Goal: Task Accomplishment & Management: Contribute content

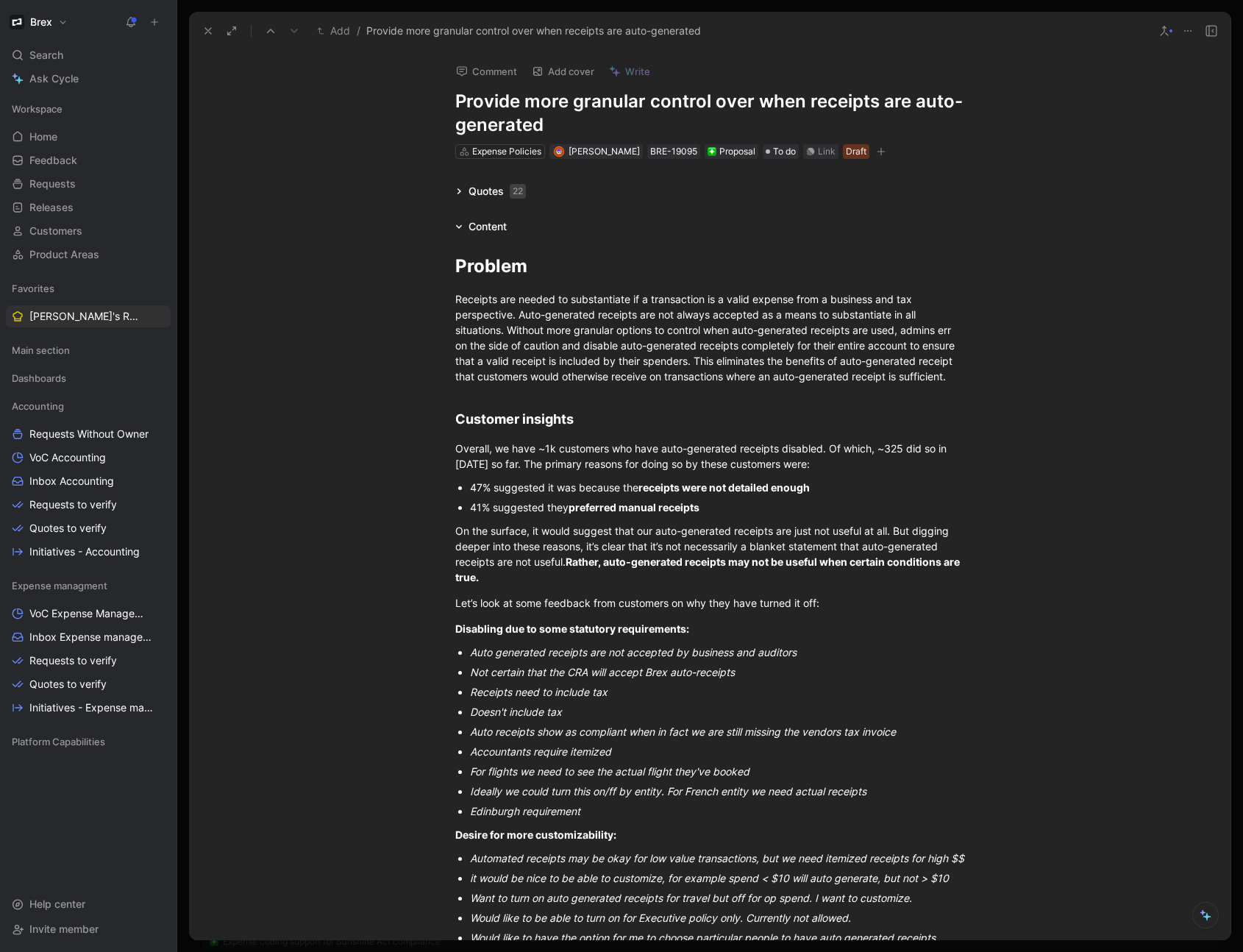
click at [204, 29] on icon at bounding box center [208, 31] width 12 height 12
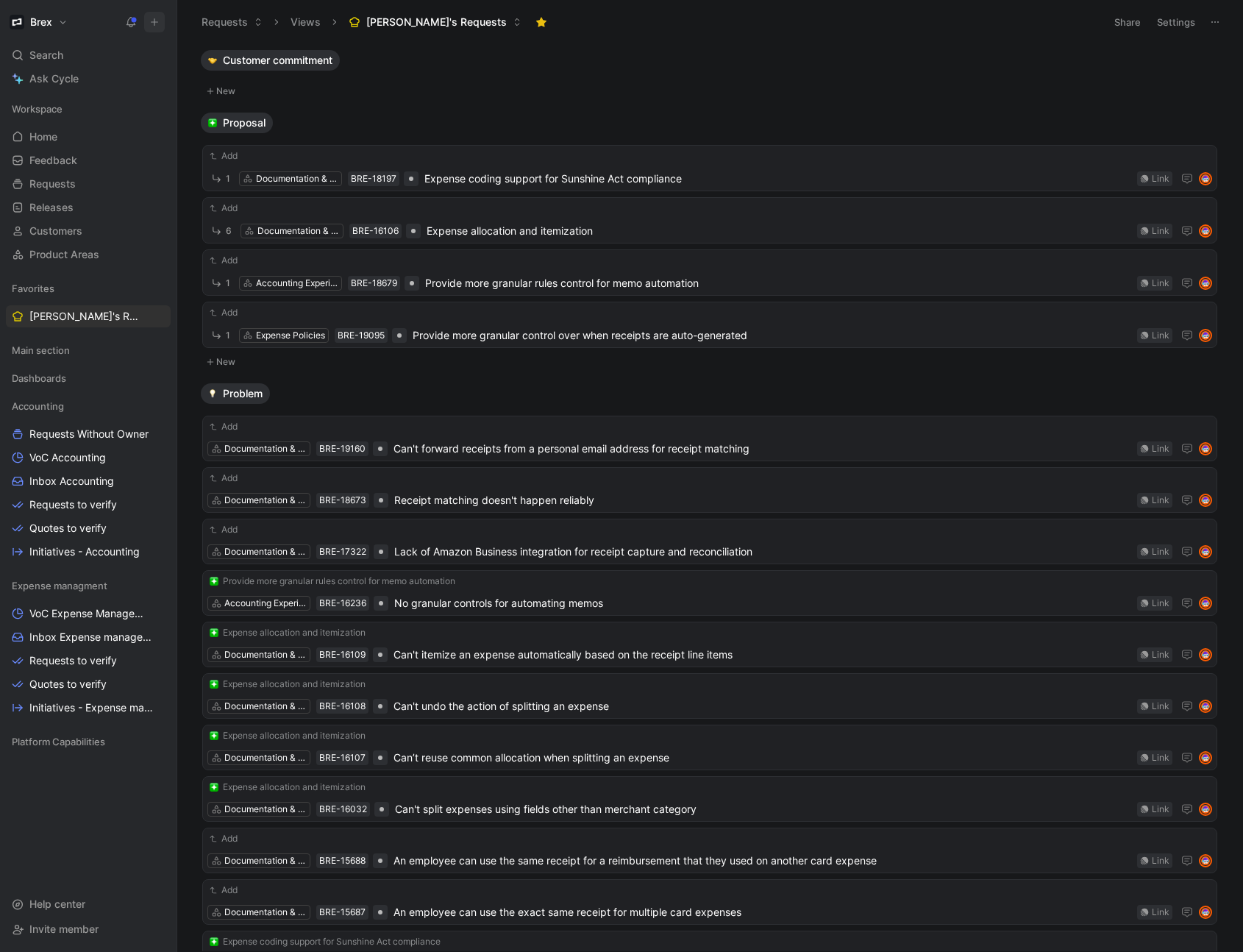
click at [158, 20] on icon at bounding box center [154, 22] width 10 height 10
click at [245, 54] on button "New request r" at bounding box center [253, 53] width 157 height 25
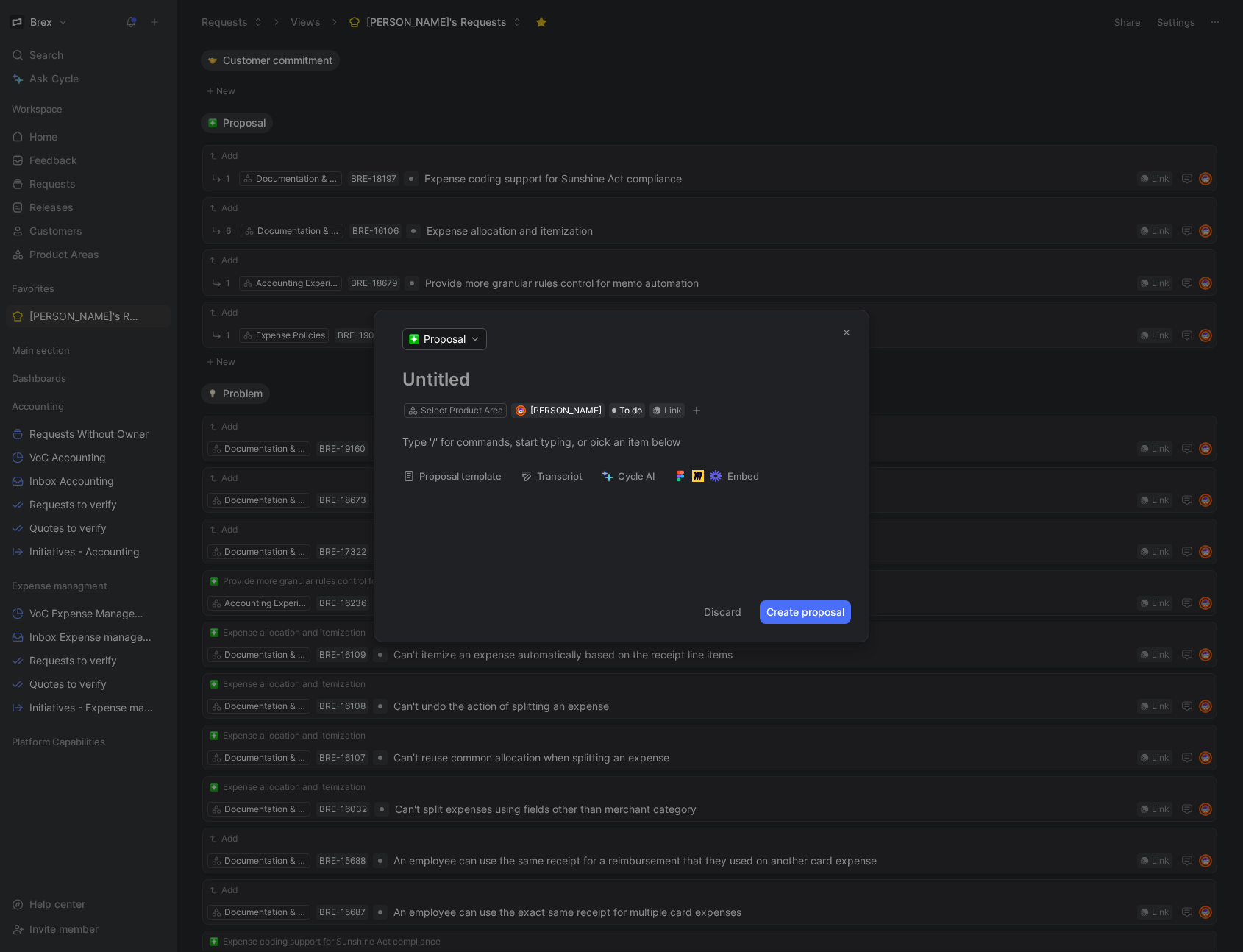
click at [470, 338] on button "Proposal" at bounding box center [444, 339] width 85 height 22
click at [466, 429] on div "Problem" at bounding box center [473, 439] width 134 height 24
click at [470, 388] on h1 at bounding box center [622, 380] width 438 height 24
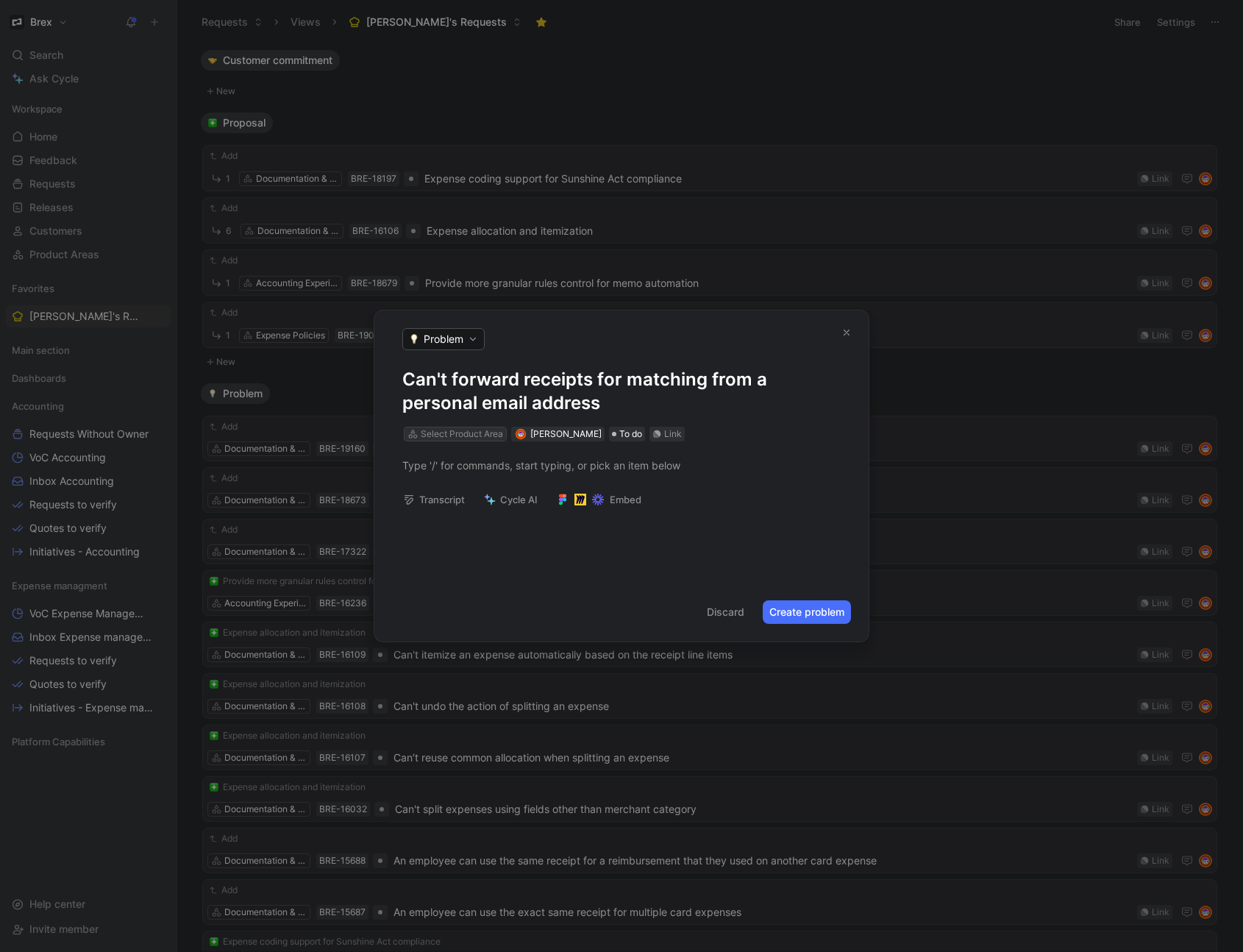
click at [463, 428] on div "Select Product Area" at bounding box center [462, 434] width 82 height 15
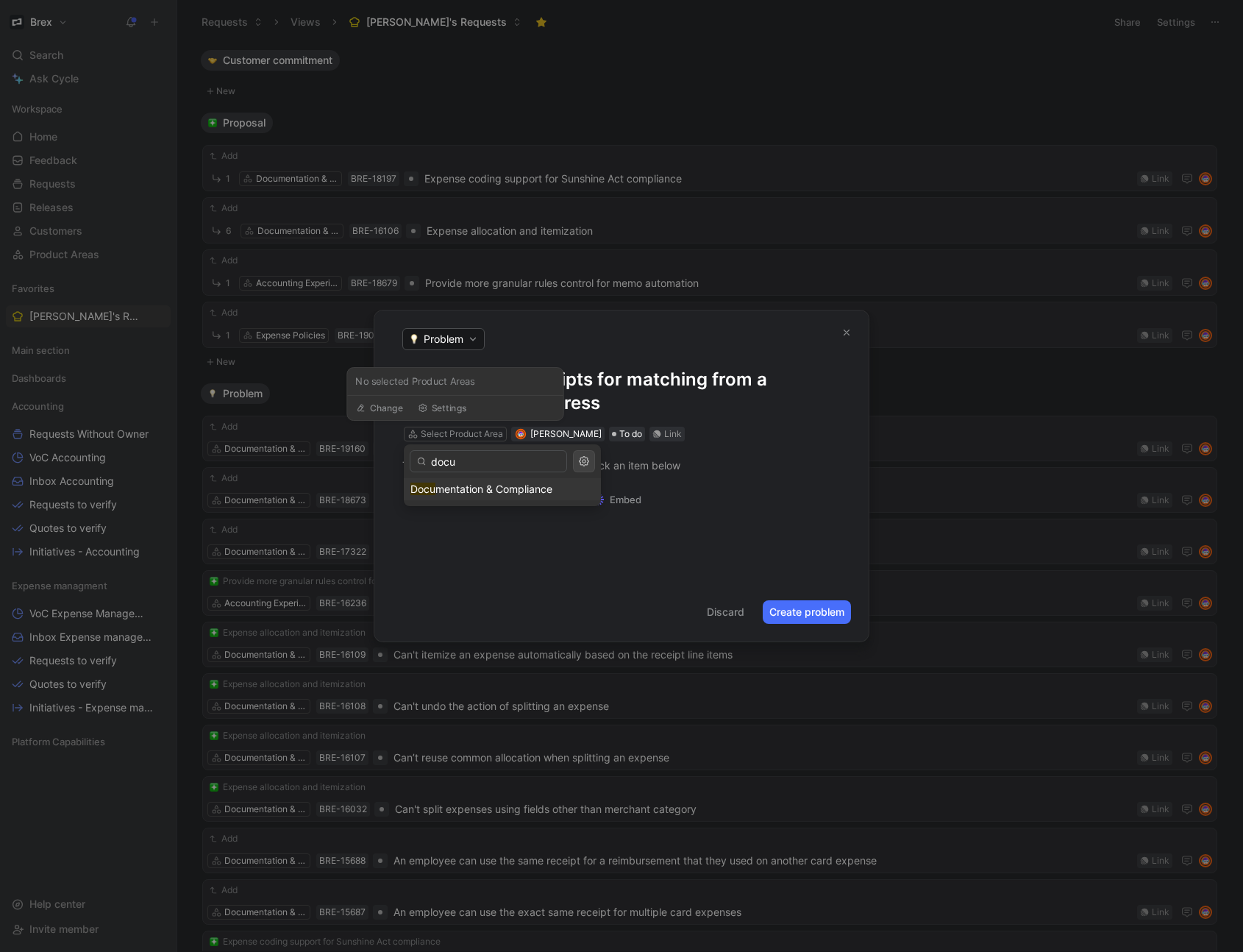
type input "docu"
click at [444, 489] on span "mentation & Compliance" at bounding box center [494, 489] width 117 height 13
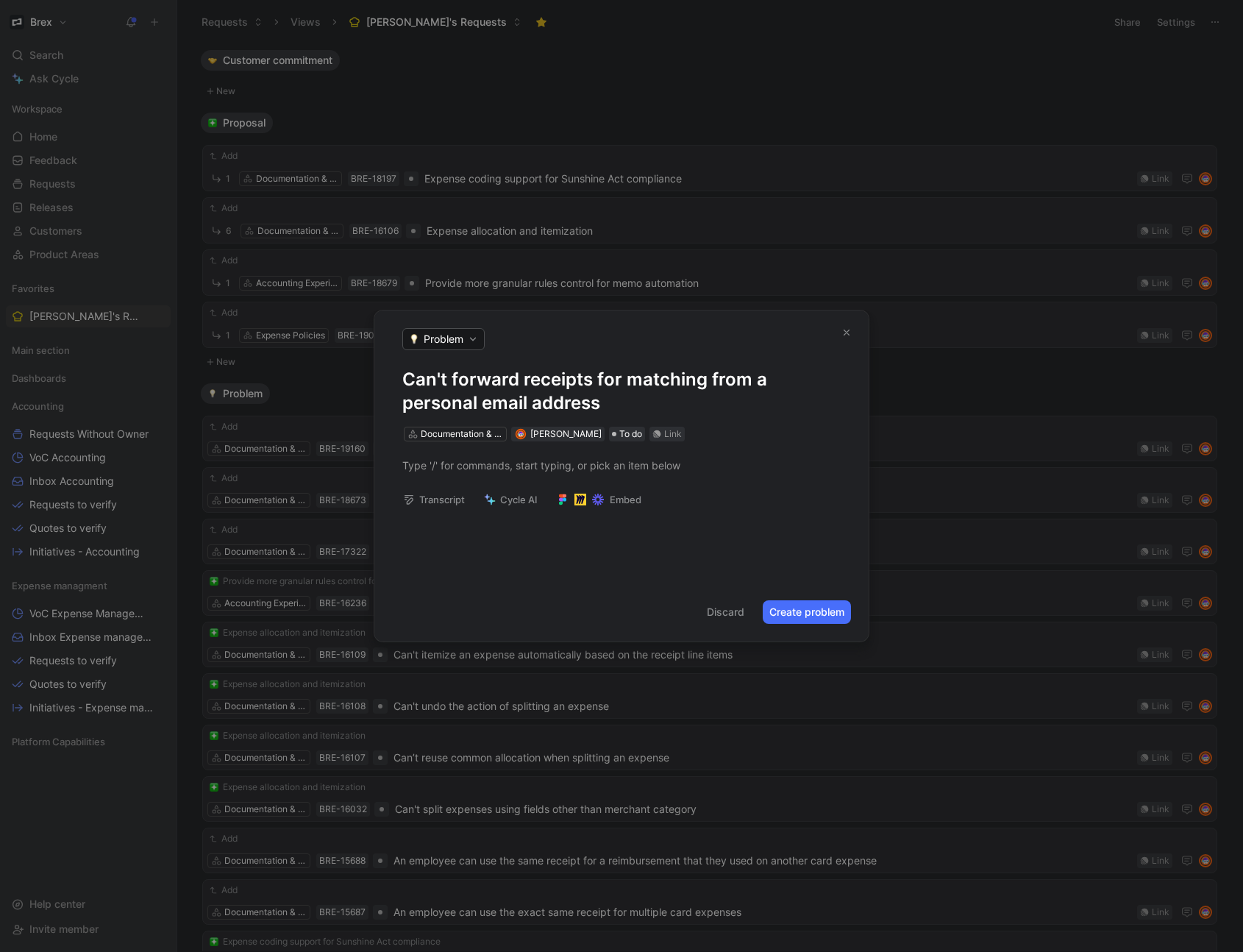
drag, startPoint x: 797, startPoint y: 612, endPoint x: 702, endPoint y: 422, distance: 212.4
click at [712, 429] on div "Problem Can't forward receipts for matching from a personal email address Docum…" at bounding box center [622, 476] width 494 height 331
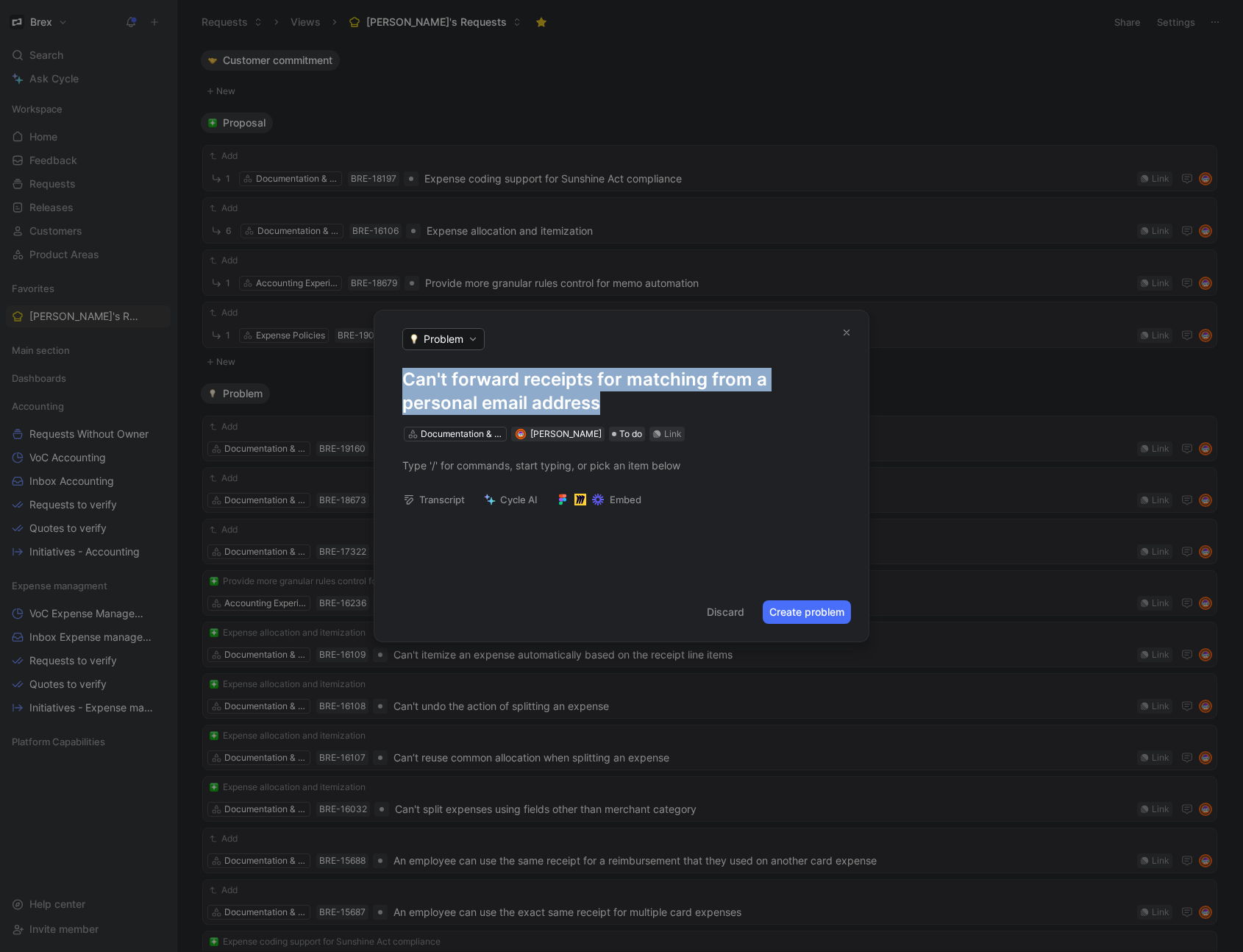
drag, startPoint x: 644, startPoint y: 402, endPoint x: 346, endPoint y: 376, distance: 299.1
click at [346, 951] on div "Problem Can't forward receipts for matching from a personal email address Docum…" at bounding box center [622, 952] width 1243 height 0
copy h1 "Can't forward receipts for matching from a personal email address"
drag, startPoint x: 819, startPoint y: 614, endPoint x: 742, endPoint y: 535, distance: 110.3
click at [746, 539] on div "Problem Can't forward receipts for matching from a personal email address Docum…" at bounding box center [622, 476] width 494 height 331
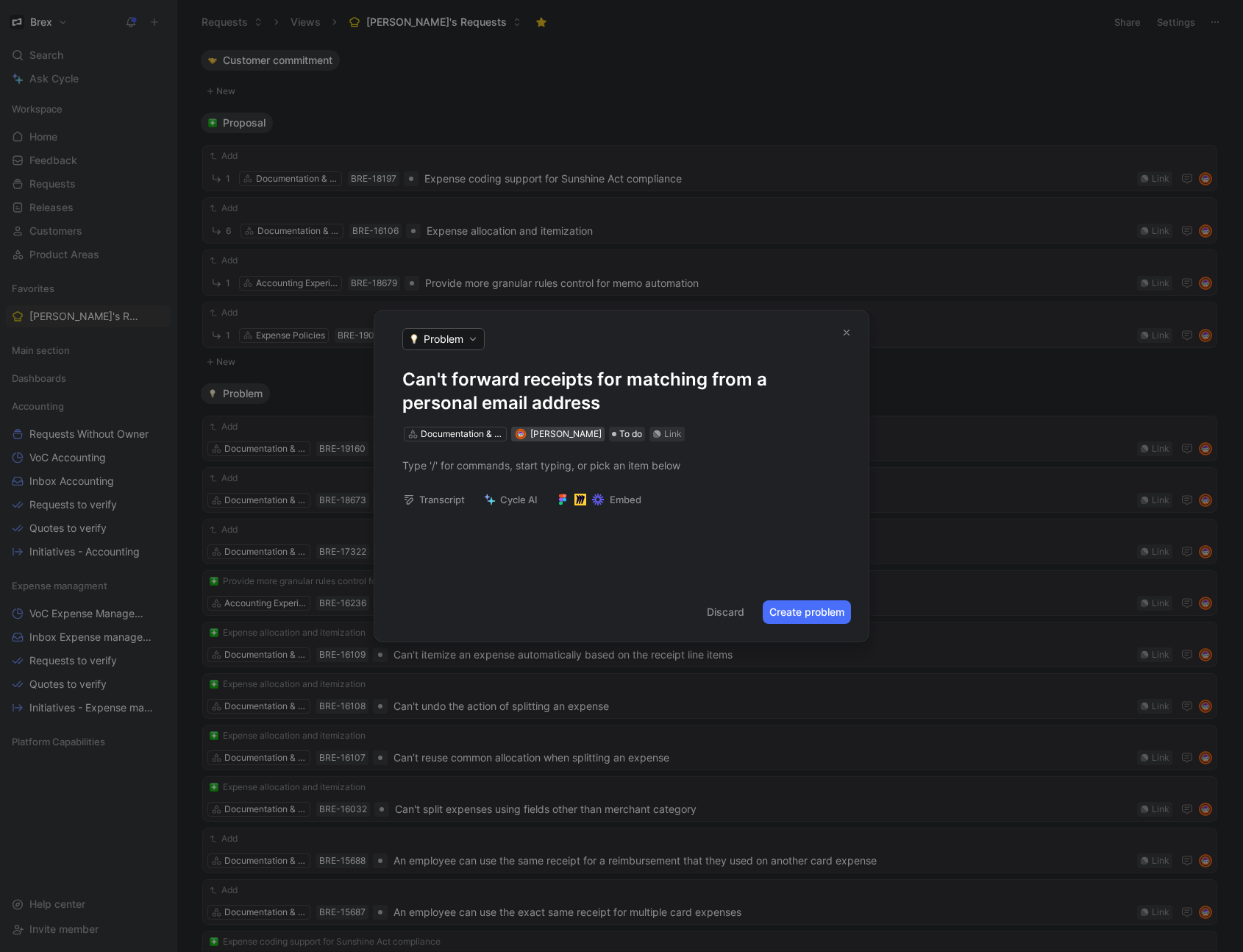
click at [555, 430] on span "[PERSON_NAME]" at bounding box center [566, 433] width 71 height 11
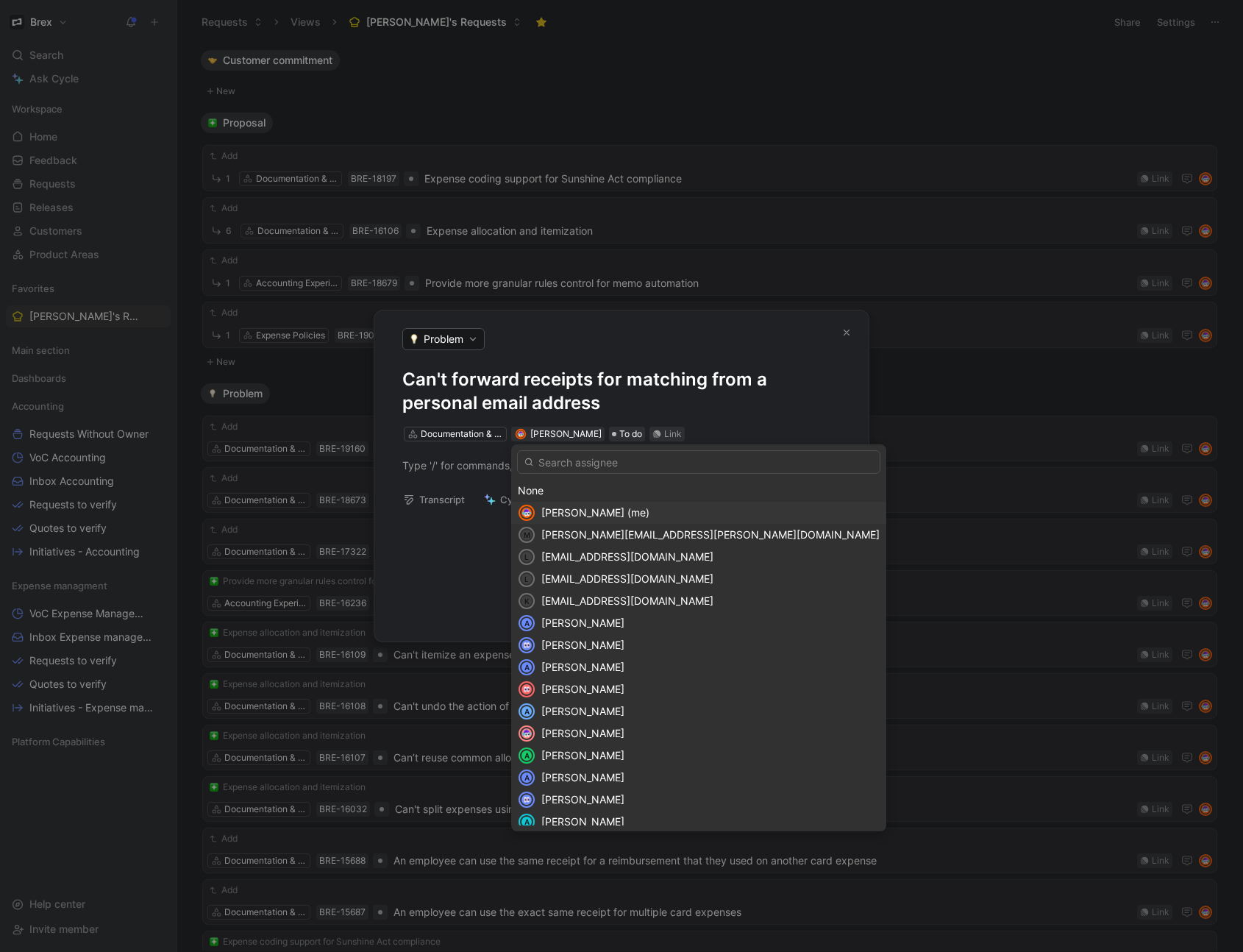
click at [587, 511] on span "[PERSON_NAME] (me)" at bounding box center [595, 512] width 108 height 13
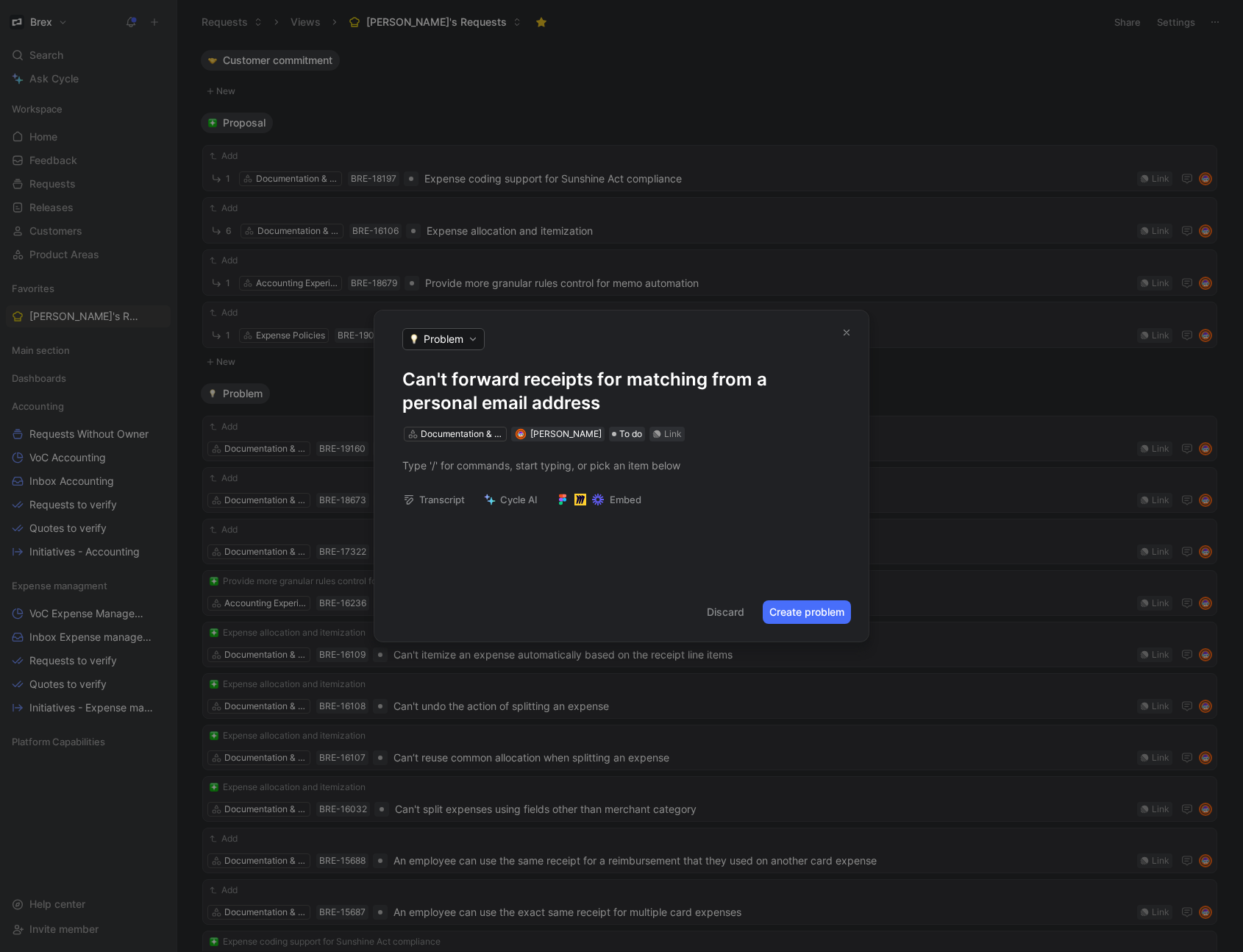
click at [826, 613] on button "Create problem" at bounding box center [807, 612] width 88 height 24
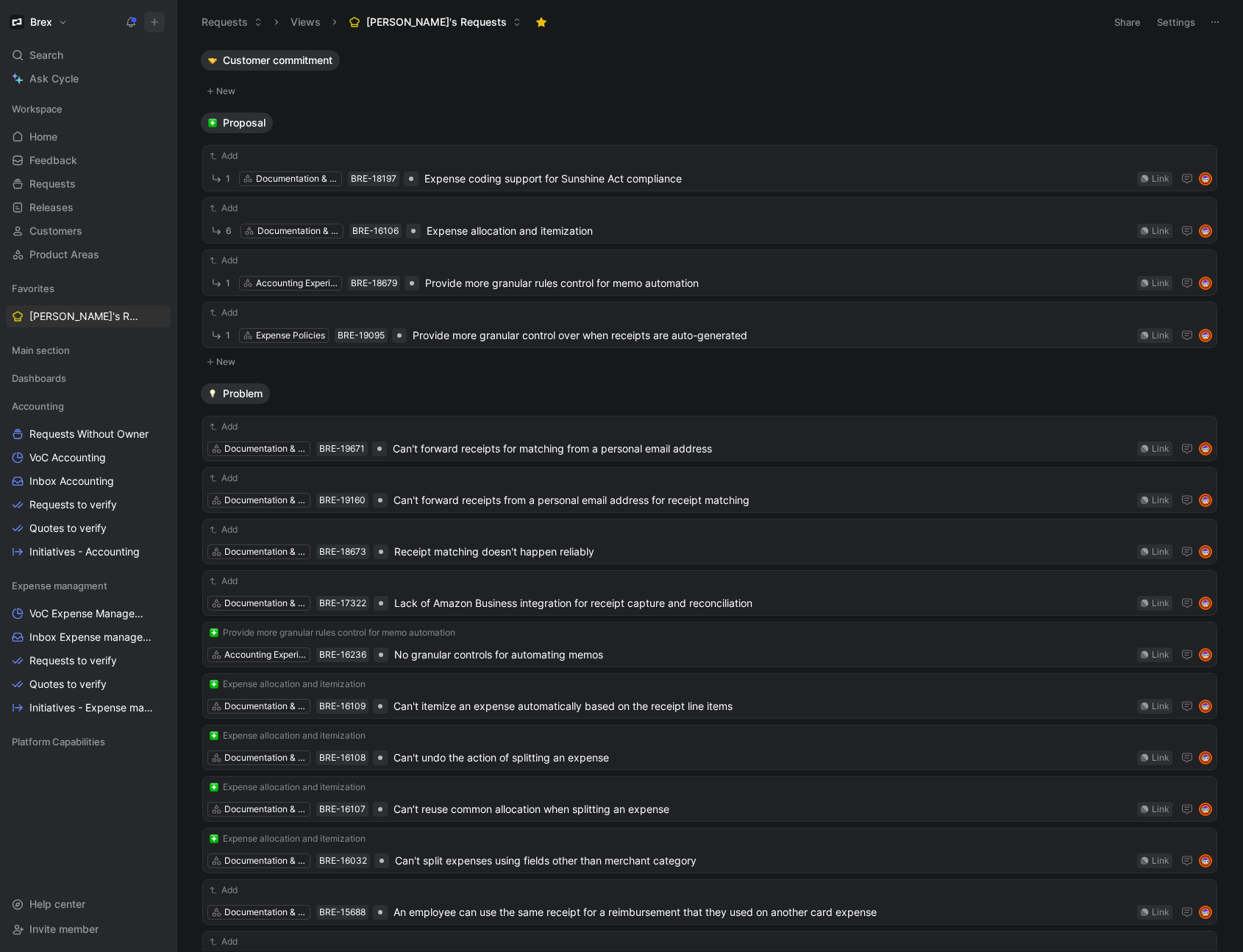
click at [155, 24] on icon at bounding box center [154, 22] width 10 height 10
click at [257, 49] on button "New request r" at bounding box center [253, 53] width 157 height 25
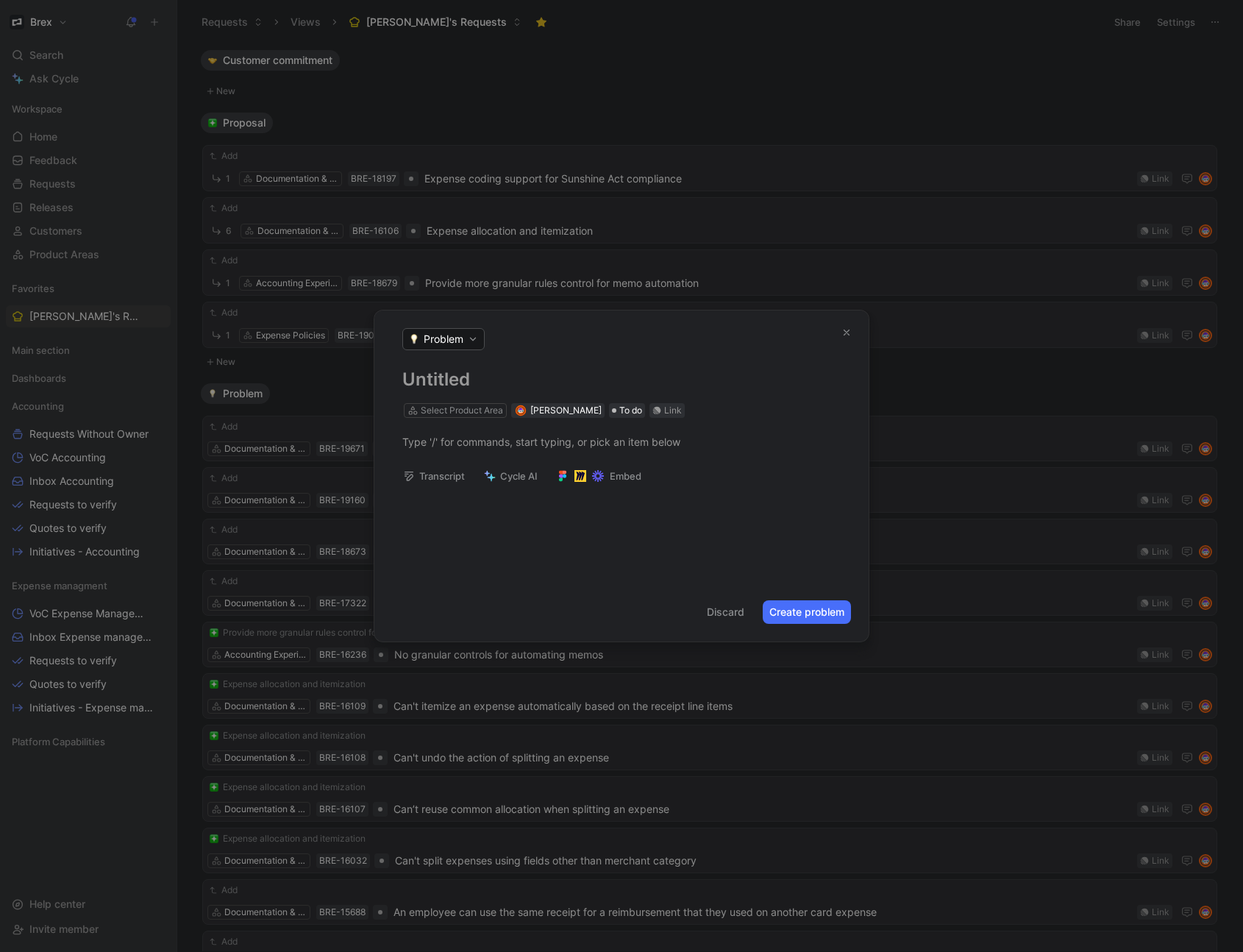
click at [852, 335] on button "button" at bounding box center [847, 333] width 21 height 21
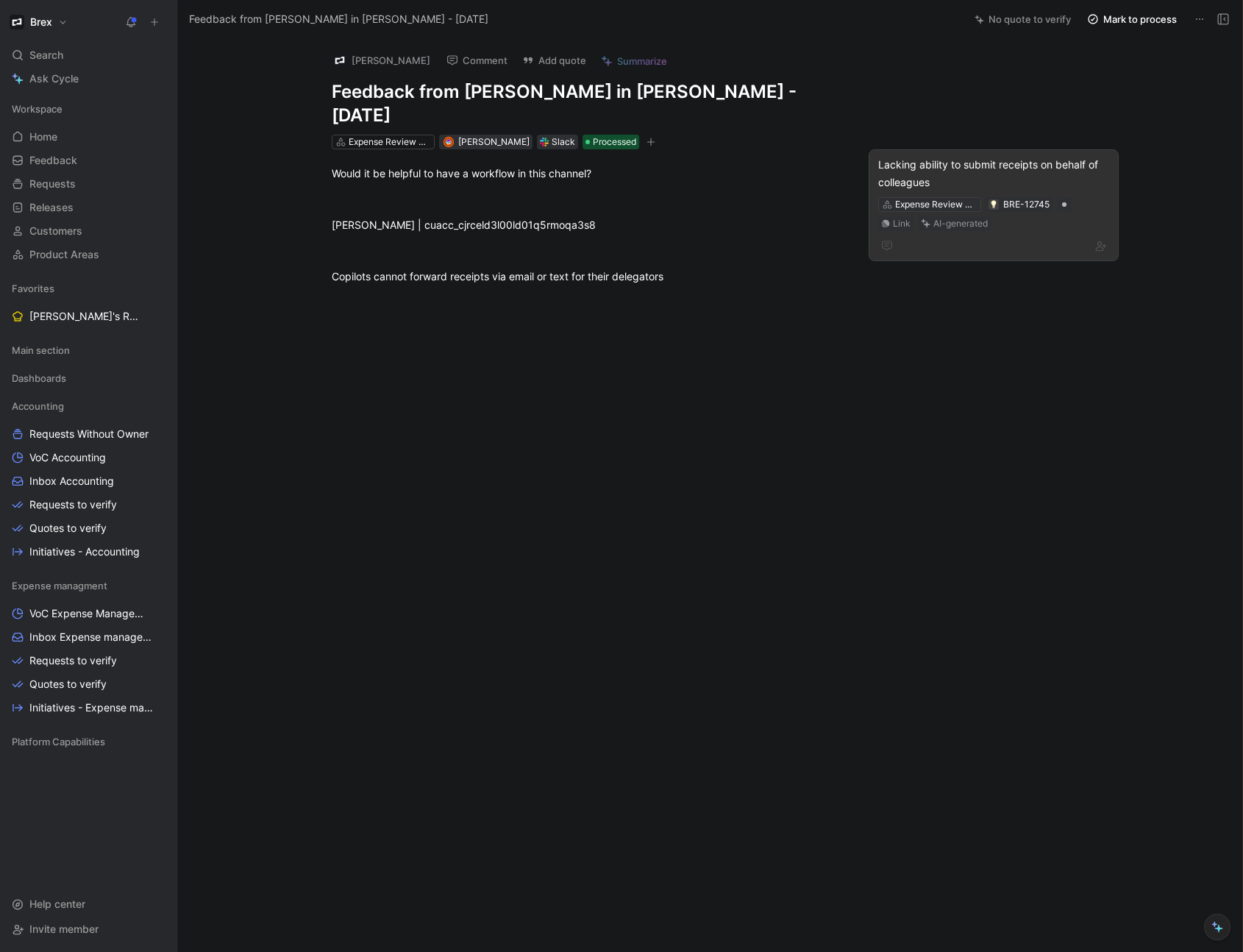
click at [918, 197] on div "Expense Review & Approval" at bounding box center [936, 205] width 82 height 15
type input "docu"
click at [928, 238] on span "mentation & Compliance" at bounding box center [968, 235] width 117 height 13
click at [926, 175] on button "Verify" at bounding box center [926, 177] width 51 height 21
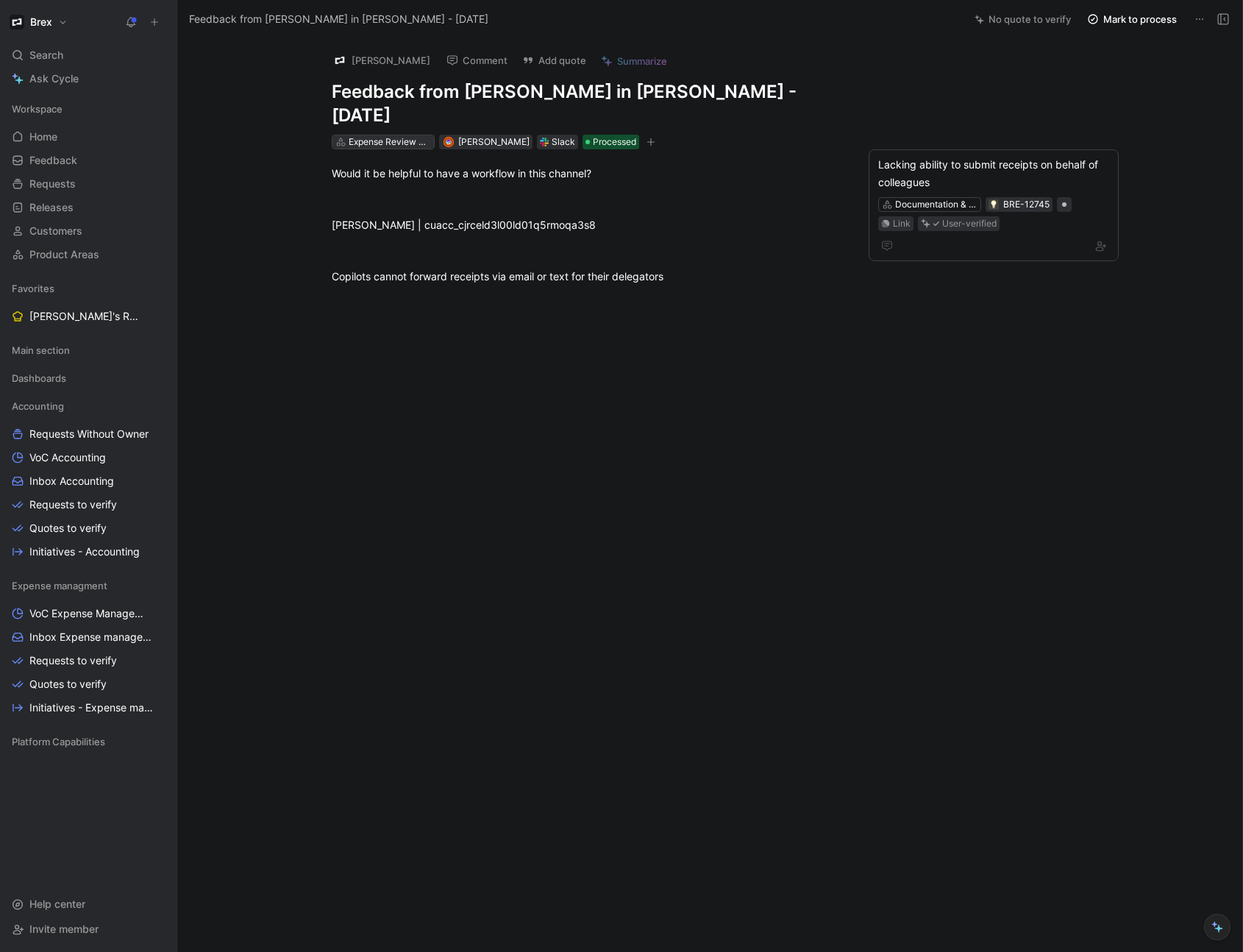
click at [357, 135] on div "Expense Review & Approval" at bounding box center [390, 142] width 82 height 15
type input "docu"
click at [386, 177] on span "mentation & Compliance" at bounding box center [439, 173] width 117 height 13
click at [391, 135] on div "2 Product Areas" at bounding box center [381, 142] width 65 height 15
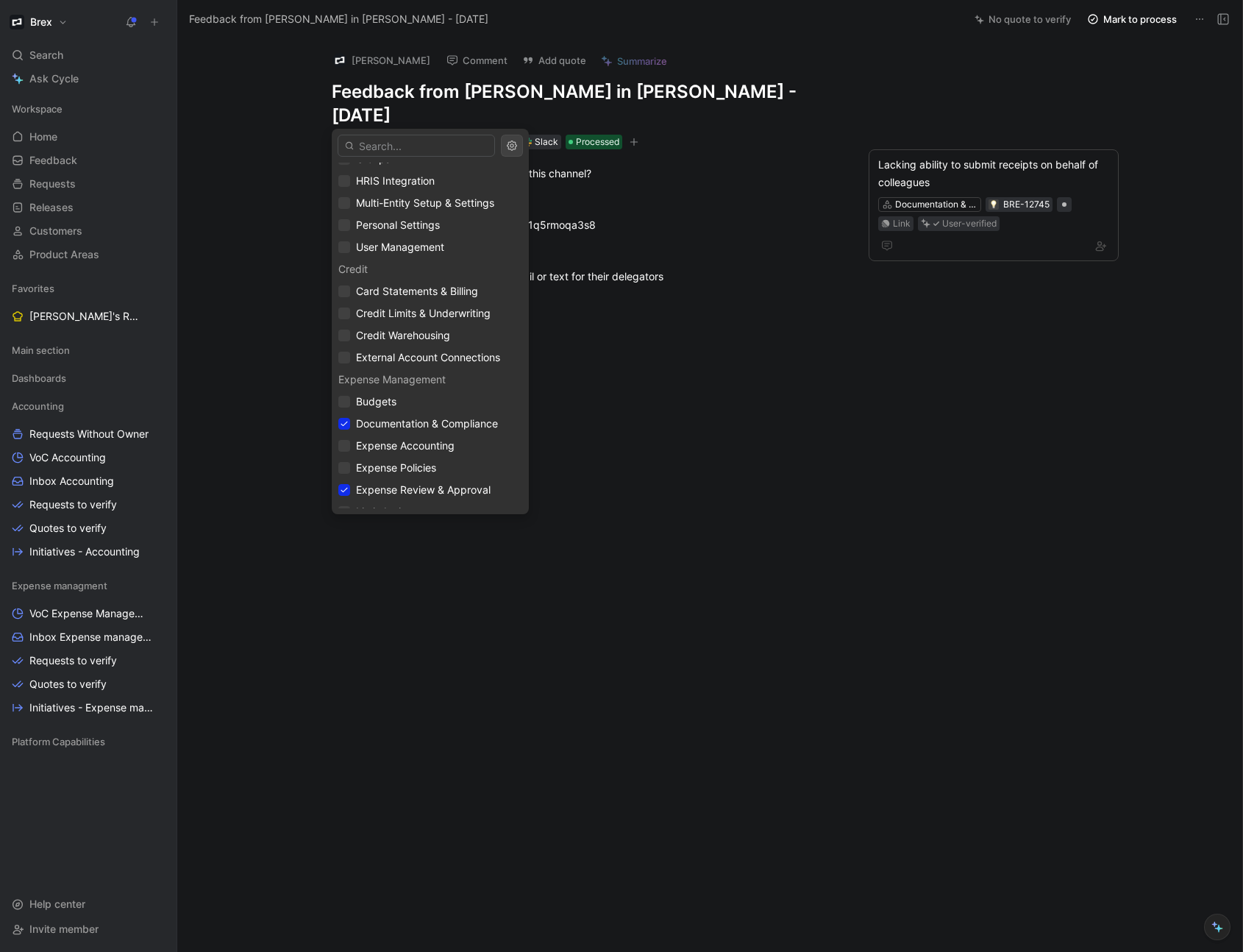
scroll to position [861, 0]
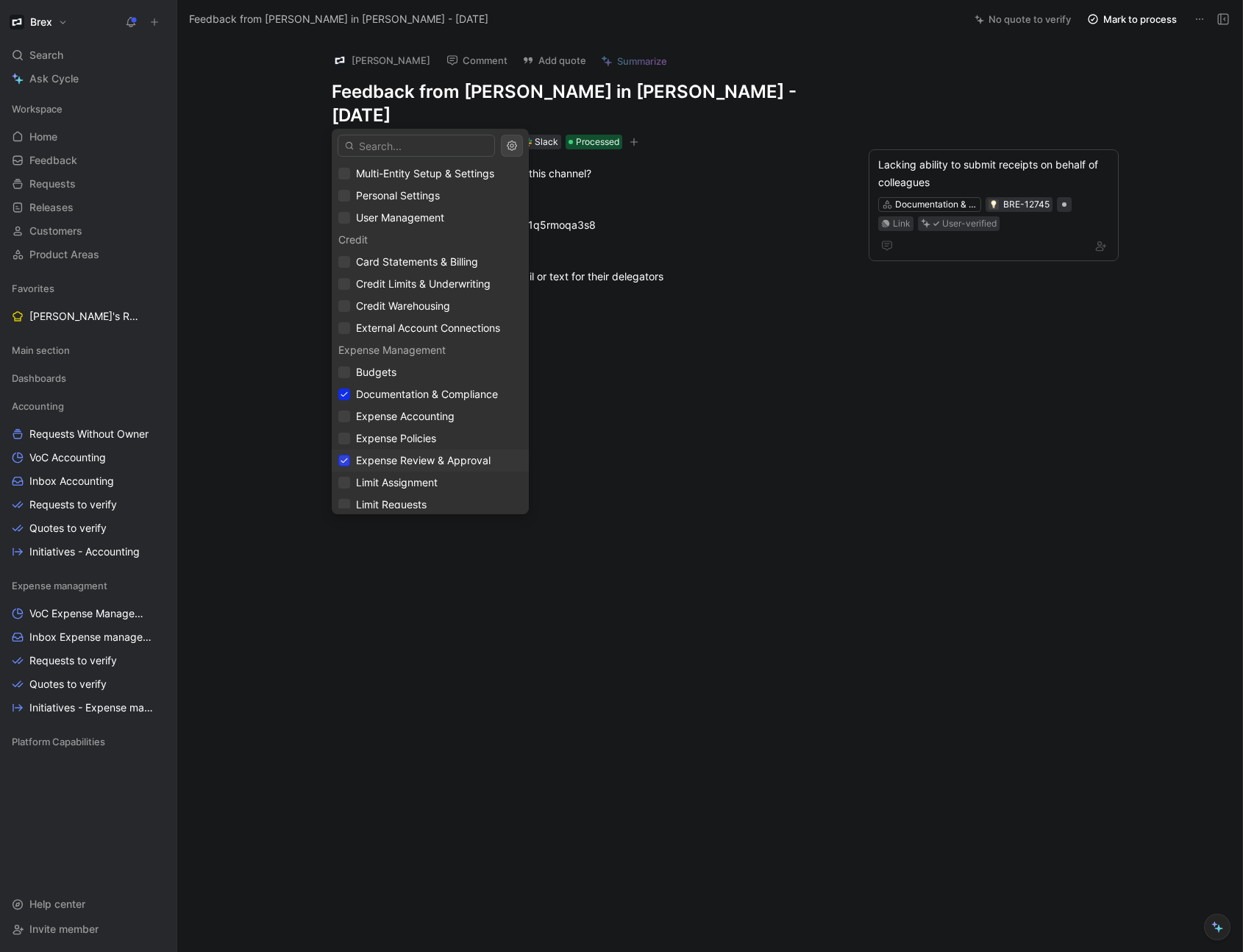
click at [341, 461] on icon at bounding box center [344, 461] width 7 height 5
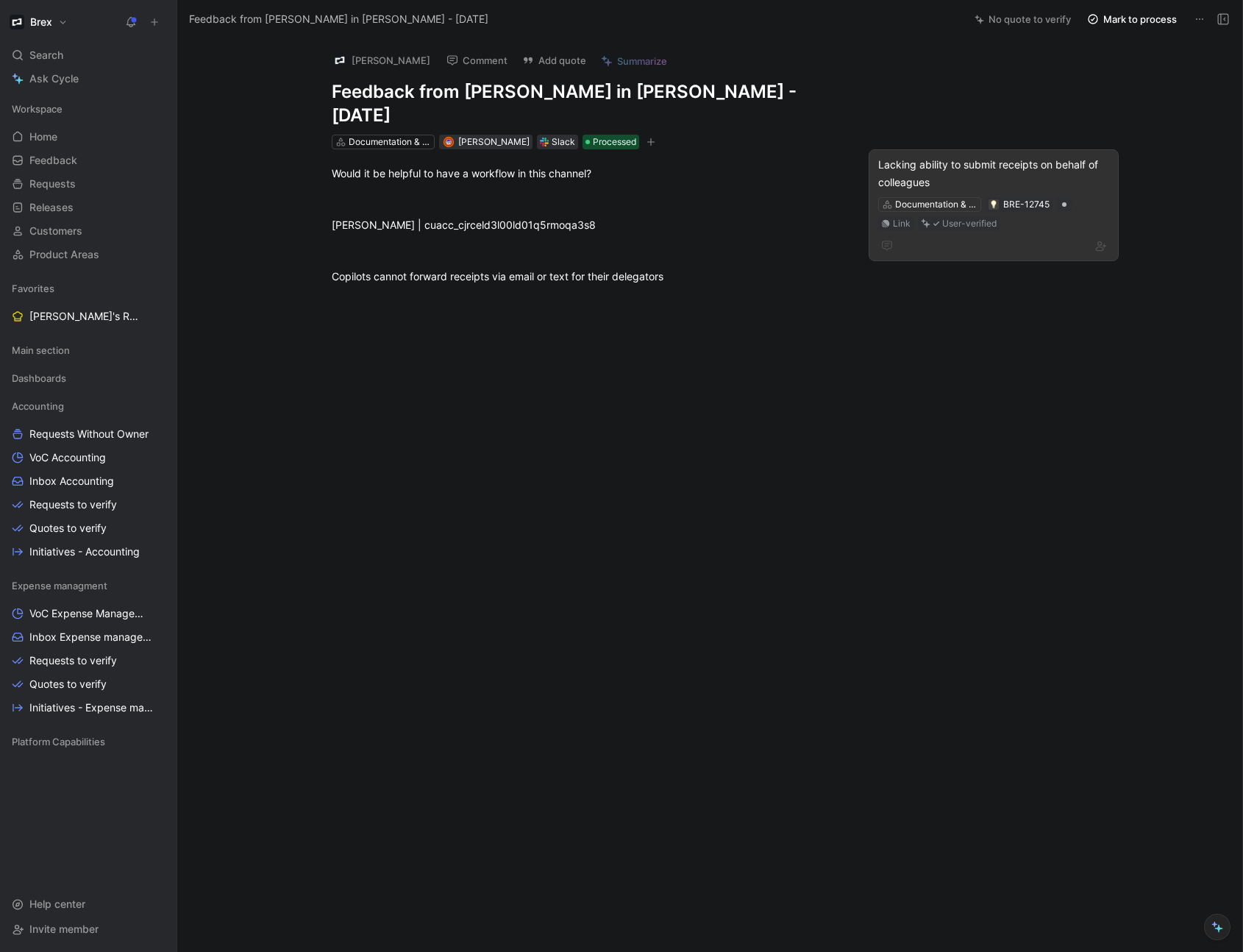
click at [1055, 156] on div "Lacking ability to submit receipts on behalf of colleagues" at bounding box center [994, 174] width 231 height 35
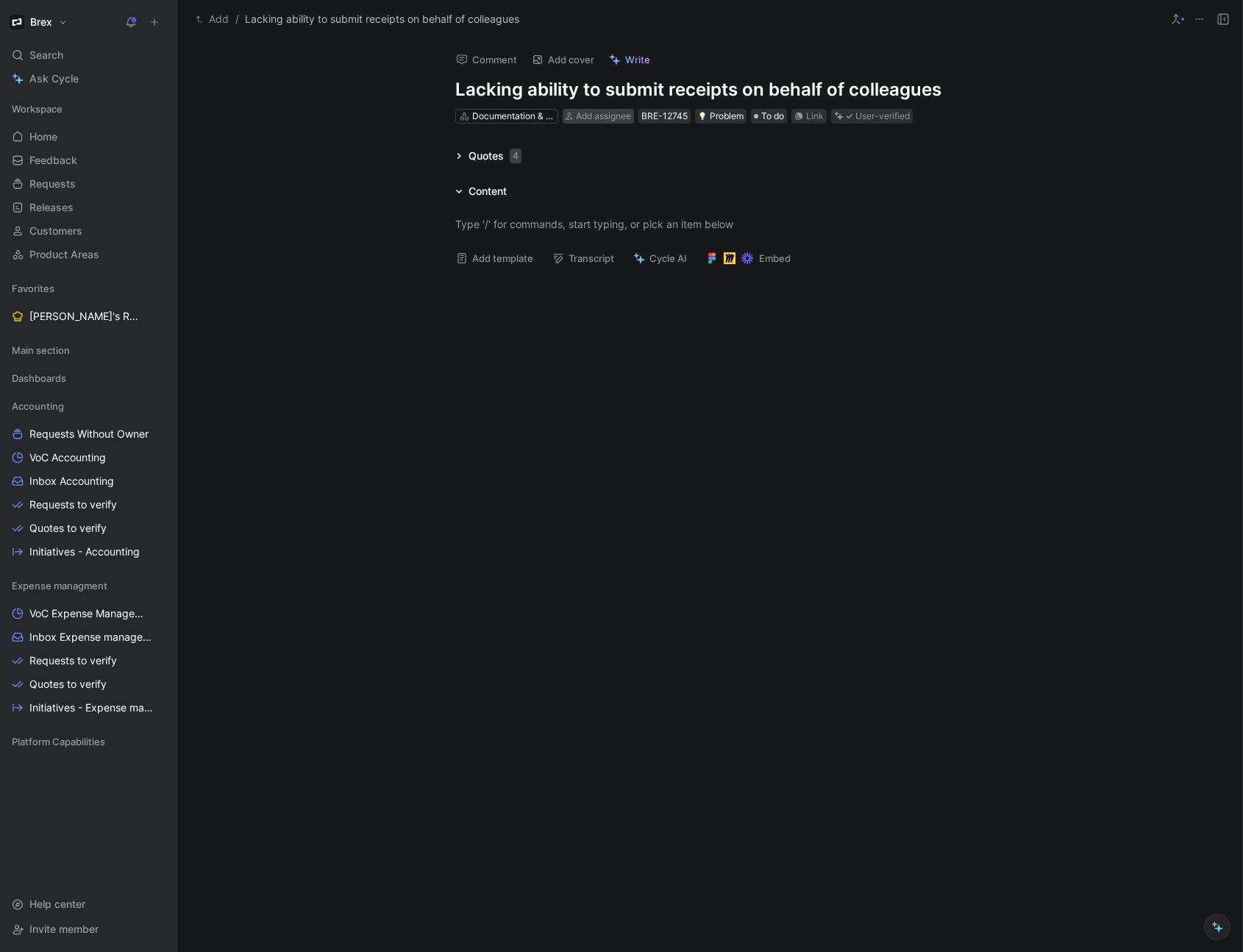
click at [614, 118] on span "Add assignee" at bounding box center [603, 116] width 55 height 11
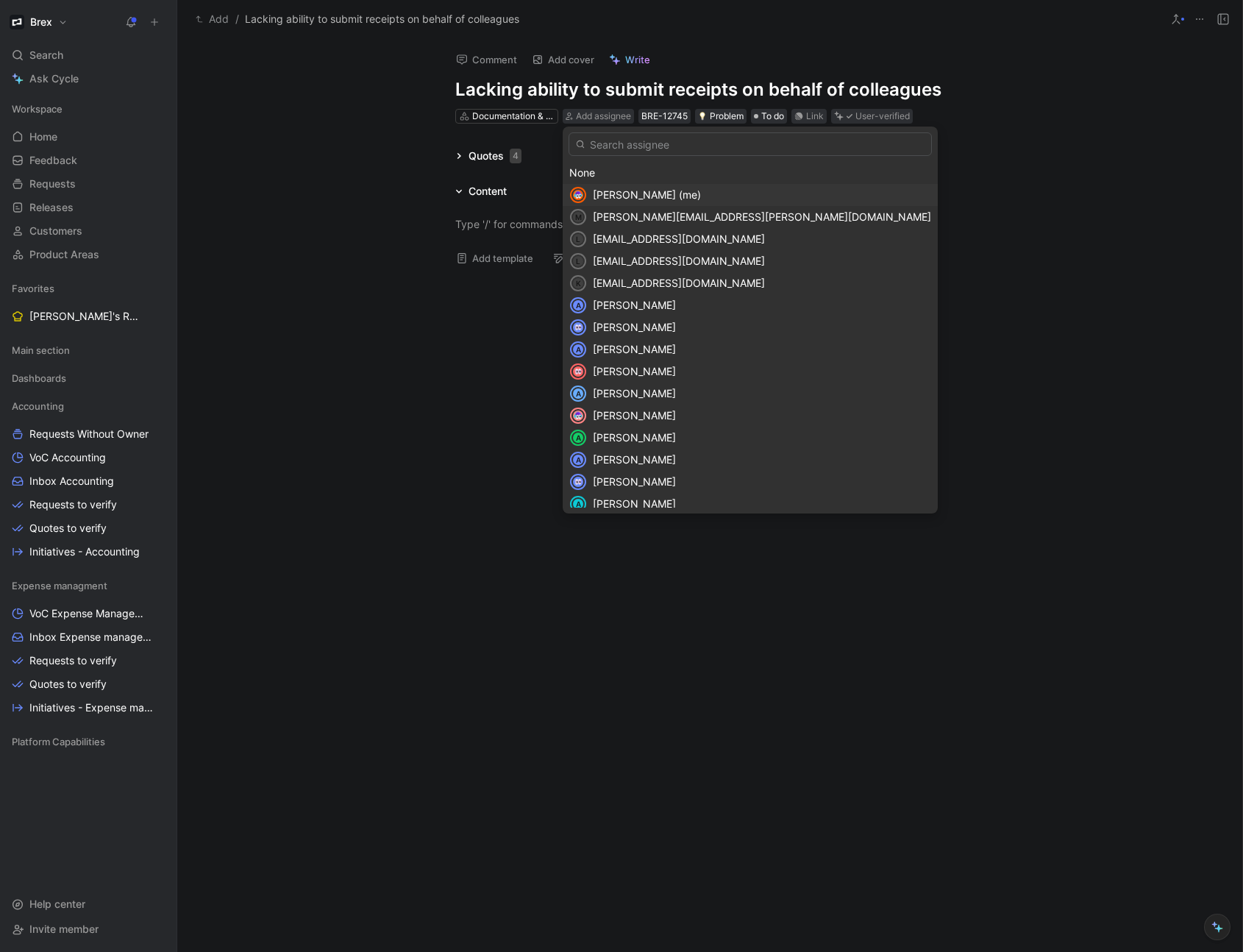
click at [641, 193] on span "[PERSON_NAME] (me)" at bounding box center [647, 194] width 108 height 13
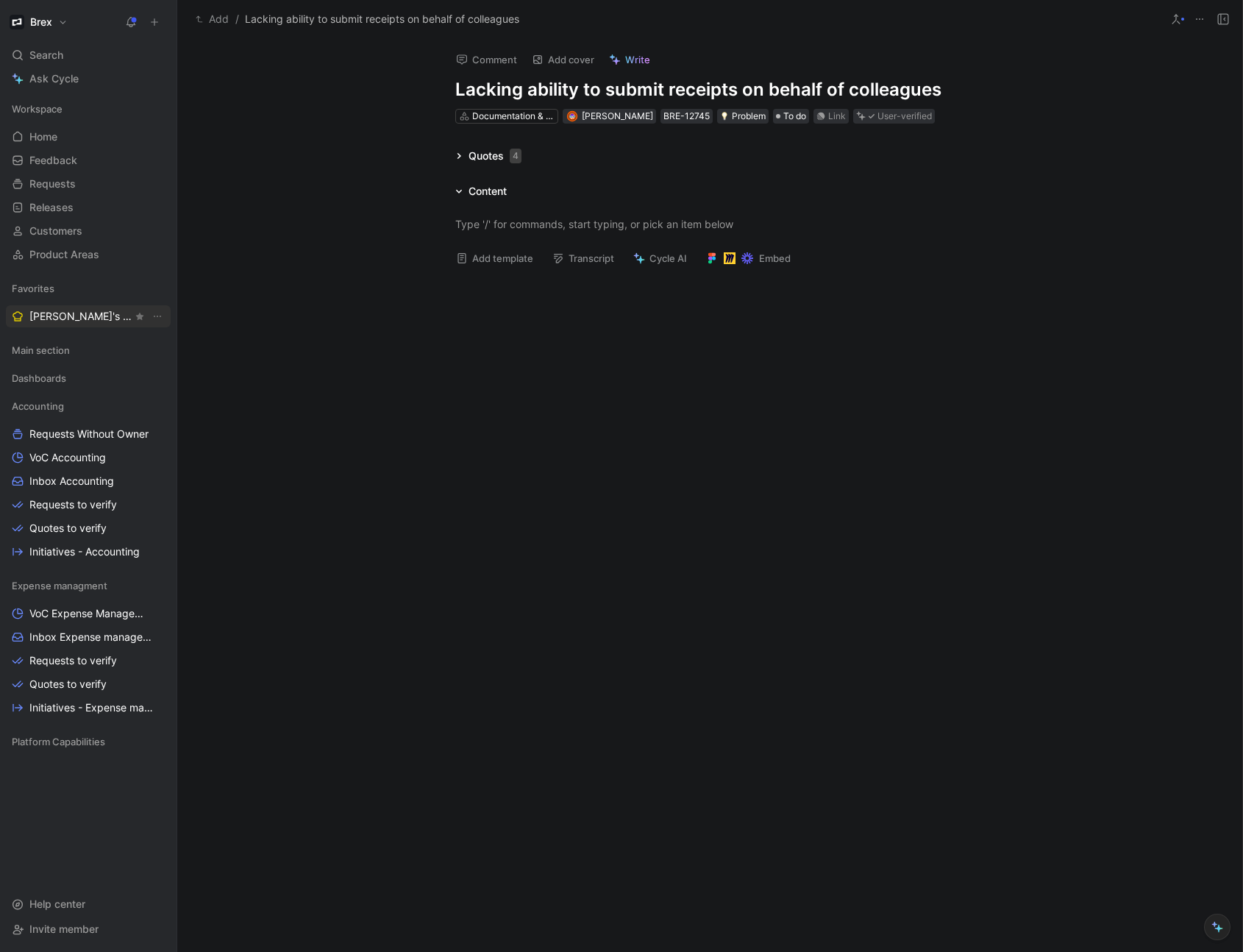
click at [96, 322] on span "[PERSON_NAME]'s Requests" at bounding box center [81, 316] width 103 height 15
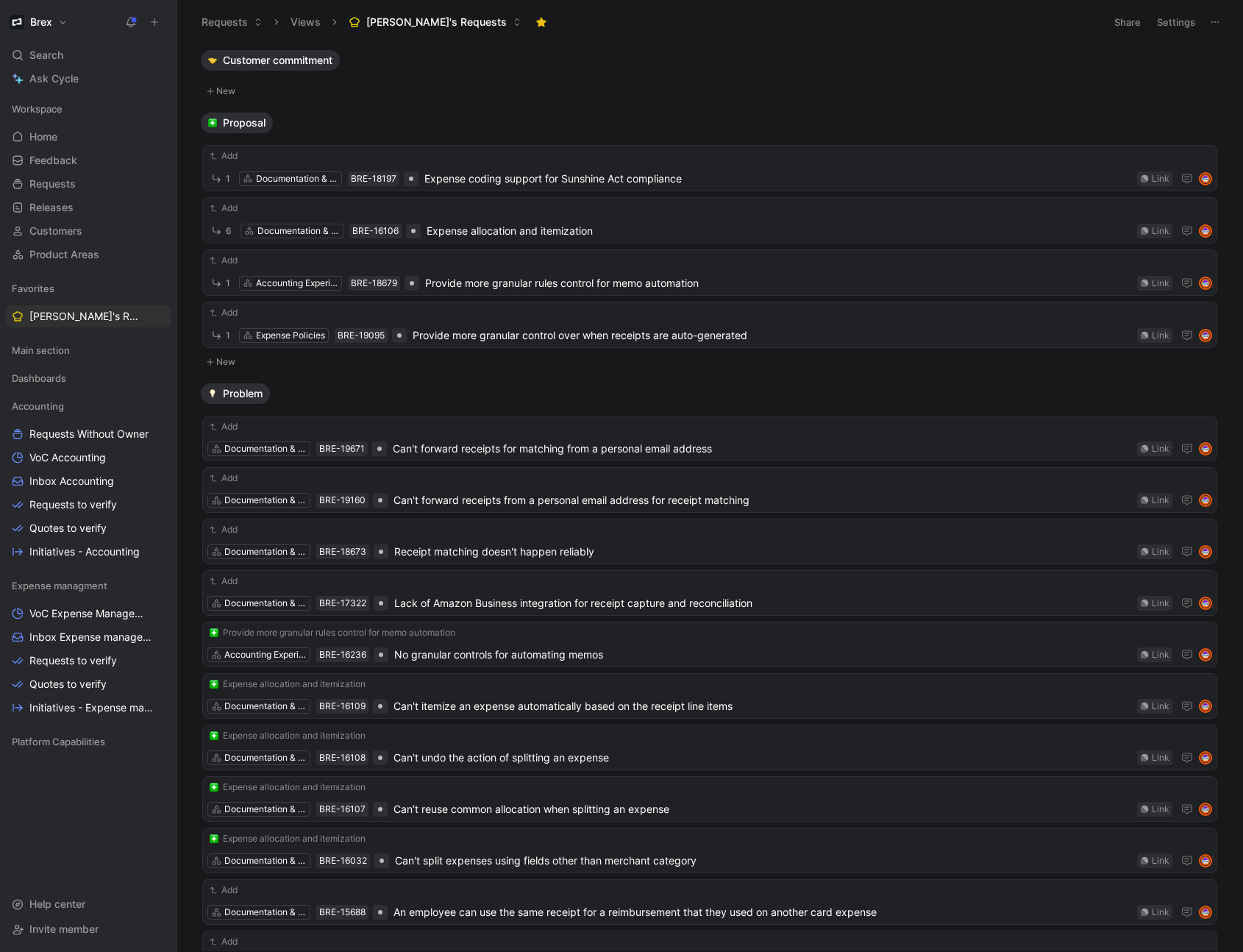
click at [229, 367] on button "New" at bounding box center [710, 362] width 1018 height 18
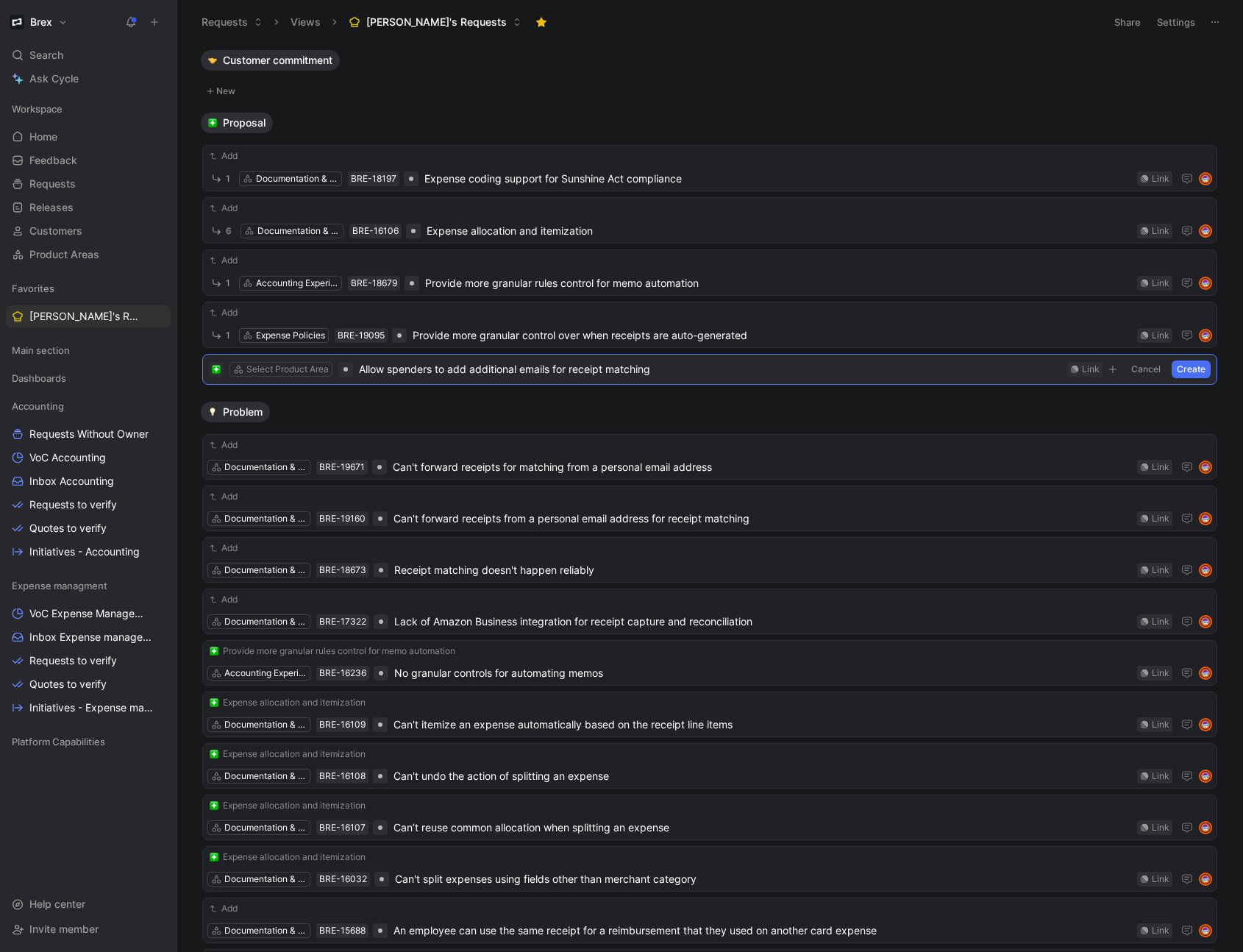
click at [551, 369] on span "Allow spenders to add additional emails for receipt matching" at bounding box center [710, 369] width 702 height 18
click at [548, 372] on span "Allow spenders to add additional email forwarding for receipt matching" at bounding box center [710, 369] width 702 height 18
click at [680, 370] on span "Allow spenders to add additional emails to forward receipts from t matching" at bounding box center [710, 369] width 702 height 18
click at [679, 369] on span "Allow spenders to add additional emails to forward receipts from matching" at bounding box center [710, 369] width 702 height 18
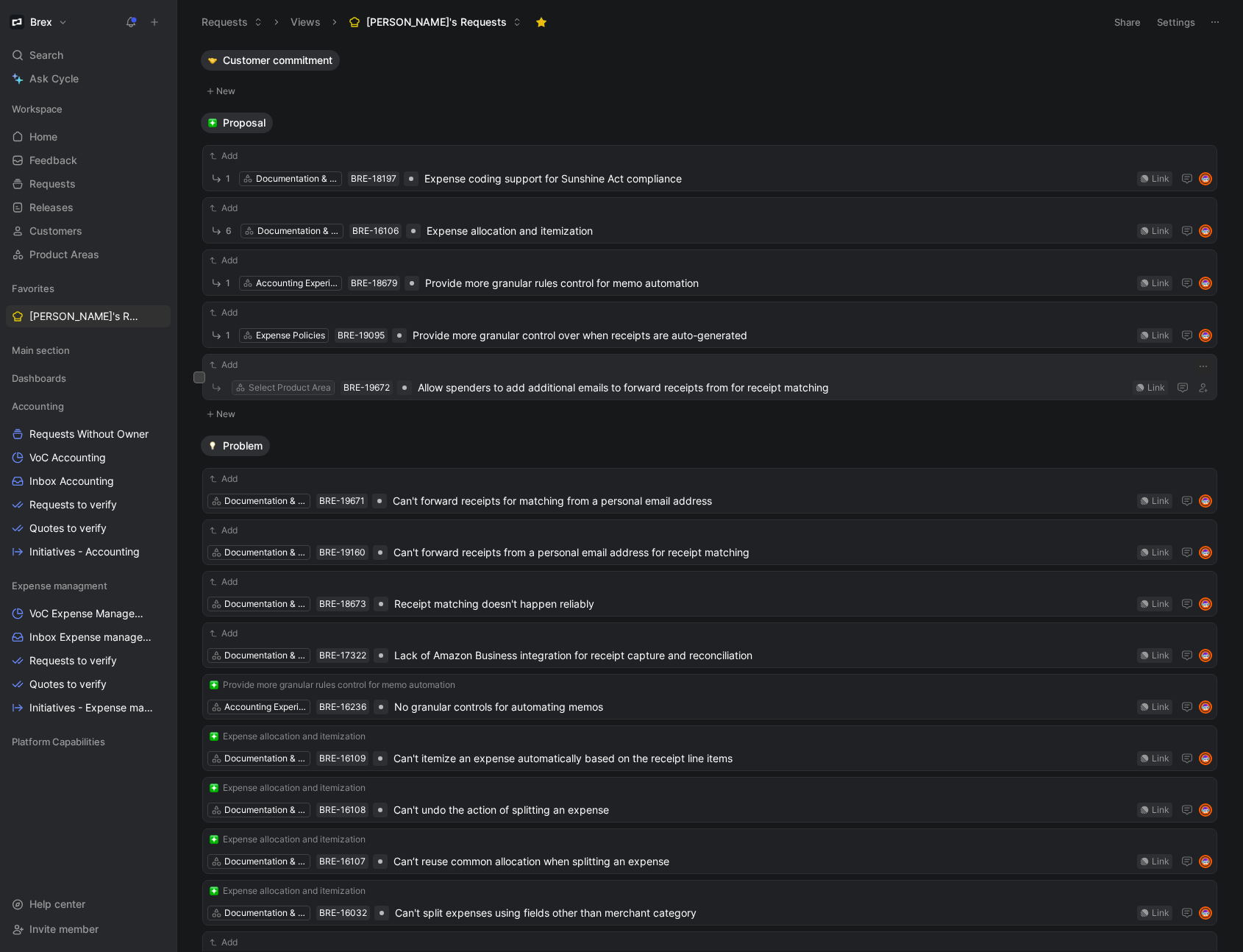
click at [294, 386] on div "Select Product Area" at bounding box center [290, 388] width 82 height 15
type input "docu"
click at [290, 440] on span "mentation & Compliance" at bounding box center [321, 442] width 117 height 13
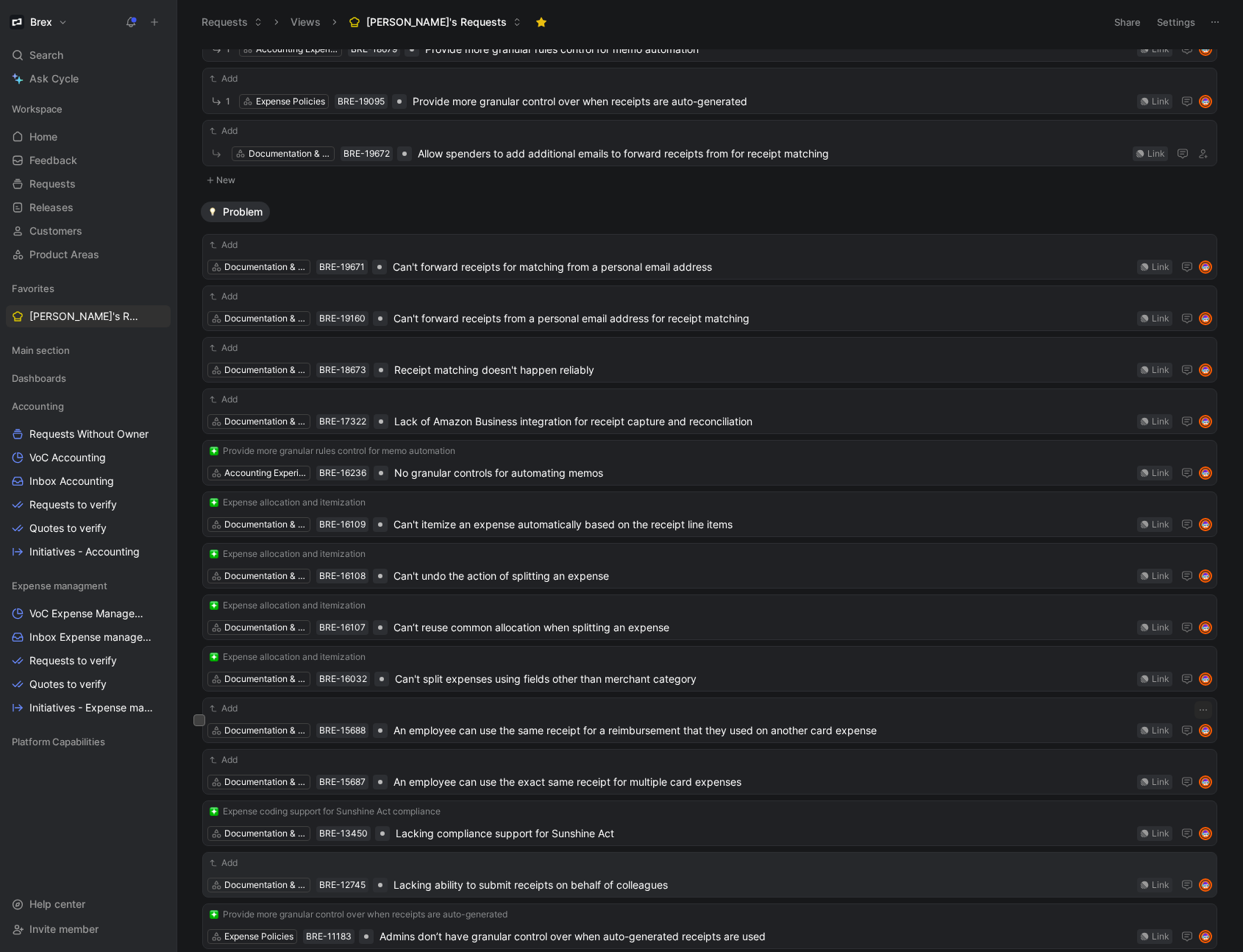
scroll to position [443, 0]
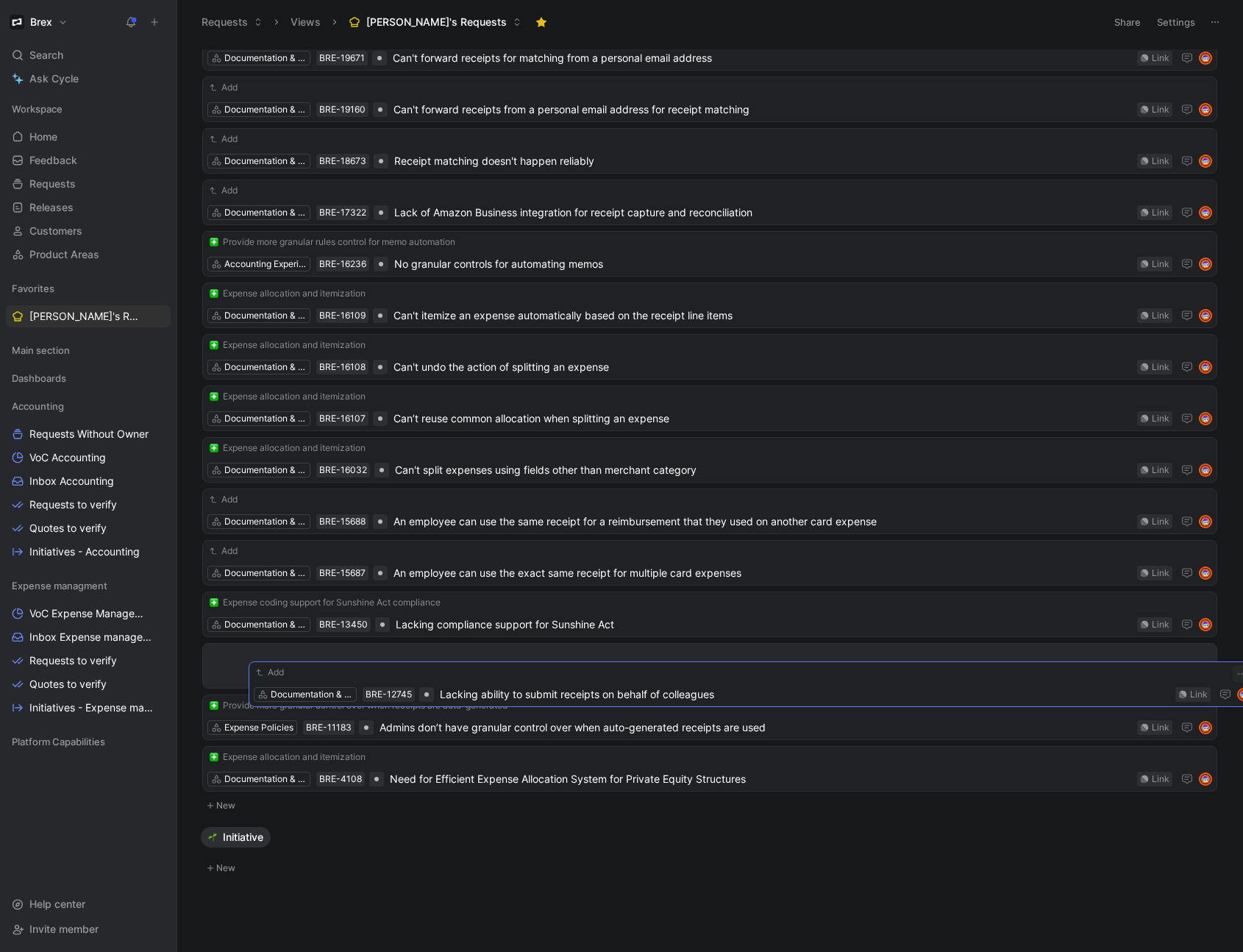
drag, startPoint x: 232, startPoint y: 656, endPoint x: 287, endPoint y: 673, distance: 57.6
click at [285, 673] on div "Add Documentation & Compliance BRE-12745 Lacking ability to submit receipts on …" at bounding box center [752, 684] width 1007 height 46
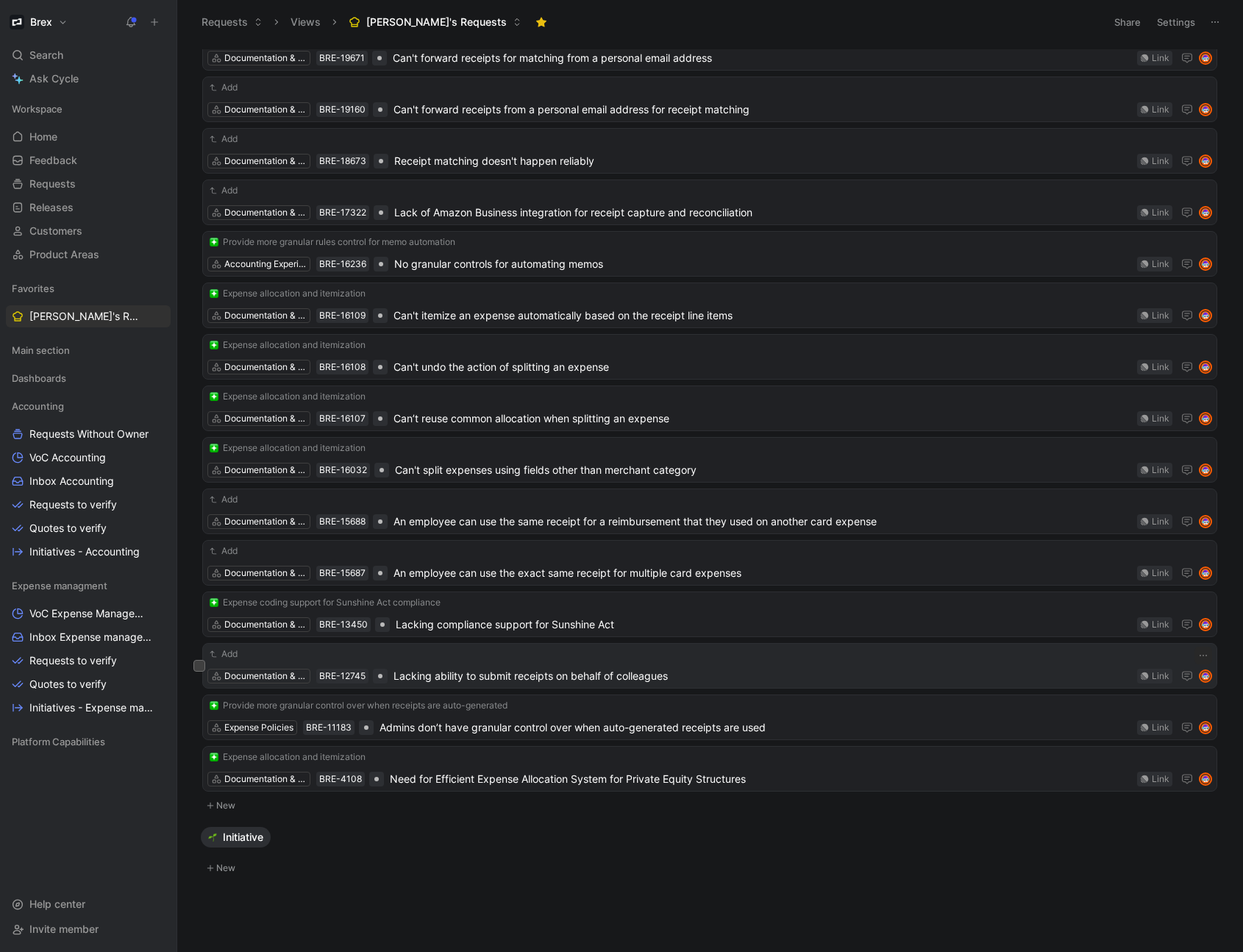
click at [232, 655] on button "Add" at bounding box center [224, 654] width 32 height 15
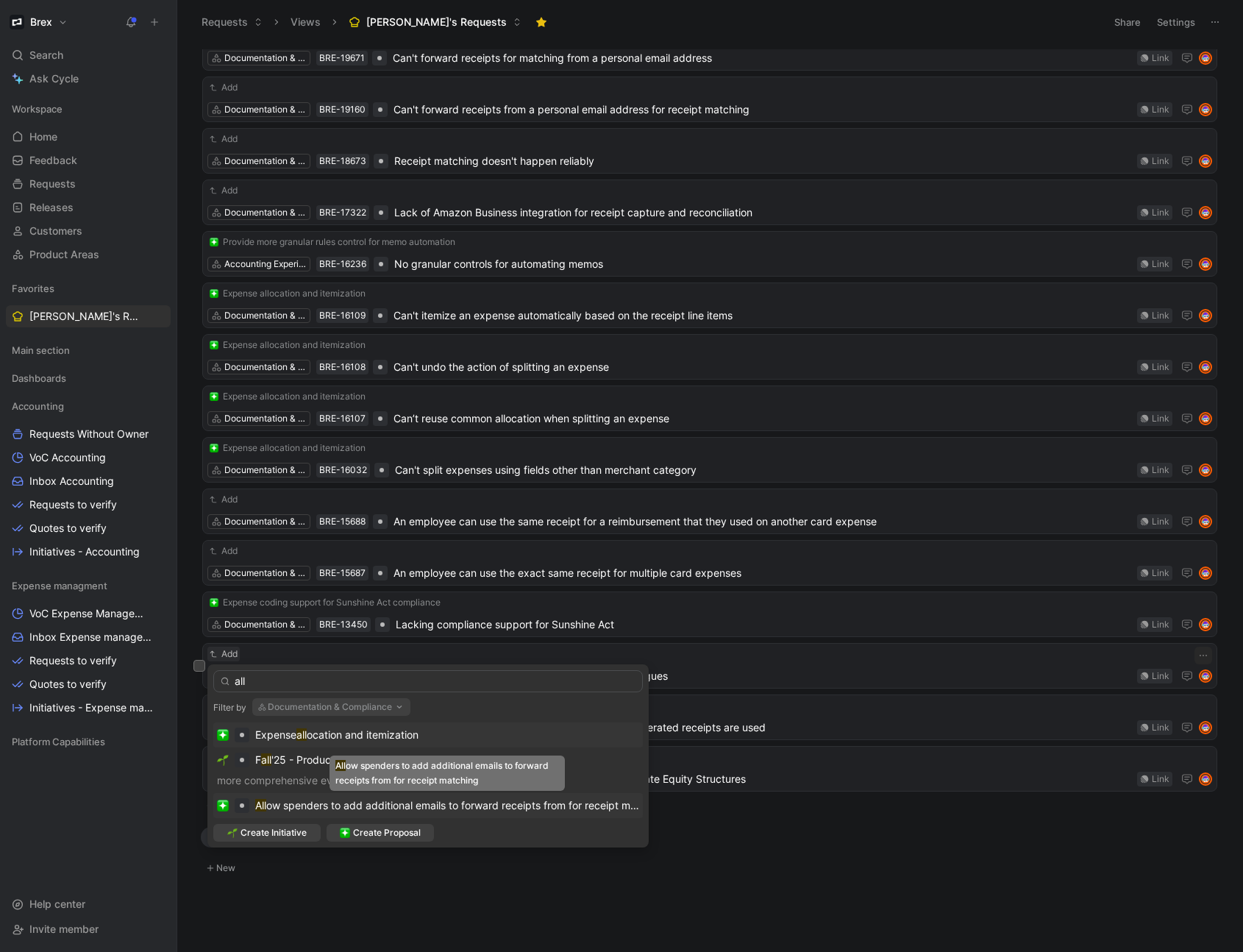
type input "all"
click at [421, 806] on span "ow spenders to add additional emails to forward receipts from for receipt match…" at bounding box center [466, 805] width 400 height 13
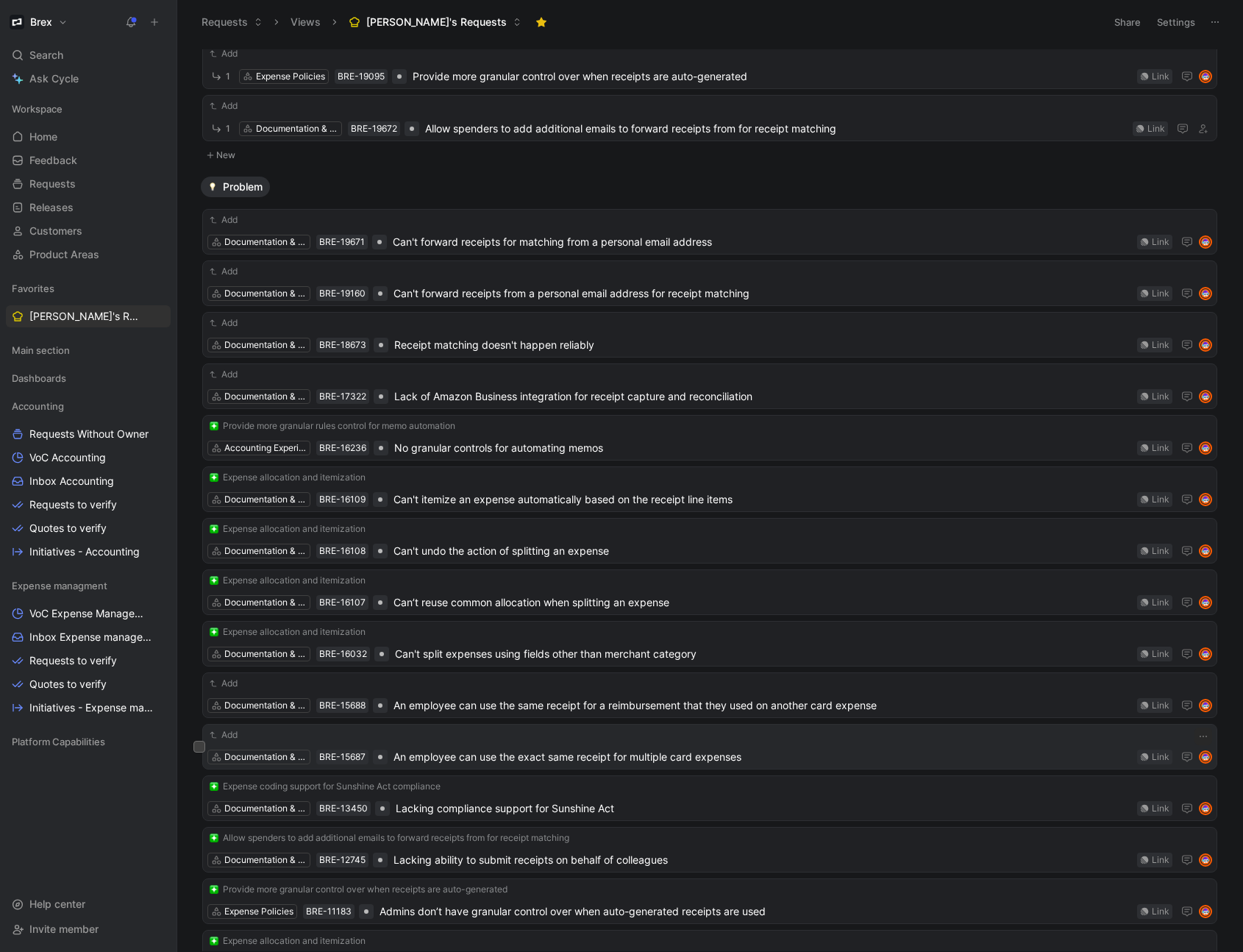
scroll to position [178, 0]
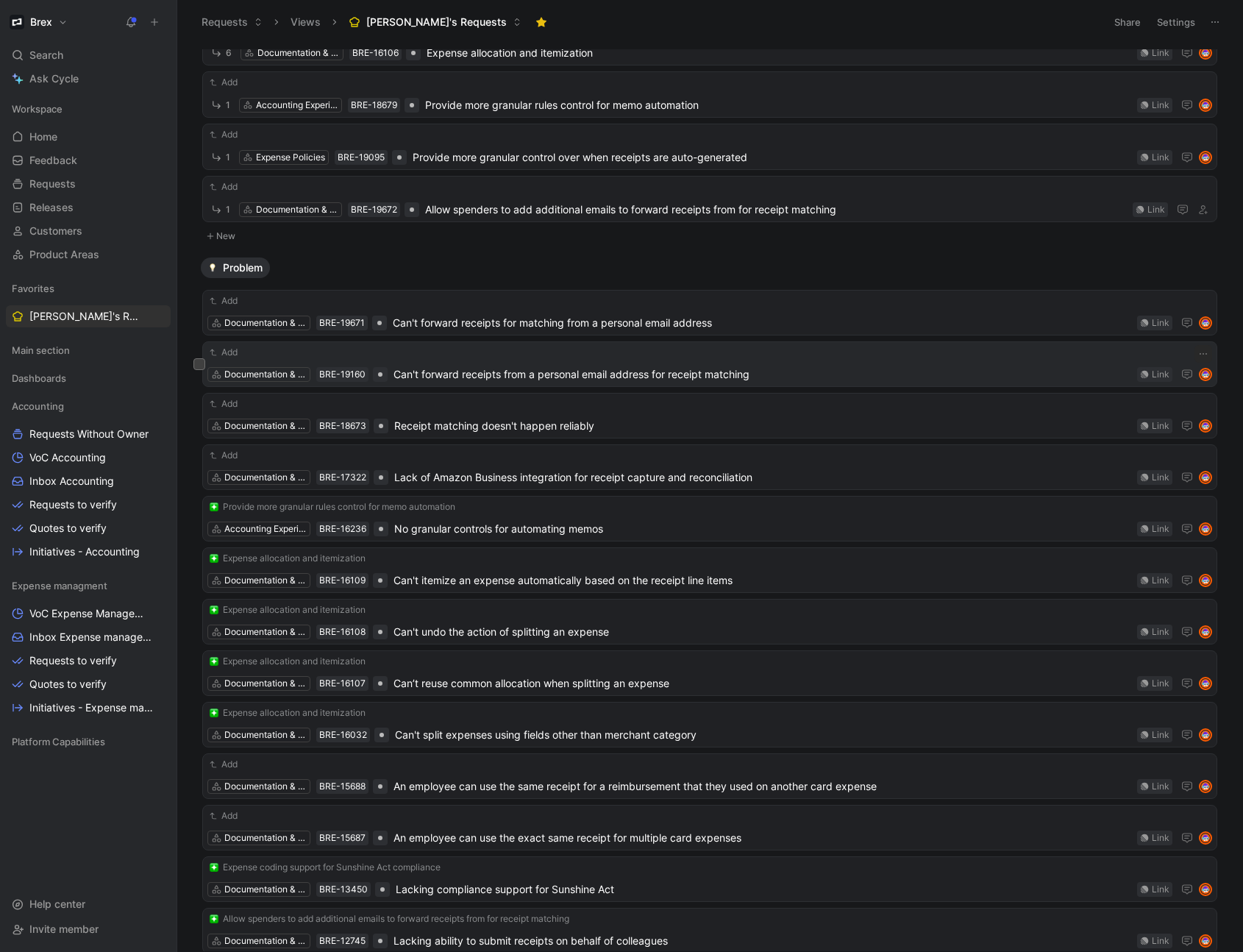
click at [232, 352] on button "Add" at bounding box center [224, 352] width 32 height 15
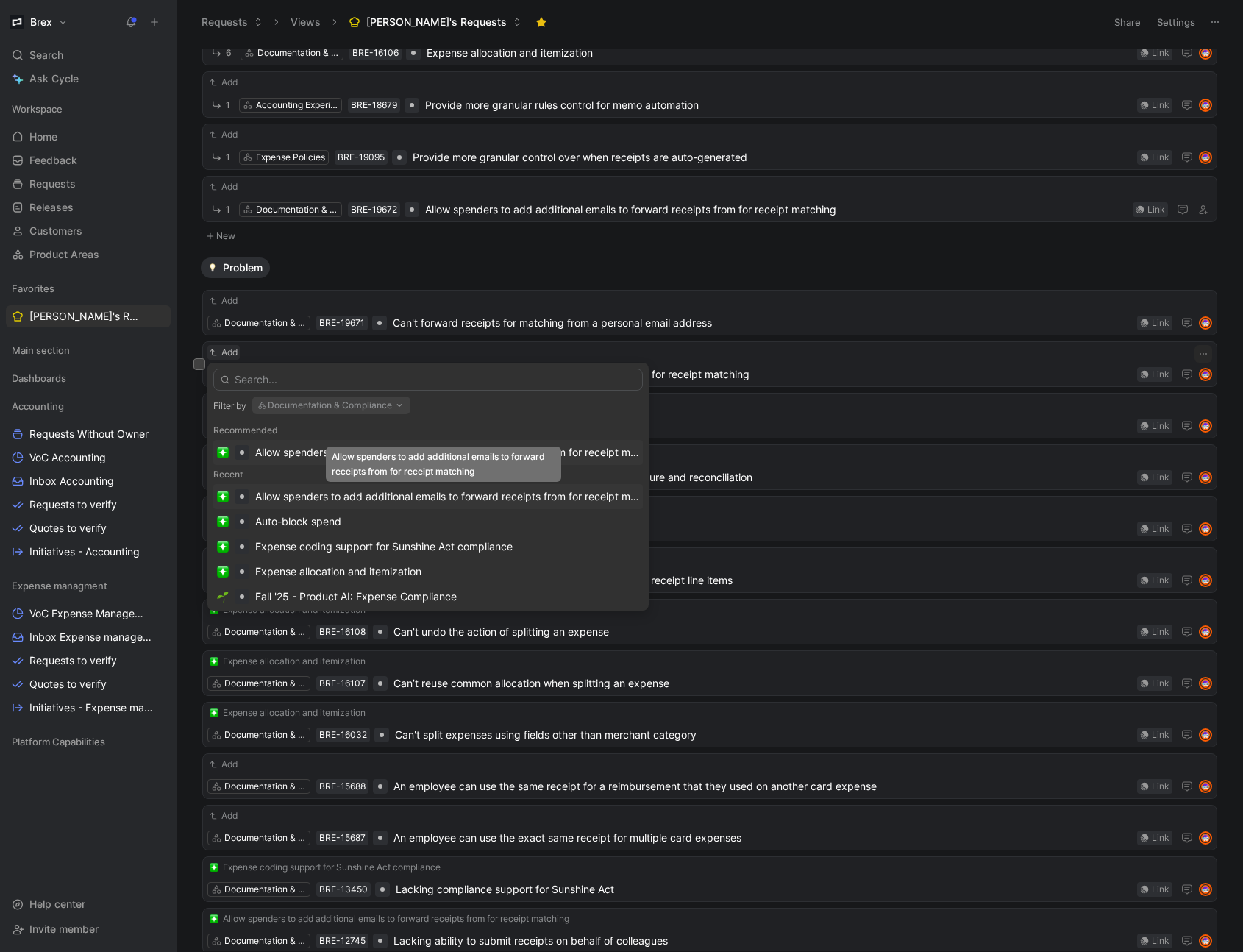
click at [492, 499] on div "Allow spenders to add additional emails to forward receipts from for receipt ma…" at bounding box center [447, 497] width 384 height 18
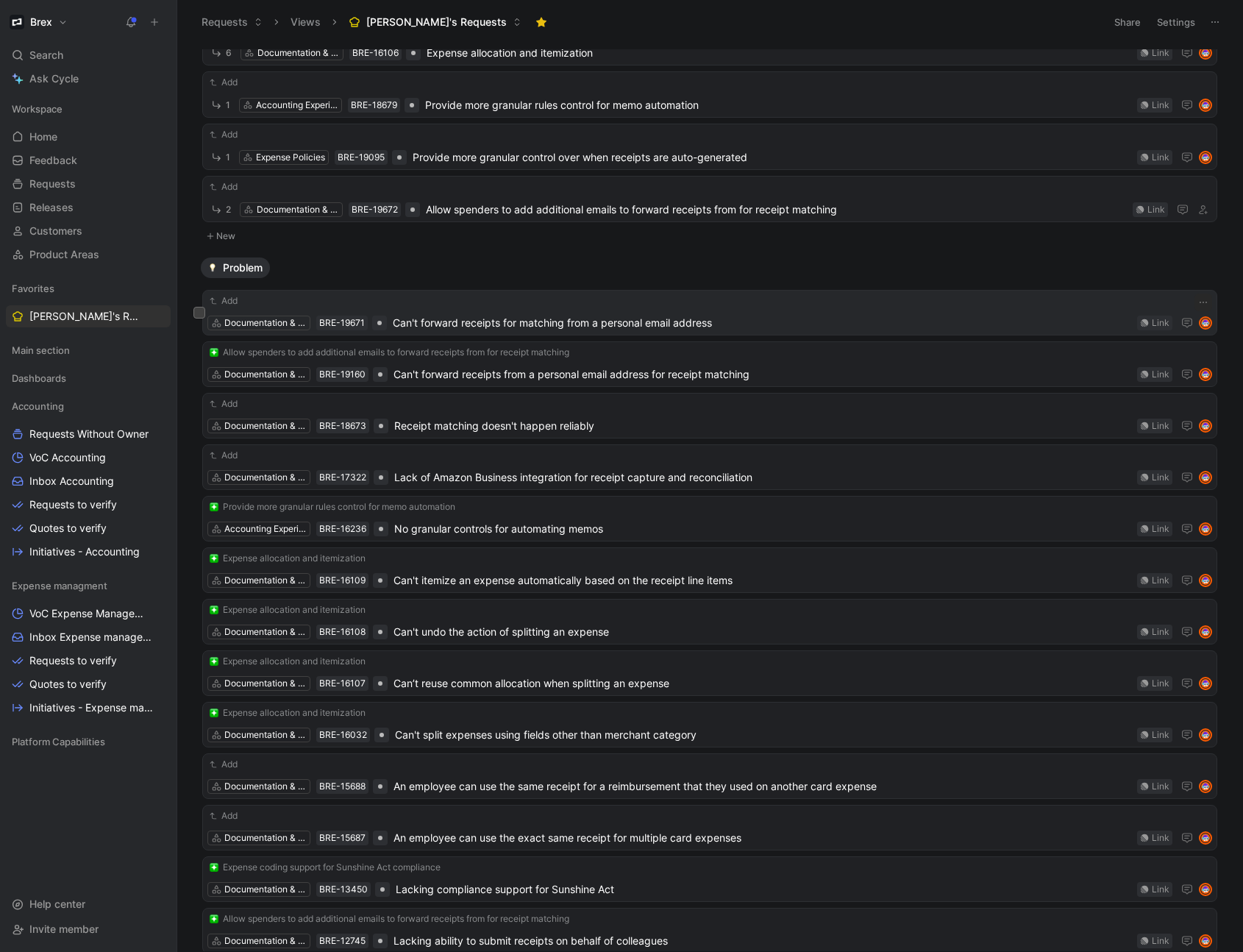
click at [478, 319] on span "Can't forward receipts for matching from a personal email address" at bounding box center [762, 323] width 738 height 18
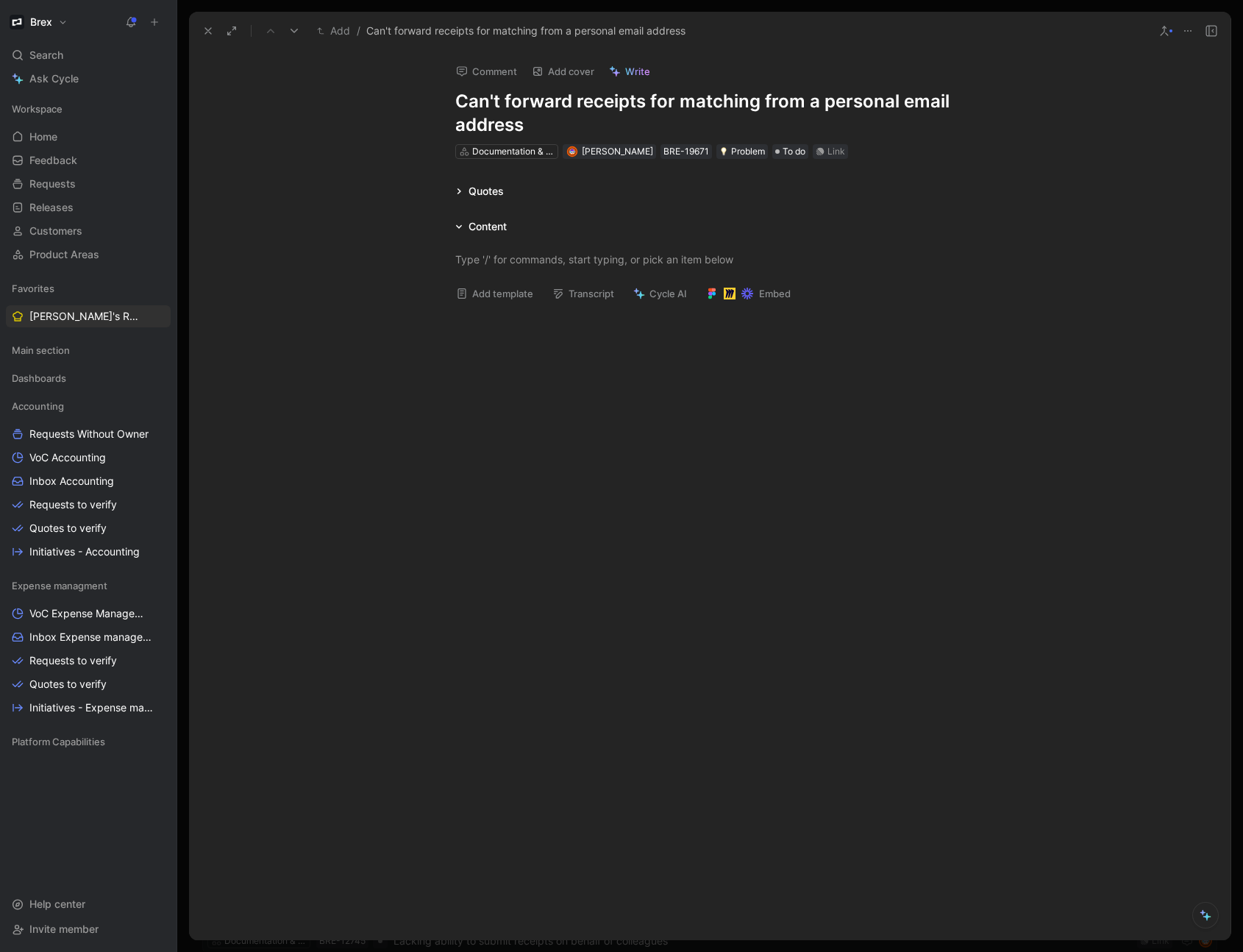
click at [206, 34] on icon at bounding box center [208, 31] width 12 height 12
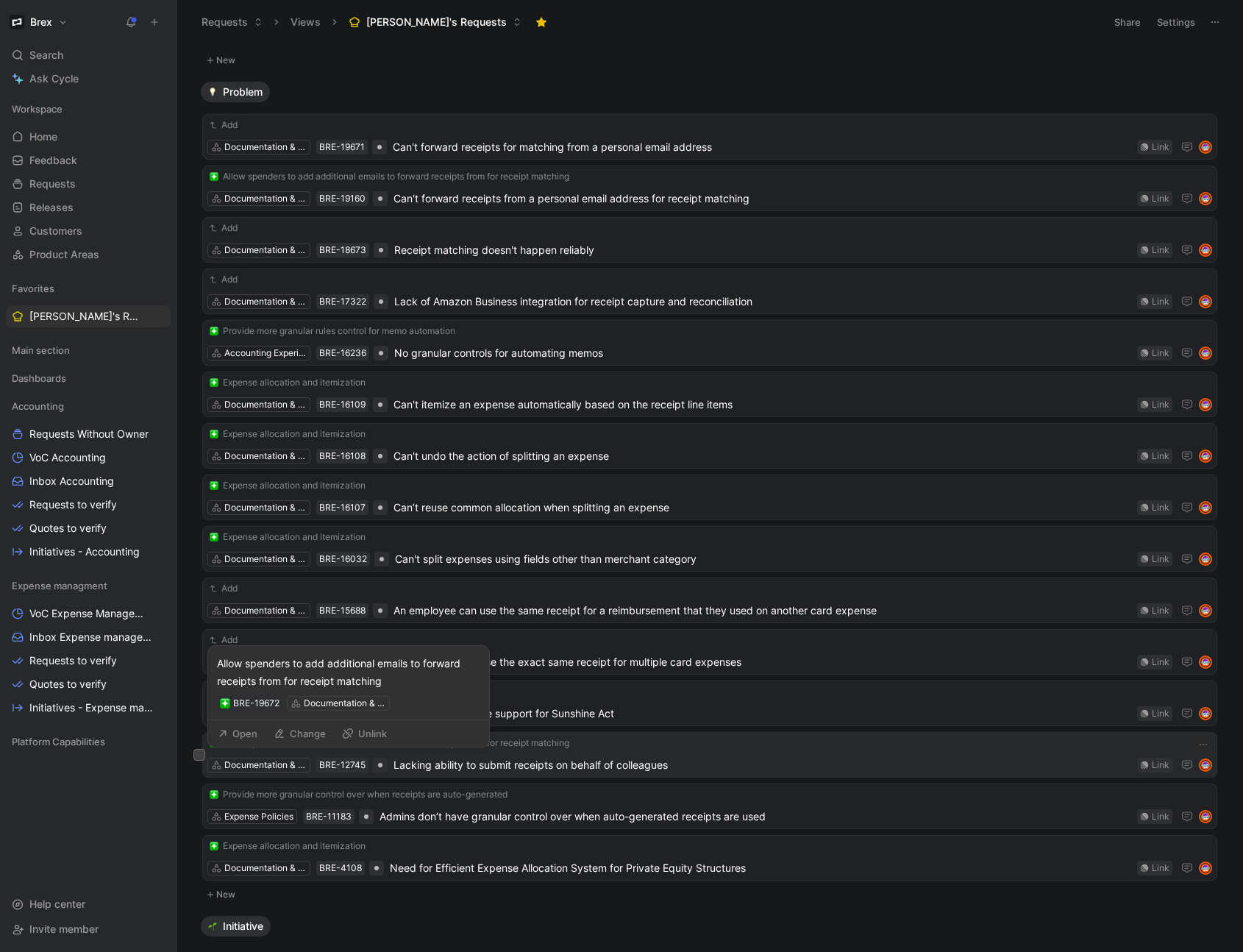
scroll to position [355, 0]
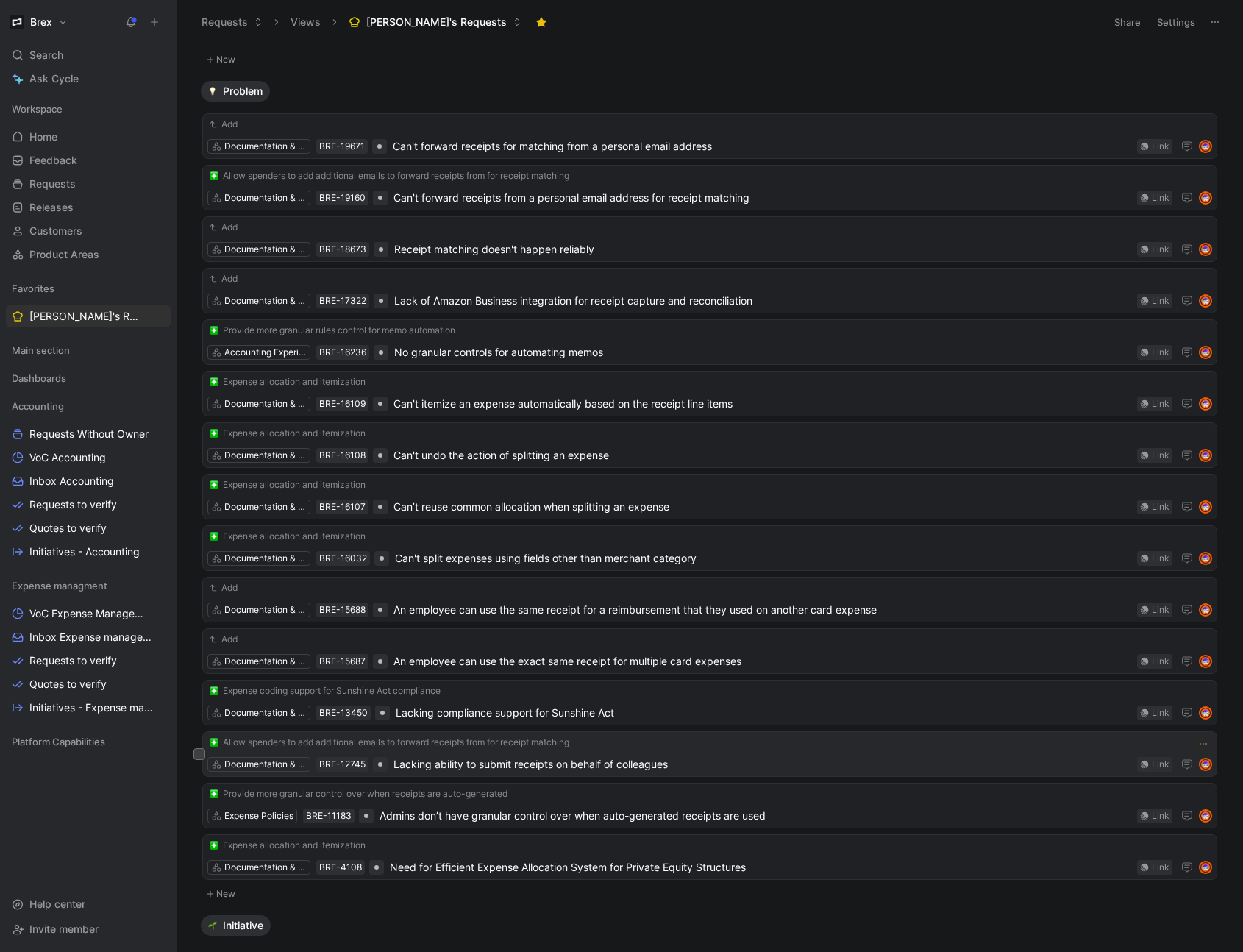
click at [490, 767] on span "Lacking ability to submit receipts on behalf of colleagues" at bounding box center [762, 764] width 738 height 18
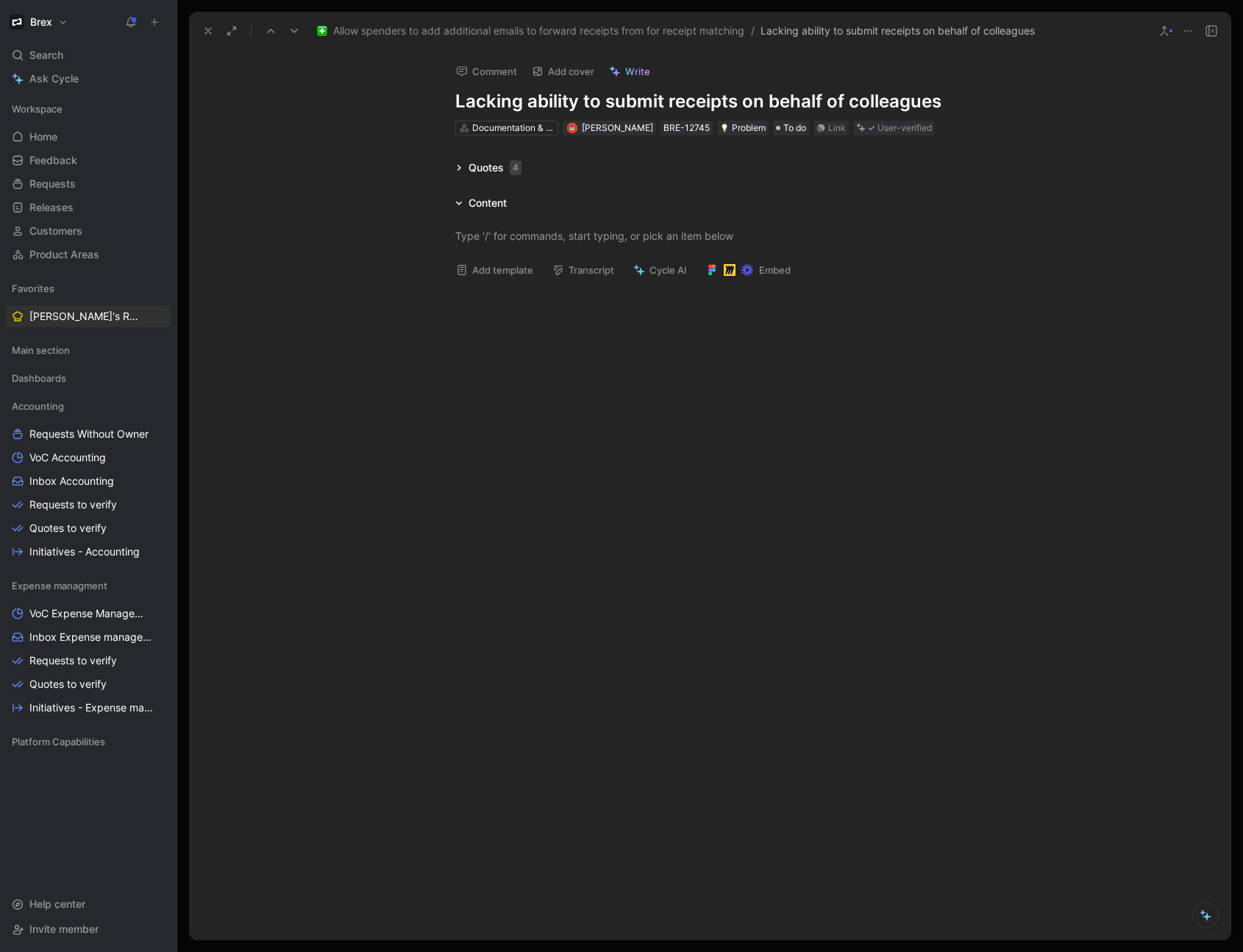
click at [457, 100] on h1 "Lacking ability to submit receipts on behalf of colleagues" at bounding box center [710, 102] width 509 height 24
click at [630, 102] on h1 "Lacking ability to submit receipts on behalf of colleagues" at bounding box center [710, 102] width 509 height 24
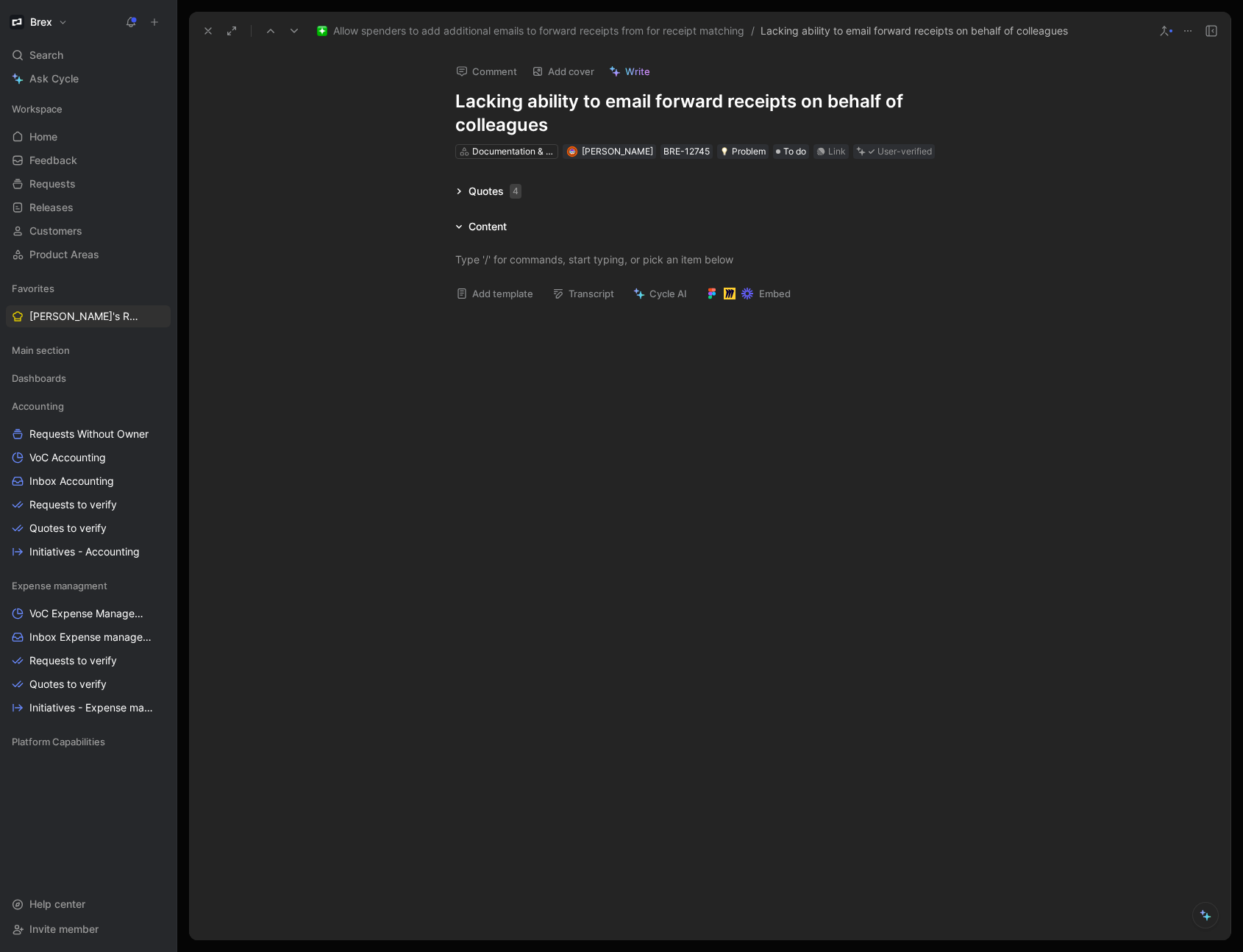
click at [799, 100] on h1 "Lacking ability to email forward receipts on behalf of colleagues" at bounding box center [710, 113] width 509 height 47
click at [204, 31] on icon at bounding box center [208, 31] width 12 height 12
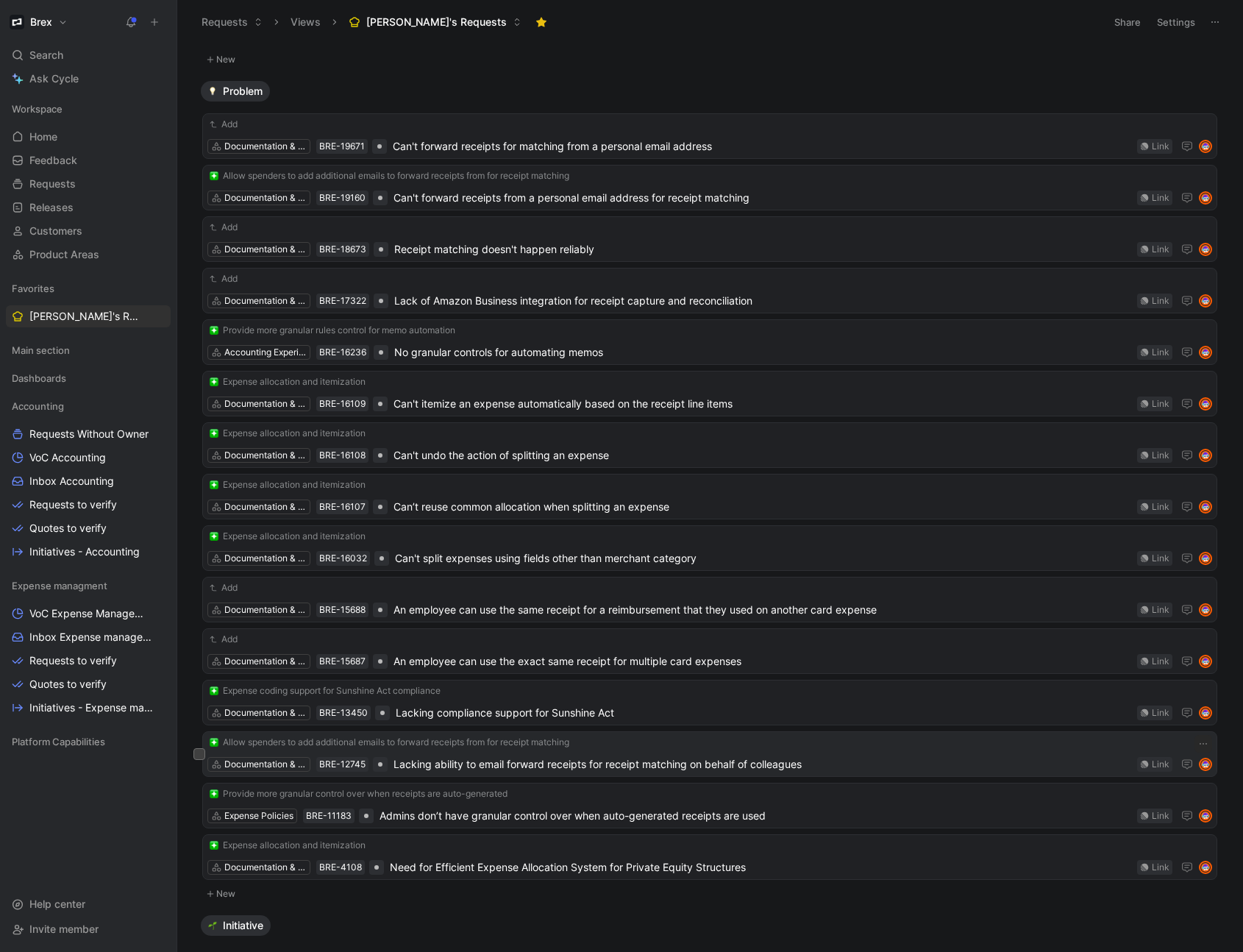
click at [473, 766] on span "Lacking ability to email forward receipts for receipt matching on behalf of col…" at bounding box center [762, 764] width 738 height 18
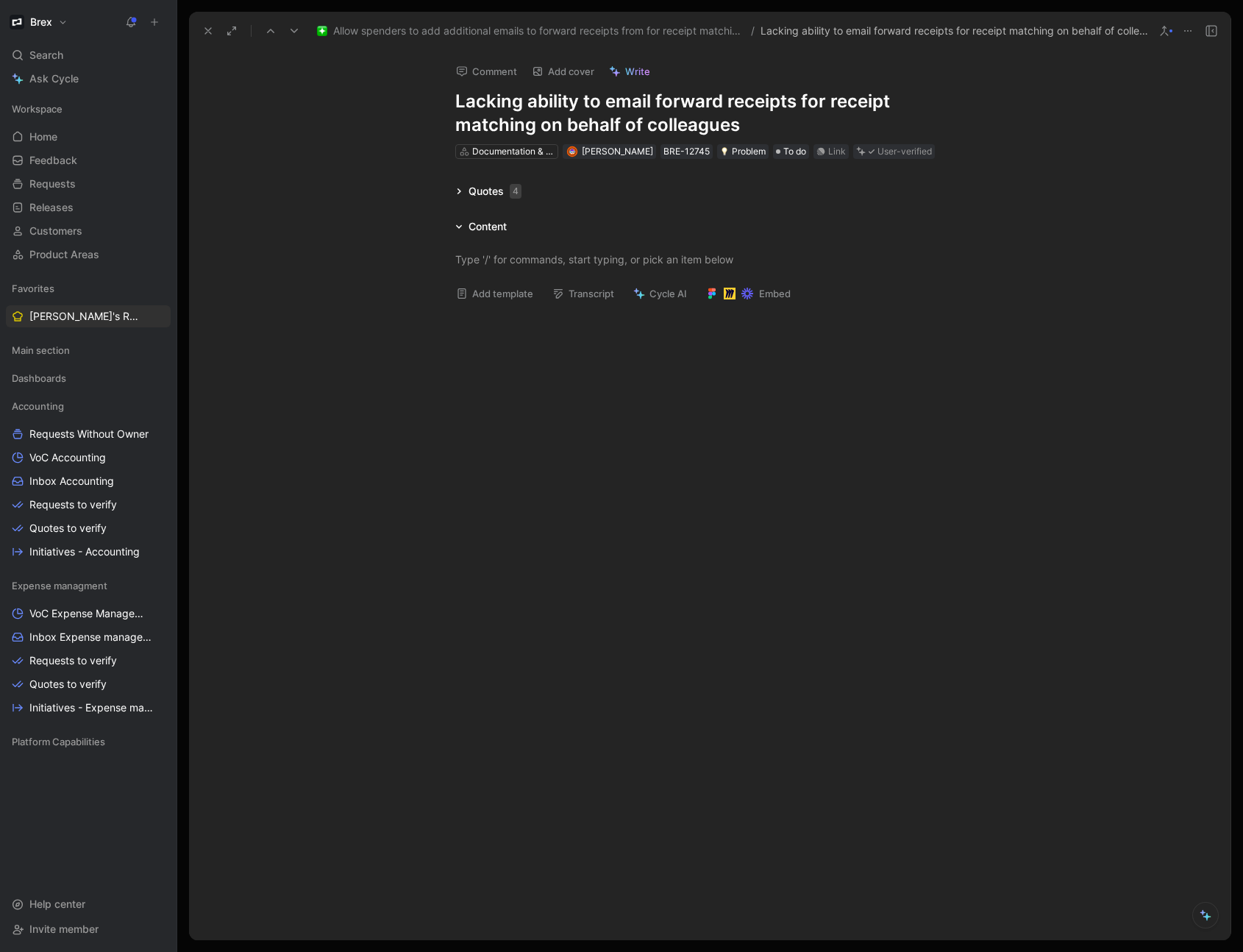
drag, startPoint x: 602, startPoint y: 102, endPoint x: 447, endPoint y: 92, distance: 155.3
click at [447, 92] on div "Comment Add cover Write Lacking ability to email forward receipts for receipt m…" at bounding box center [710, 105] width 565 height 110
click at [204, 30] on icon at bounding box center [208, 31] width 12 height 12
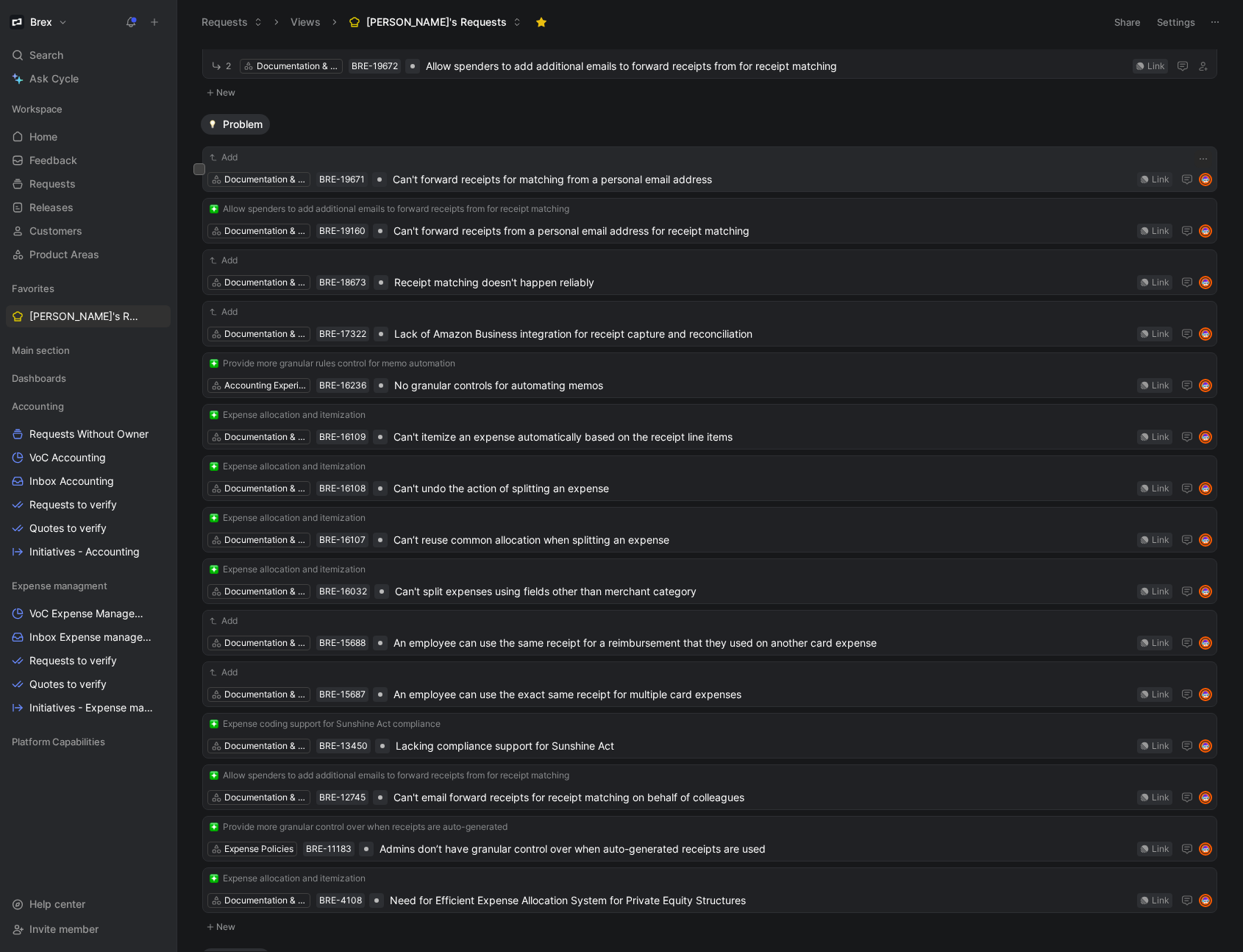
scroll to position [266, 0]
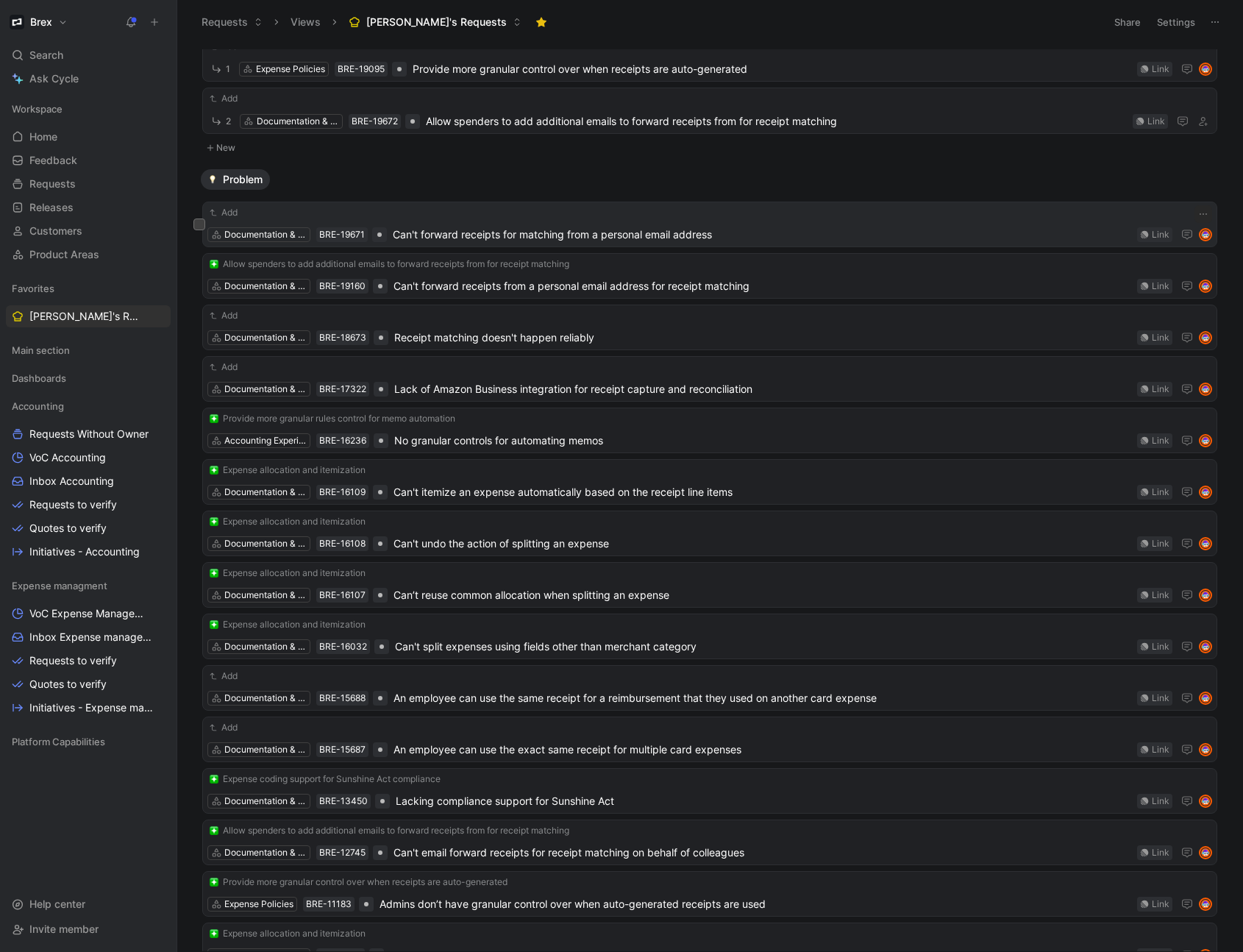
click at [461, 230] on span "Can't forward receipts for matching from a personal email address" at bounding box center [762, 235] width 738 height 18
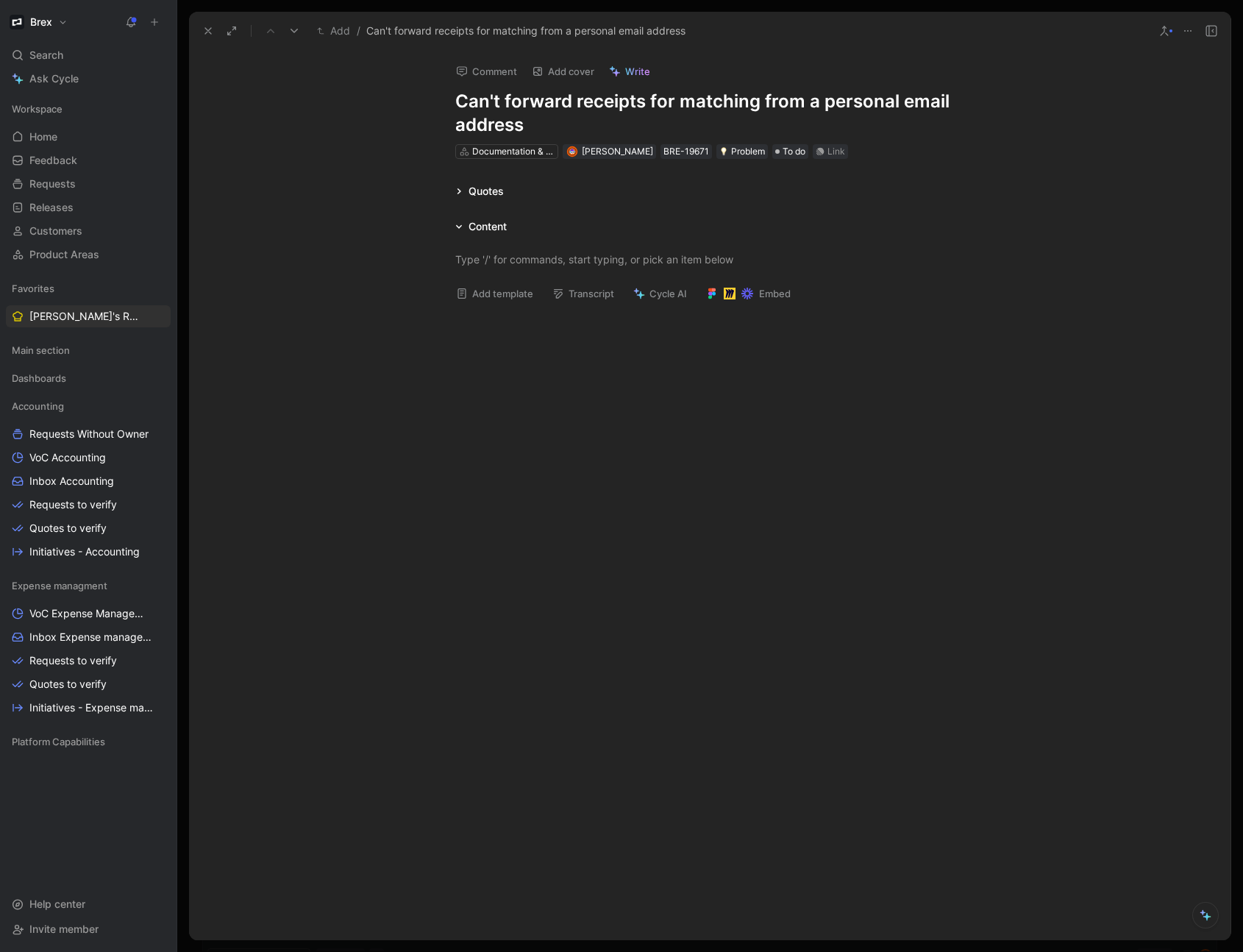
click at [503, 105] on h1 "Can't forward receipts for matching from a personal email address" at bounding box center [710, 113] width 509 height 47
click at [206, 28] on icon at bounding box center [208, 31] width 12 height 12
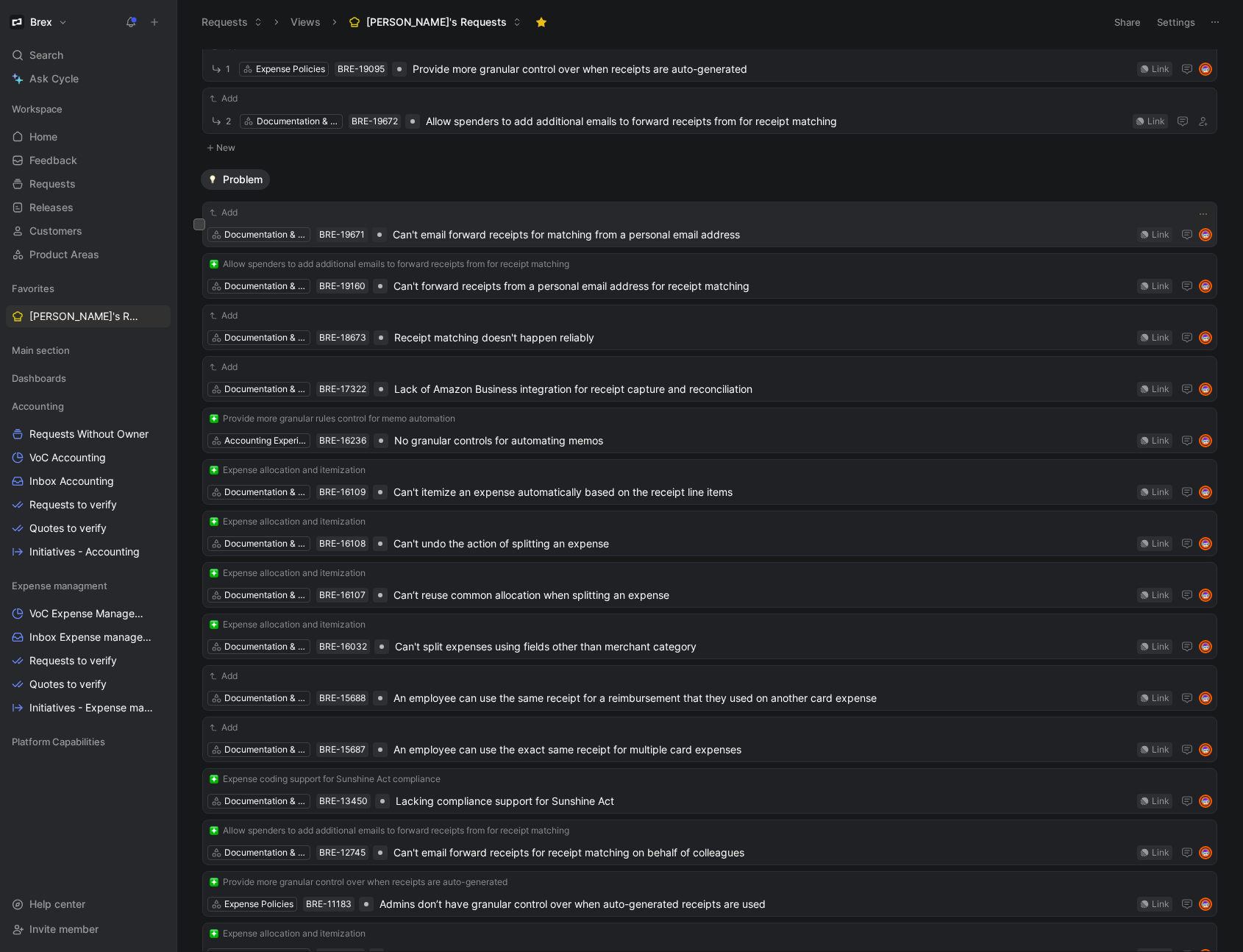
click at [470, 235] on span "Can't email forward receipts for matching from a personal email address" at bounding box center [762, 235] width 738 height 18
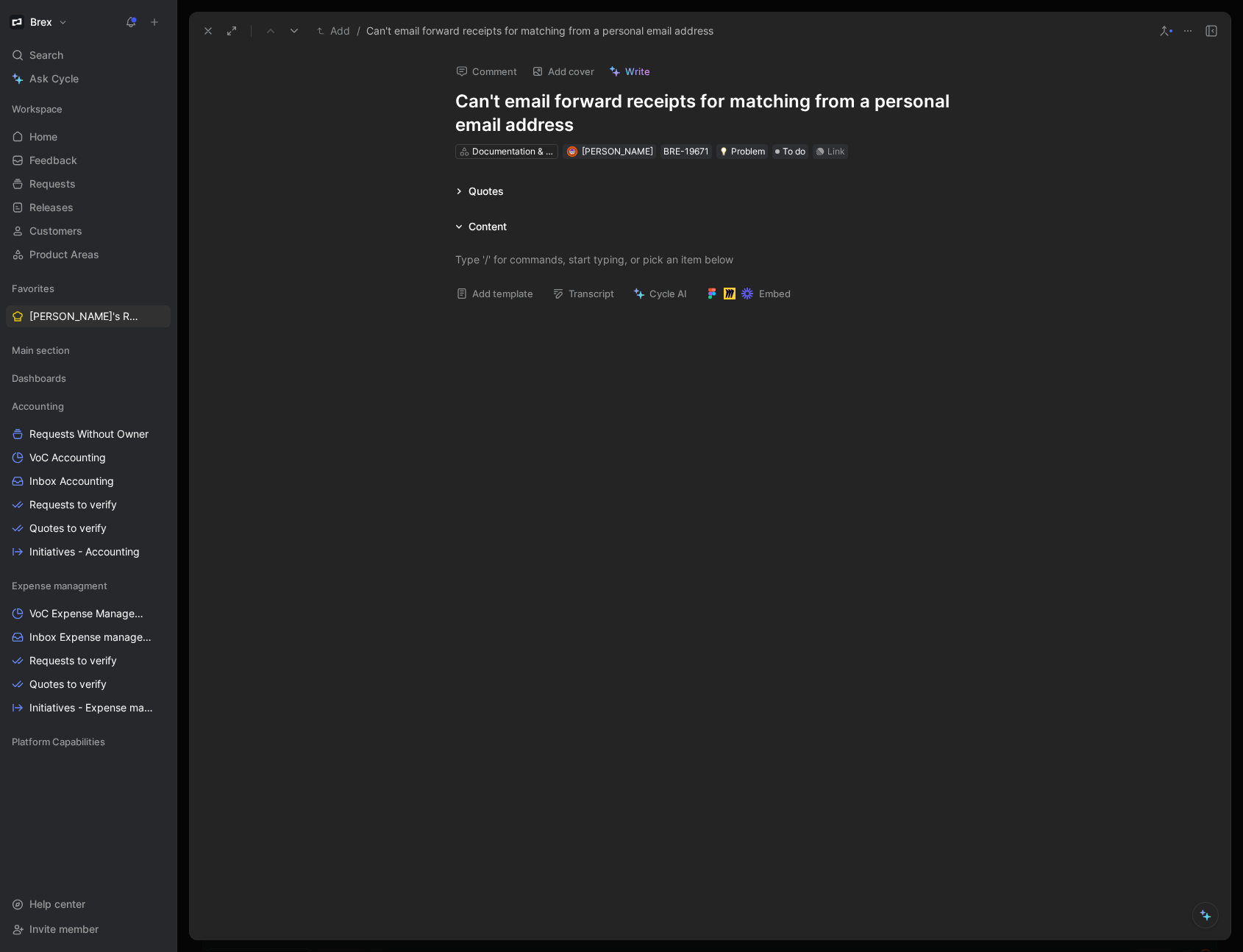
click at [722, 103] on h1 "Can't email forward receipts for matching from a personal email address" at bounding box center [710, 113] width 509 height 47
click at [207, 32] on icon at bounding box center [208, 31] width 12 height 12
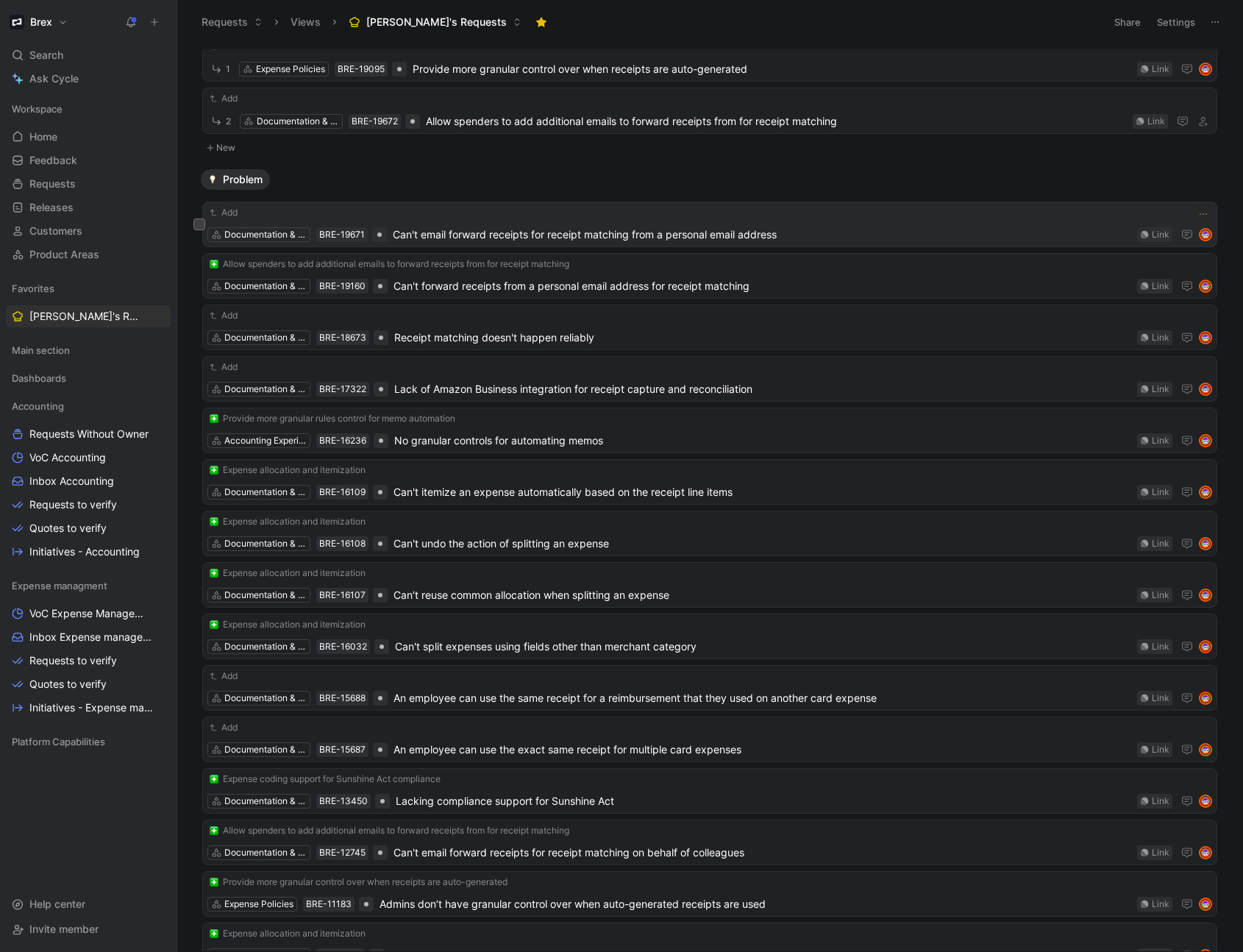
click at [236, 211] on button "Add" at bounding box center [224, 213] width 32 height 15
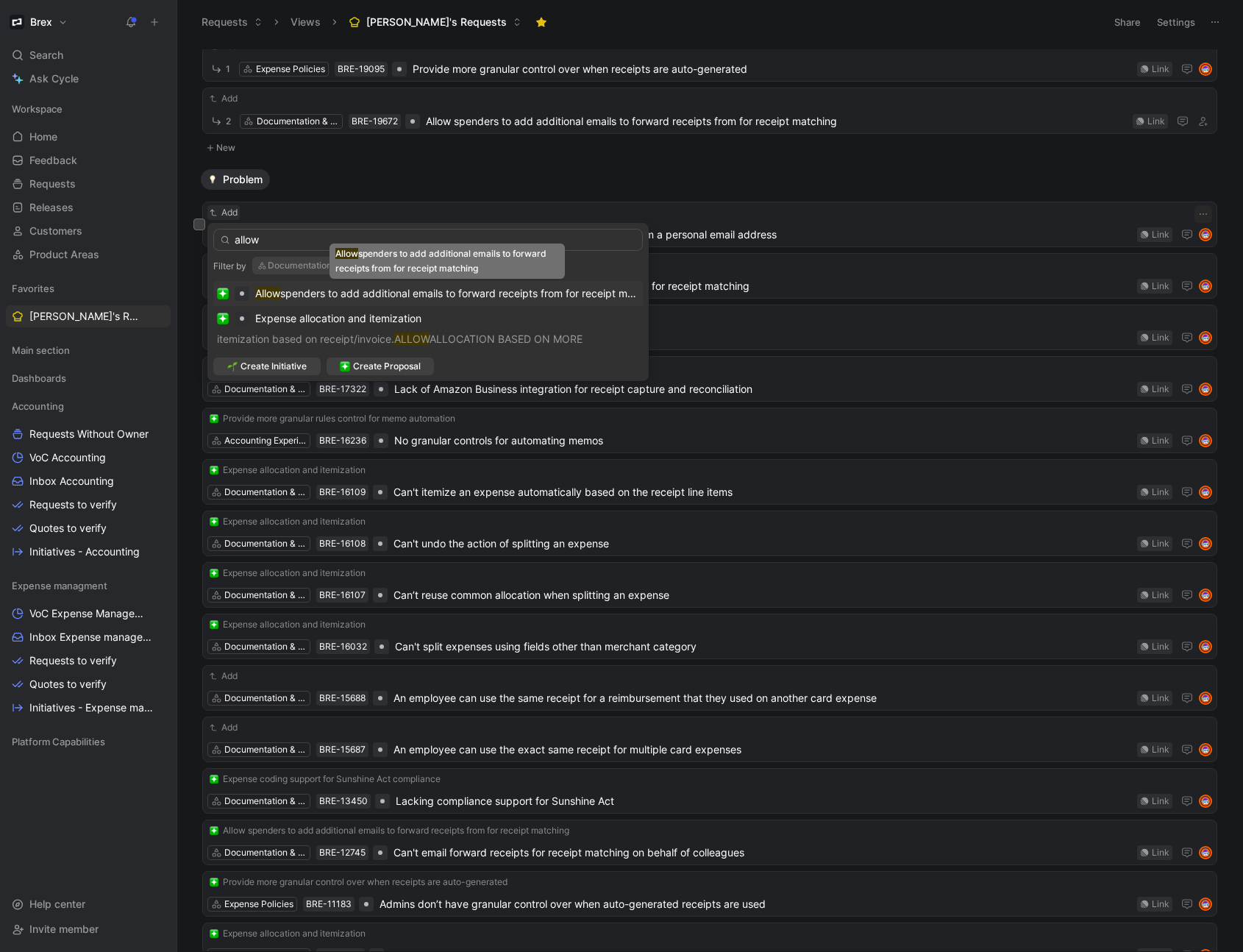
type input "allow"
click at [330, 288] on span "spenders to add additional emails to forward receipts from for receipt matching" at bounding box center [471, 293] width 383 height 13
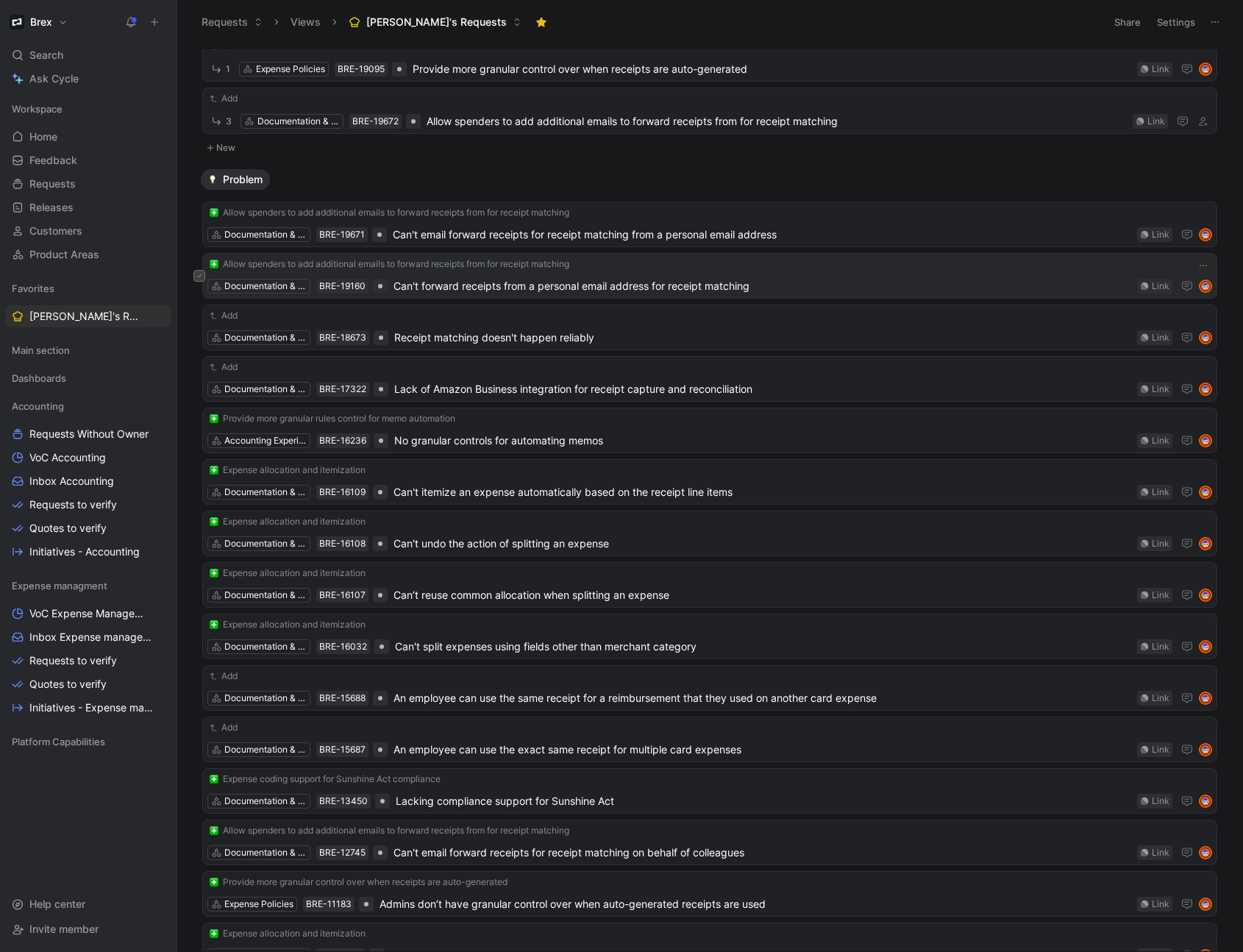
click at [199, 278] on icon at bounding box center [199, 276] width 6 height 6
click at [780, 286] on div "Allow spenders to add additional emails to forward receipts from for receipt ma…" at bounding box center [710, 276] width 1015 height 46
click at [805, 274] on div "Allow spenders to add additional emails to forward receipts from for receipt ma…" at bounding box center [710, 276] width 1005 height 38
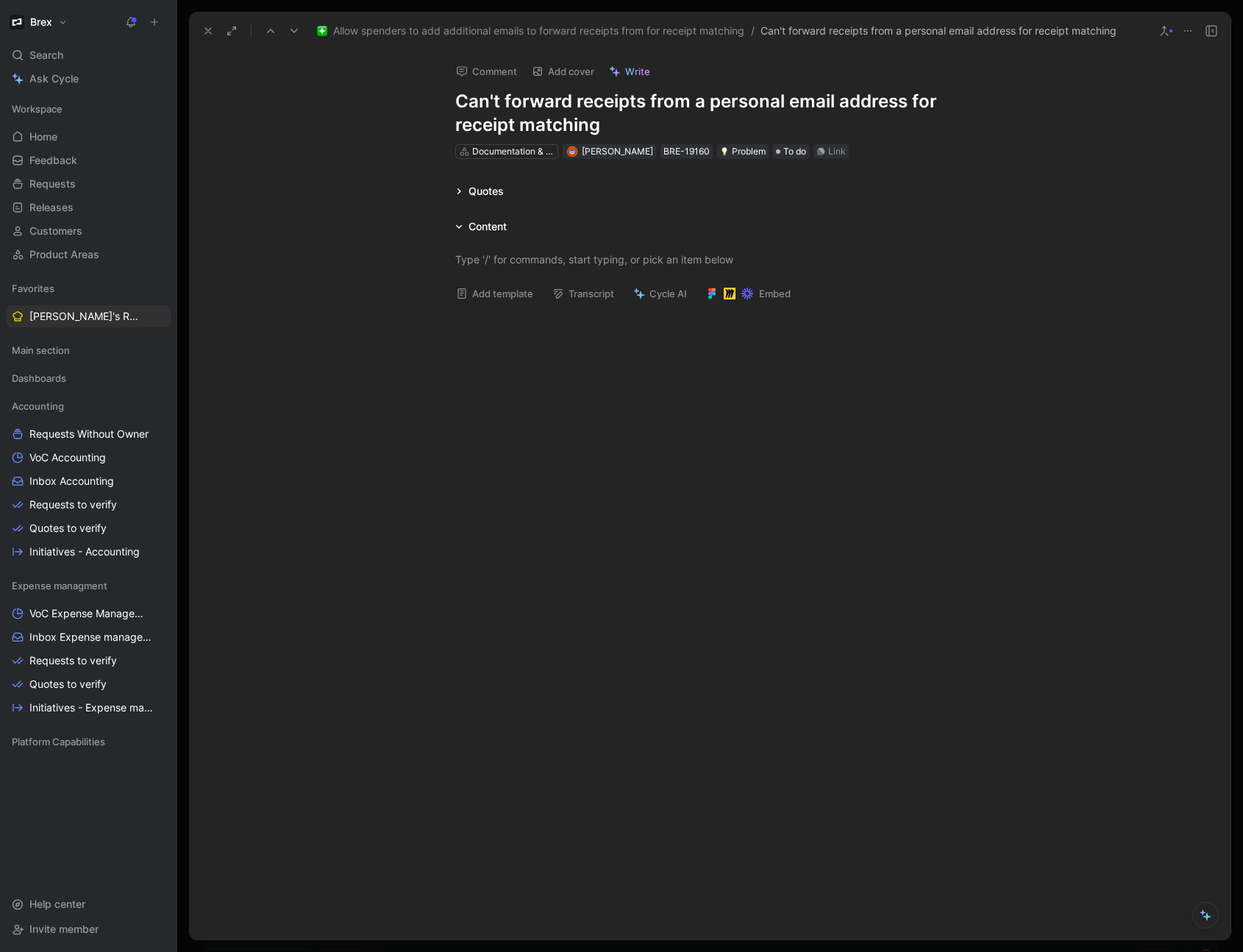
click at [1194, 32] on button at bounding box center [1188, 31] width 21 height 21
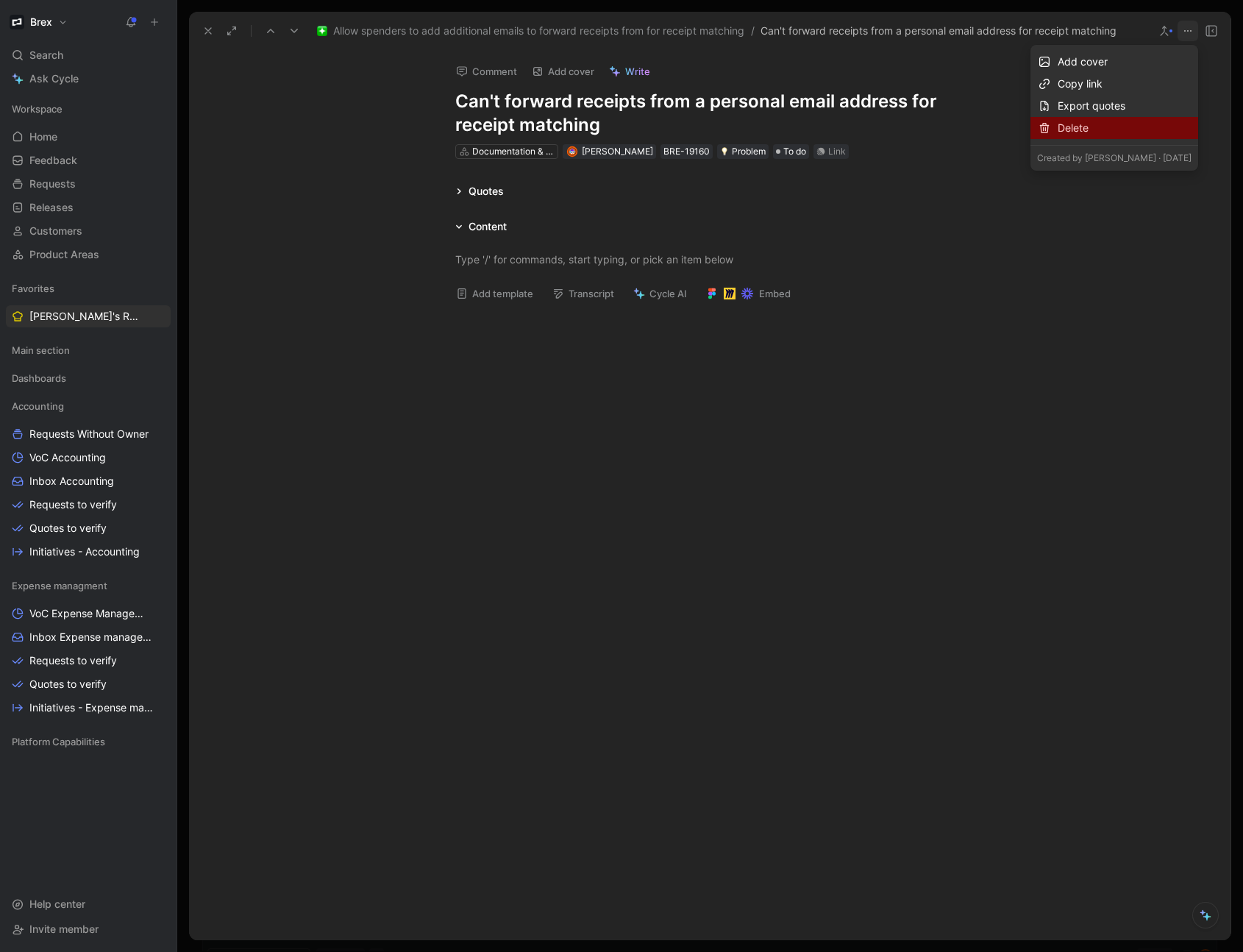
click at [1118, 122] on div "Delete" at bounding box center [1125, 128] width 134 height 18
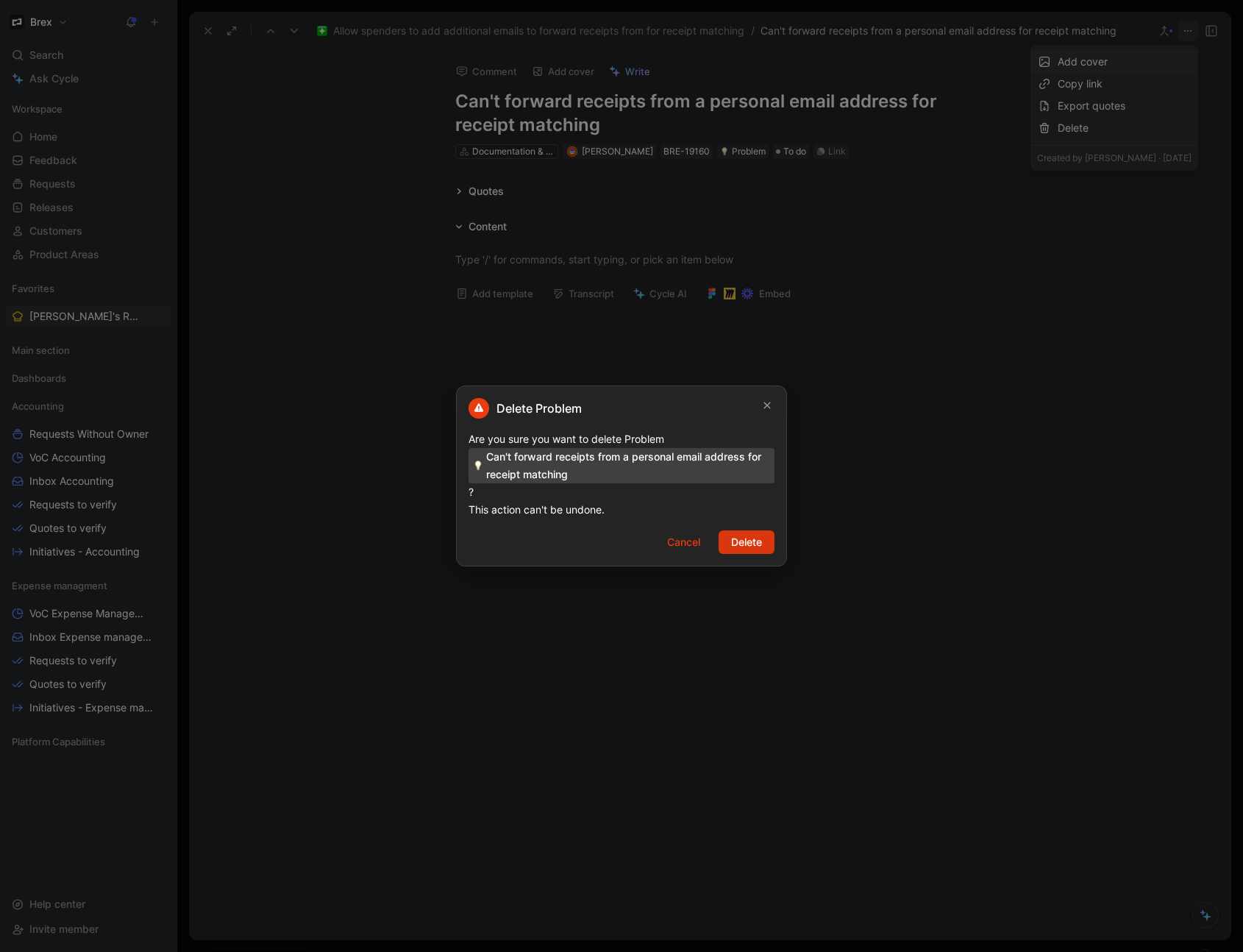
click at [745, 538] on span "Delete" at bounding box center [747, 542] width 31 height 18
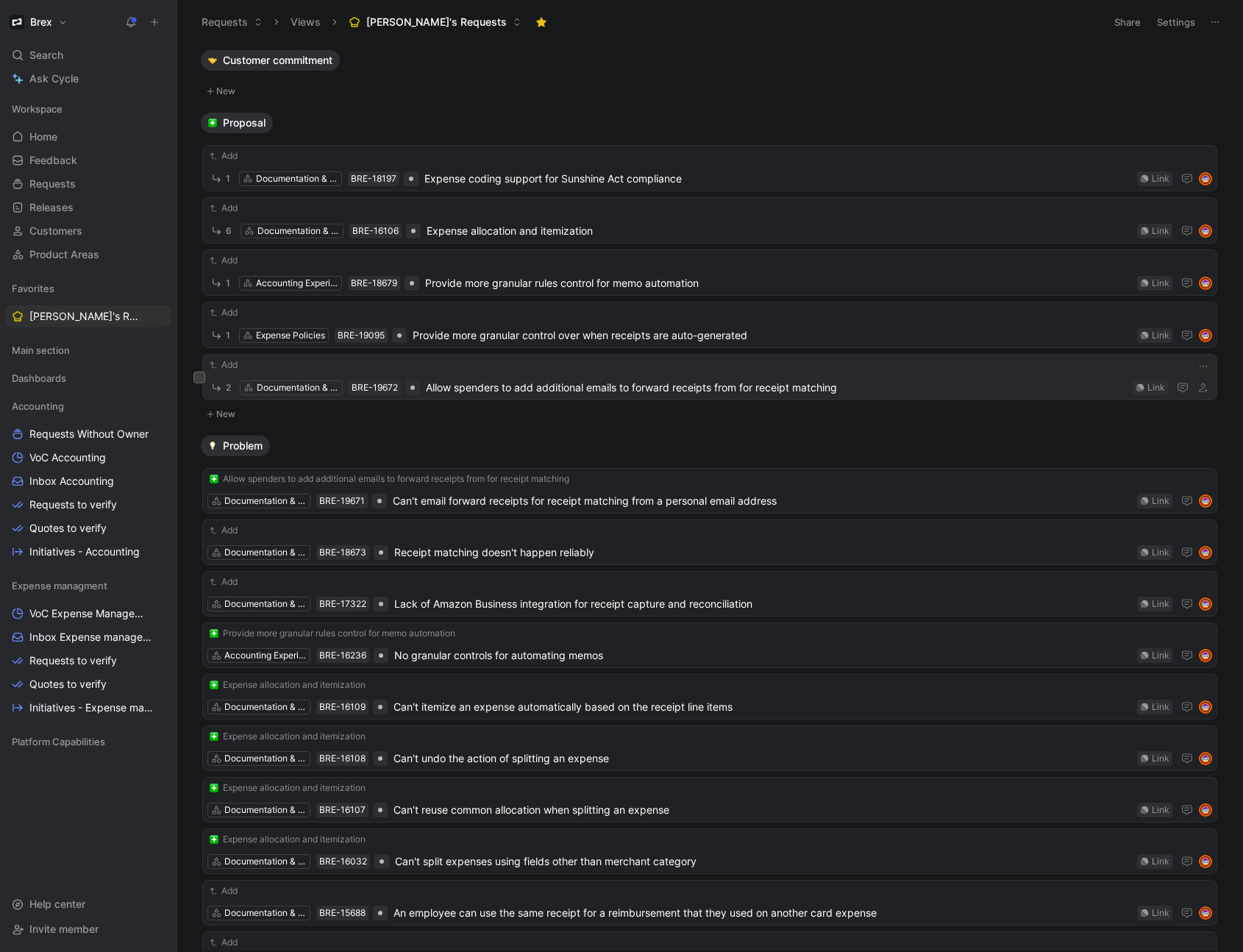
click at [628, 386] on span "Allow spenders to add additional emails to forward receipts from for receipt ma…" at bounding box center [776, 388] width 701 height 18
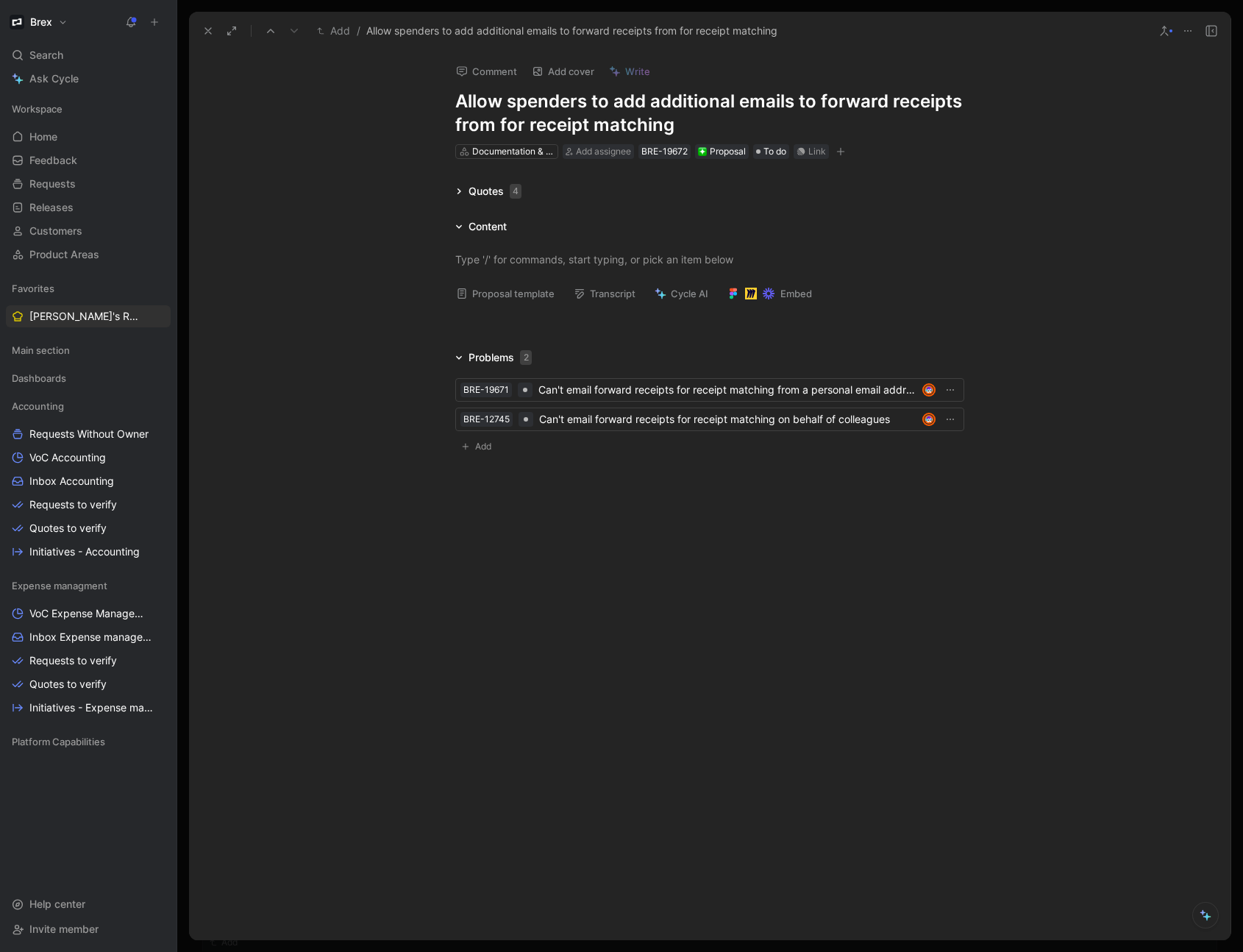
drag, startPoint x: 788, startPoint y: 103, endPoint x: 886, endPoint y: 102, distance: 98.0
click at [886, 102] on h1 "Allow spenders to add additional emails to forward receipts from for receipt ma…" at bounding box center [710, 113] width 509 height 47
drag, startPoint x: 519, startPoint y: 122, endPoint x: 761, endPoint y: 129, distance: 242.1
click at [761, 129] on h1 "Allow spenders to add additional email forwarding for receipts from for receipt…" at bounding box center [710, 113] width 509 height 47
click at [786, 104] on h1 "Allow spenders to add additional email forwarding for receipt matching" at bounding box center [710, 113] width 509 height 47
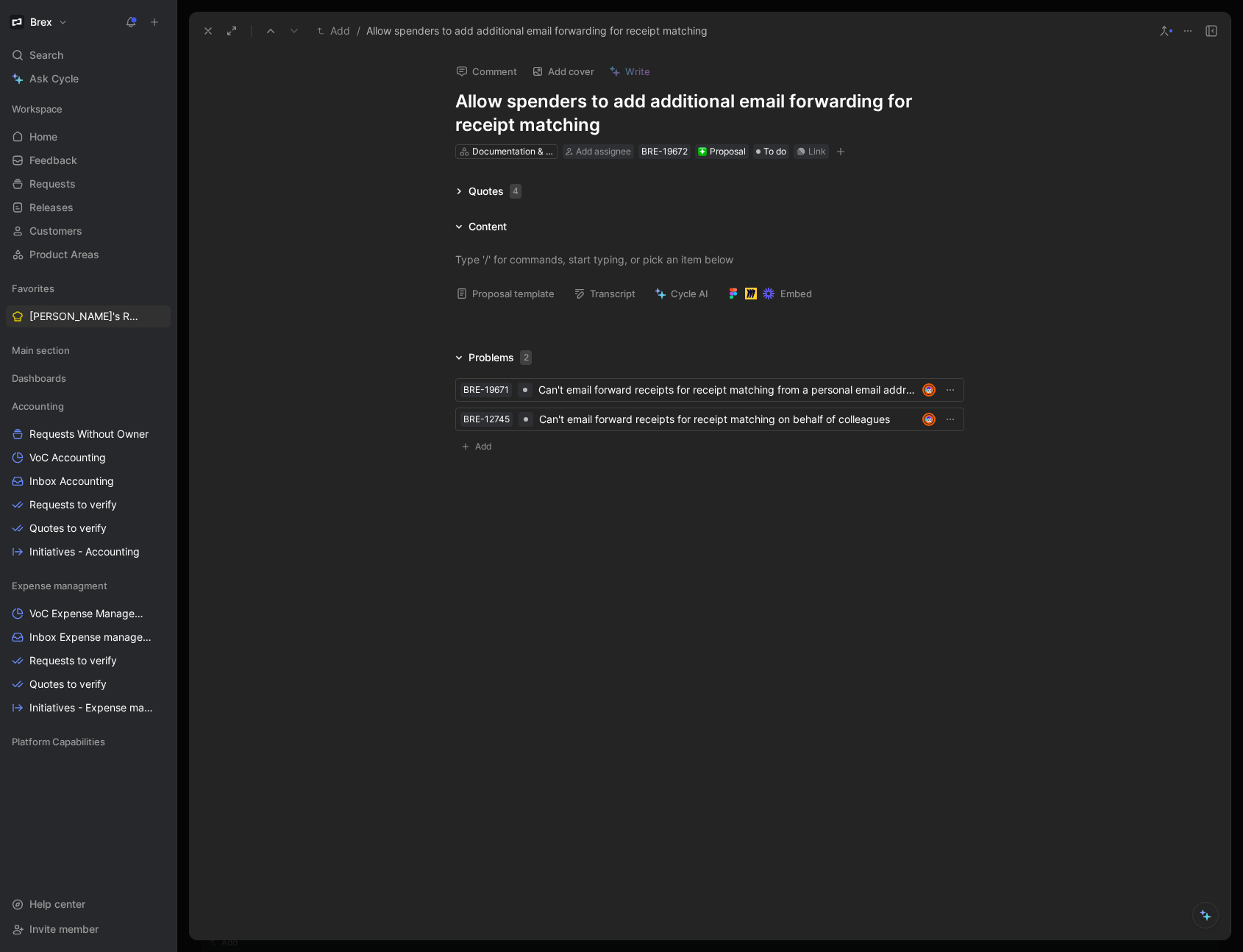
click at [640, 116] on h1 "Allow spenders to add additional email forwarding for receipt matching" at bounding box center [710, 113] width 509 height 47
click at [770, 113] on h1 "Allow spenders to add additional email forwarding for receipt matching" at bounding box center [710, 113] width 509 height 47
click at [461, 193] on icon at bounding box center [459, 191] width 7 height 7
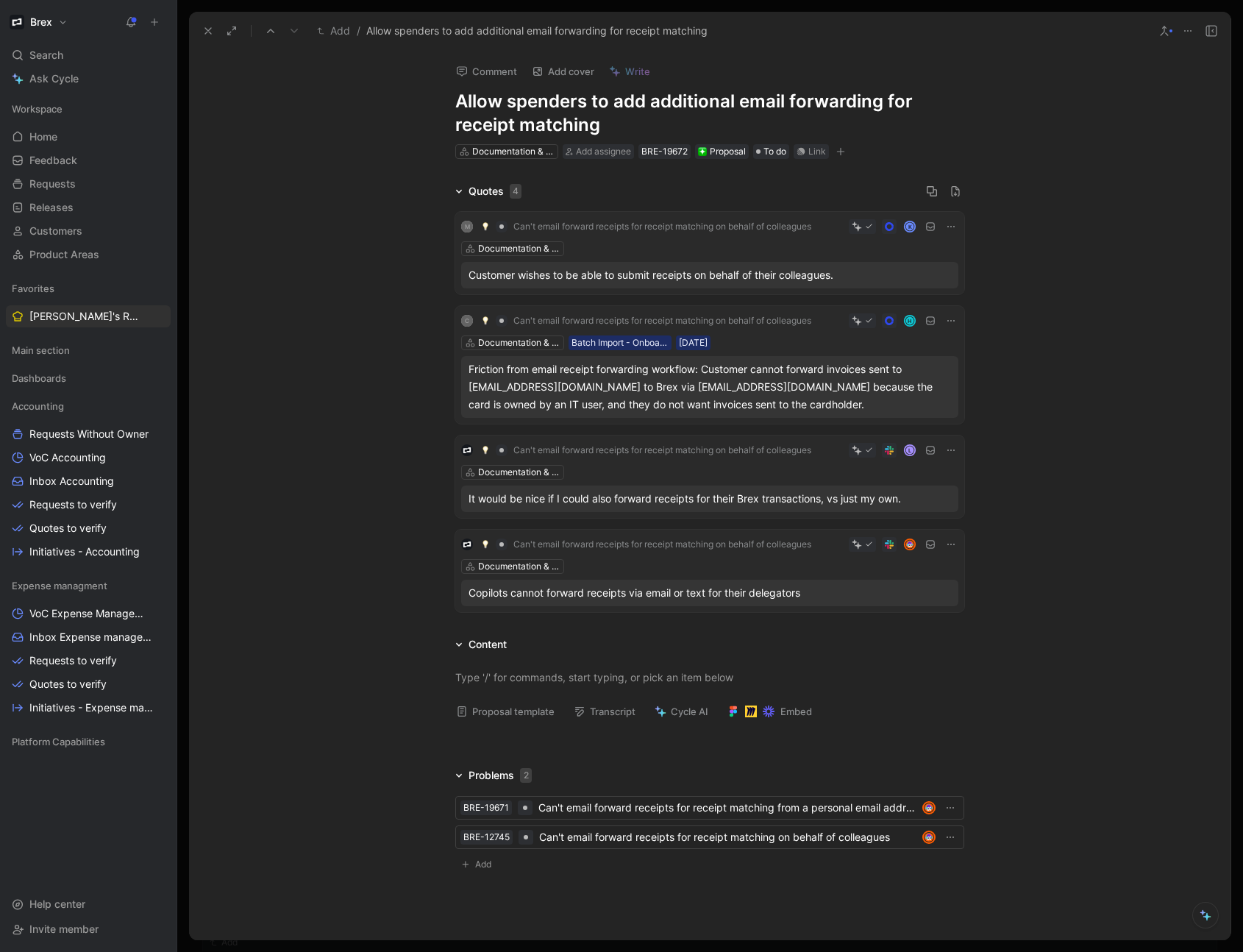
click at [601, 273] on div "Customer wishes to be able to submit receipts on behalf of their colleagues." at bounding box center [710, 275] width 482 height 18
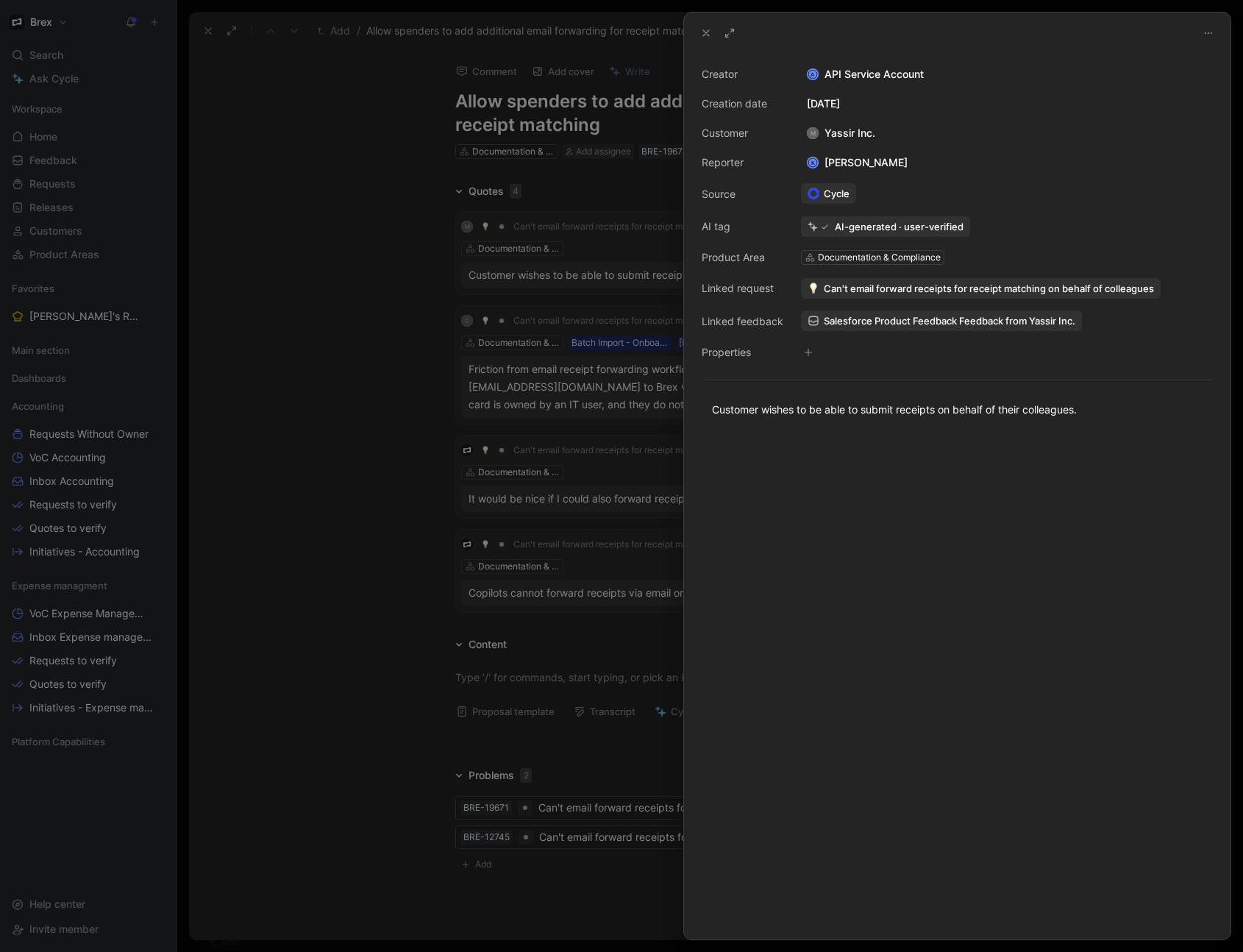
click at [703, 34] on icon at bounding box center [706, 33] width 12 height 12
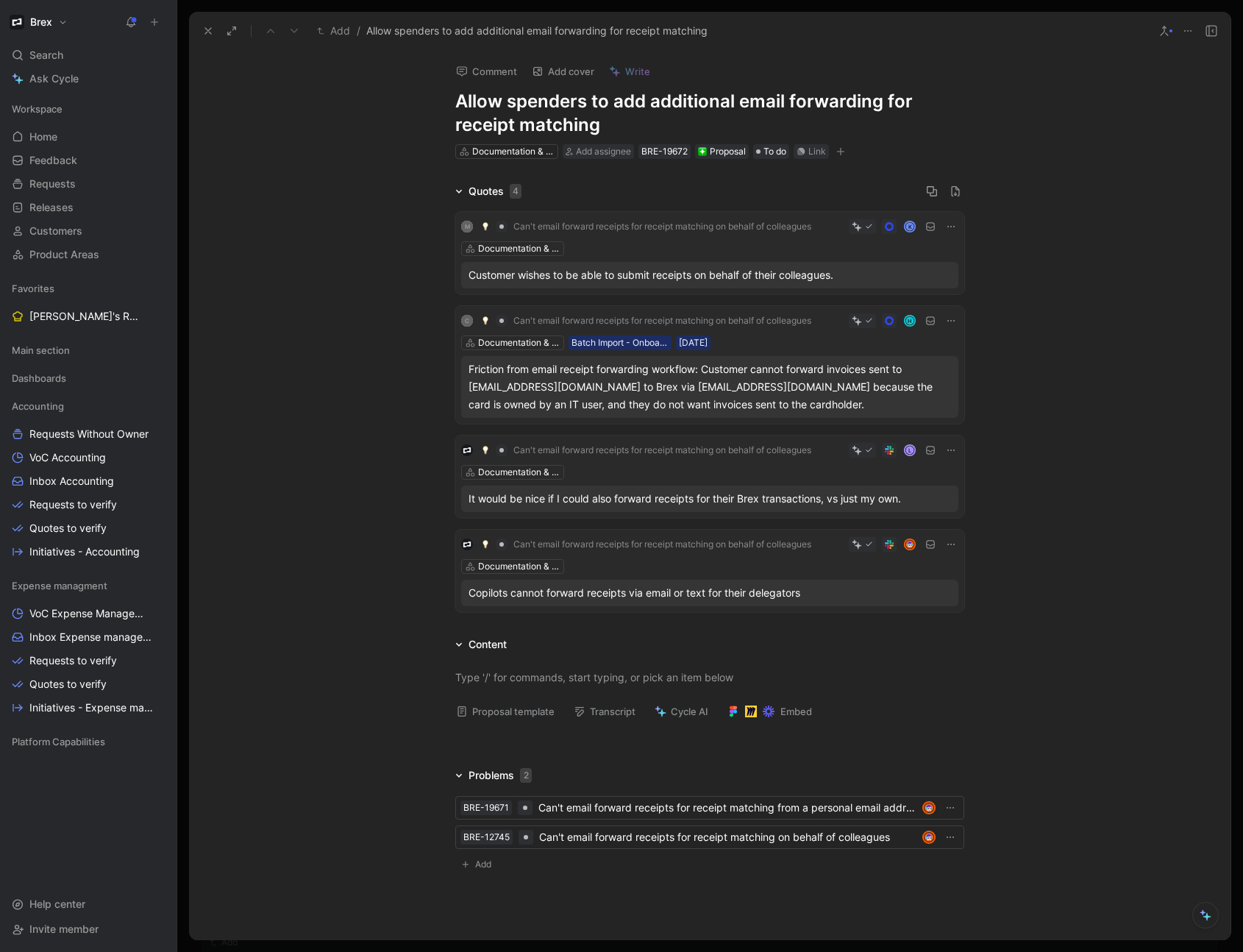
click at [207, 30] on use at bounding box center [208, 31] width 6 height 6
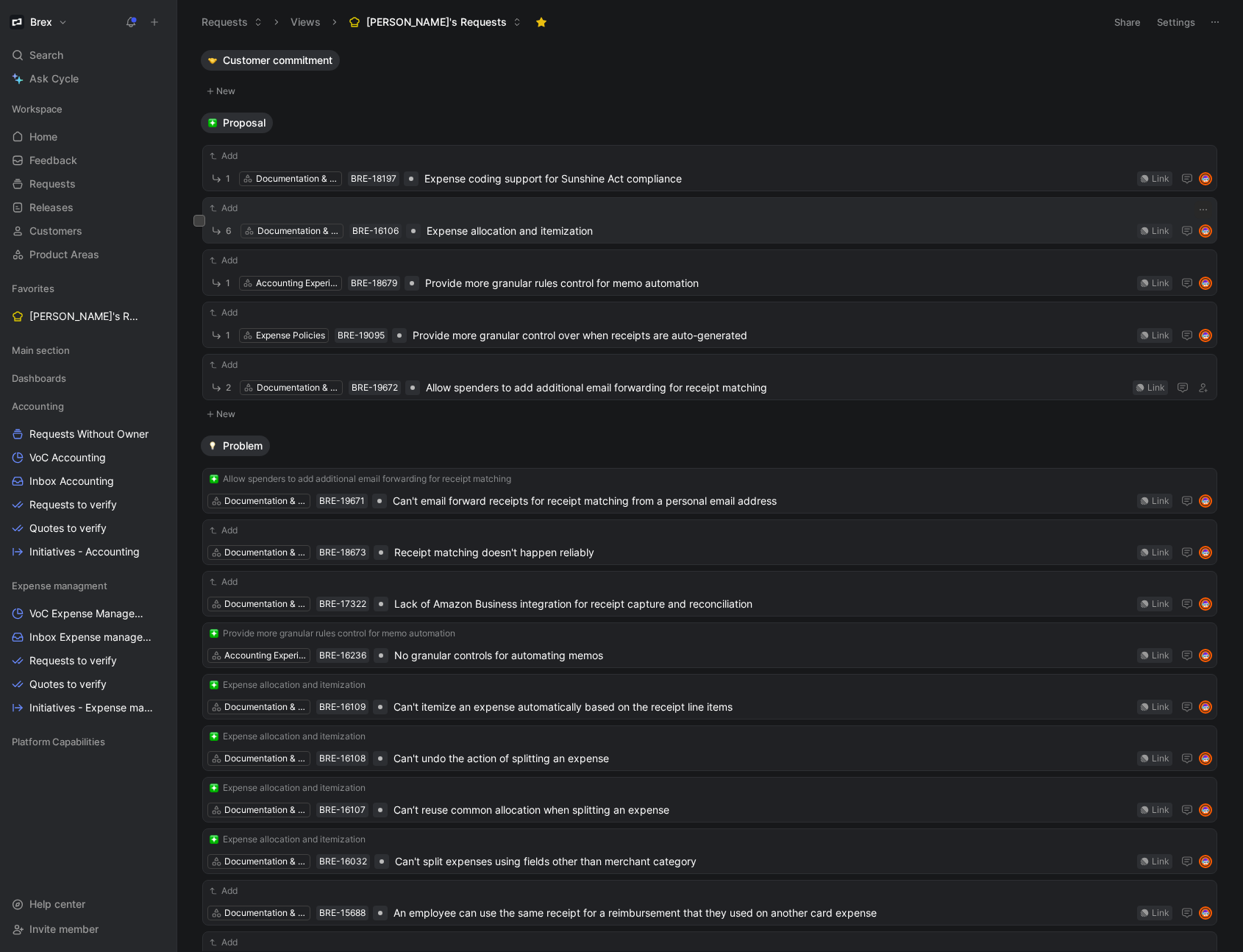
click at [492, 231] on span "Expense allocation and itemization" at bounding box center [779, 231] width 705 height 18
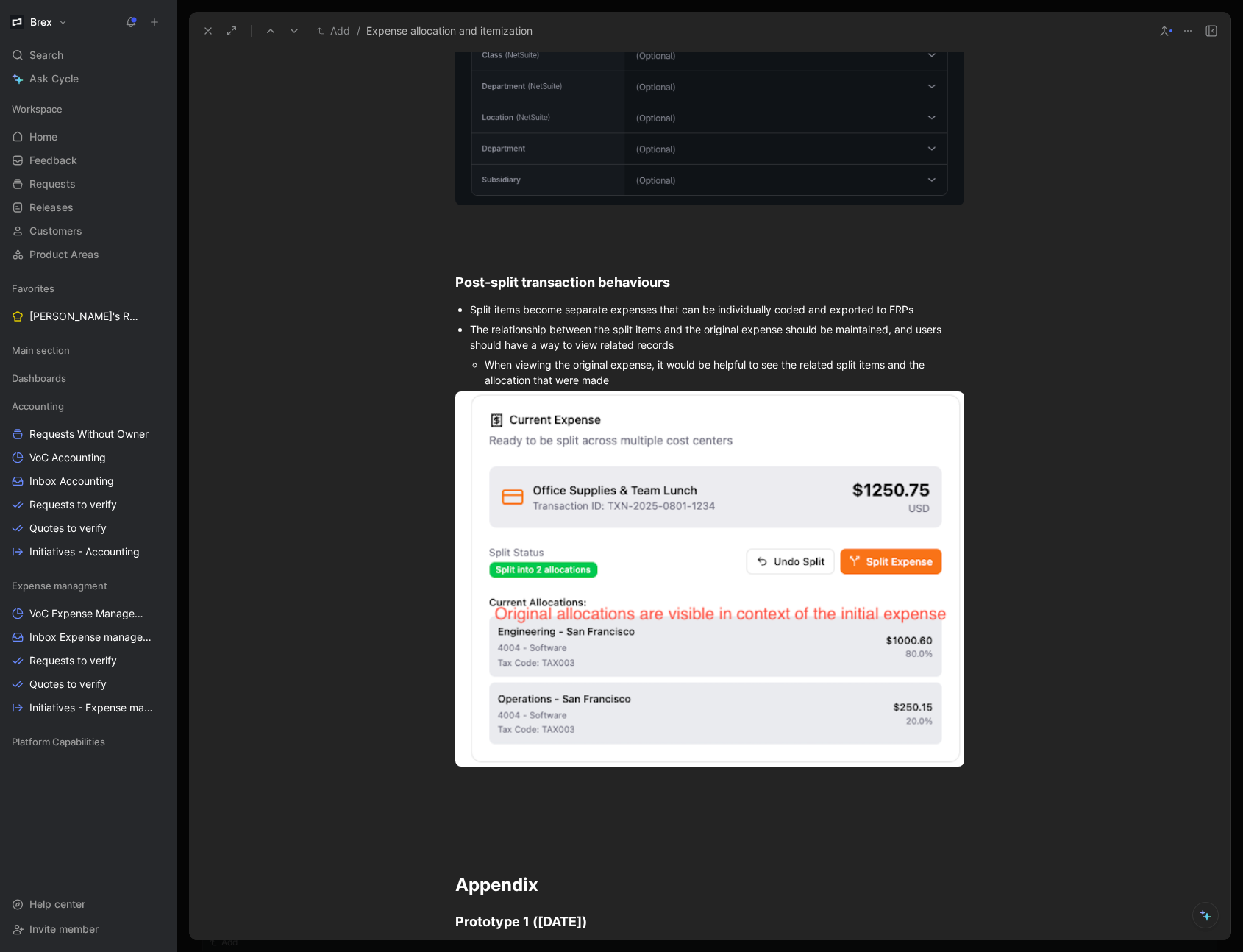
scroll to position [4700, 0]
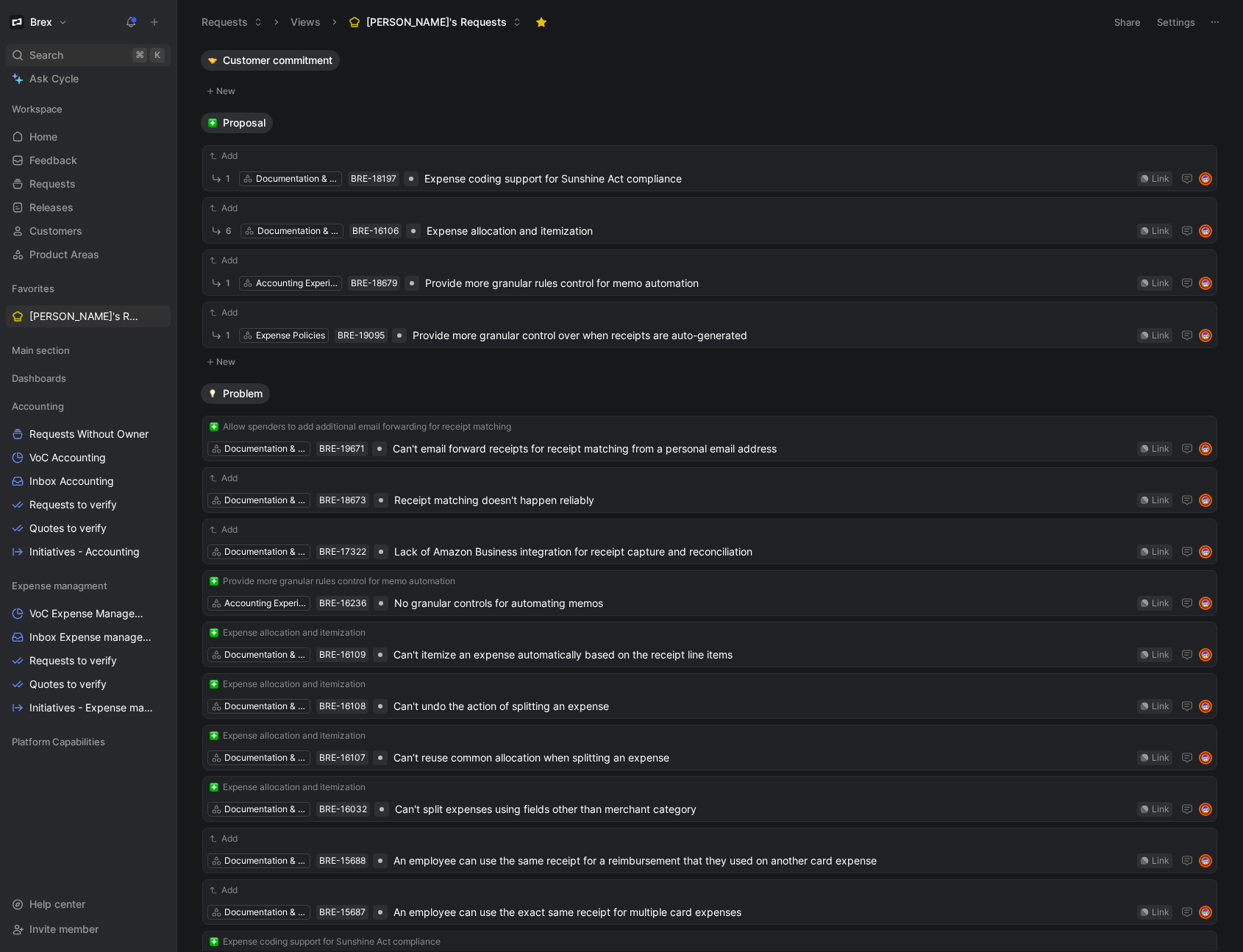
click at [27, 51] on div "Search ⌘ K" at bounding box center [88, 55] width 165 height 22
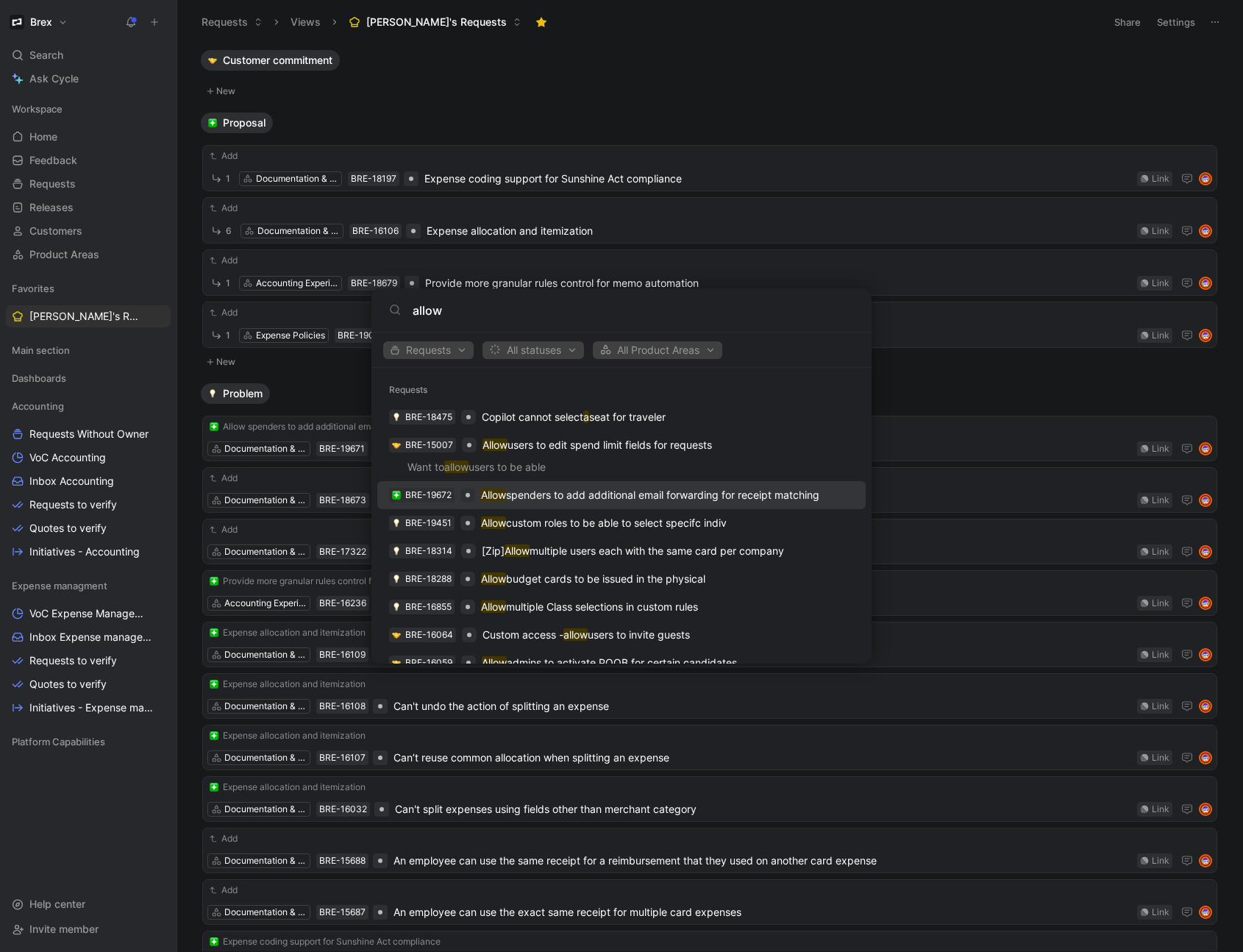
type input "allow"
click at [578, 494] on p "Allow spenders to add additional email forwarding for receipt matching" at bounding box center [650, 495] width 338 height 18
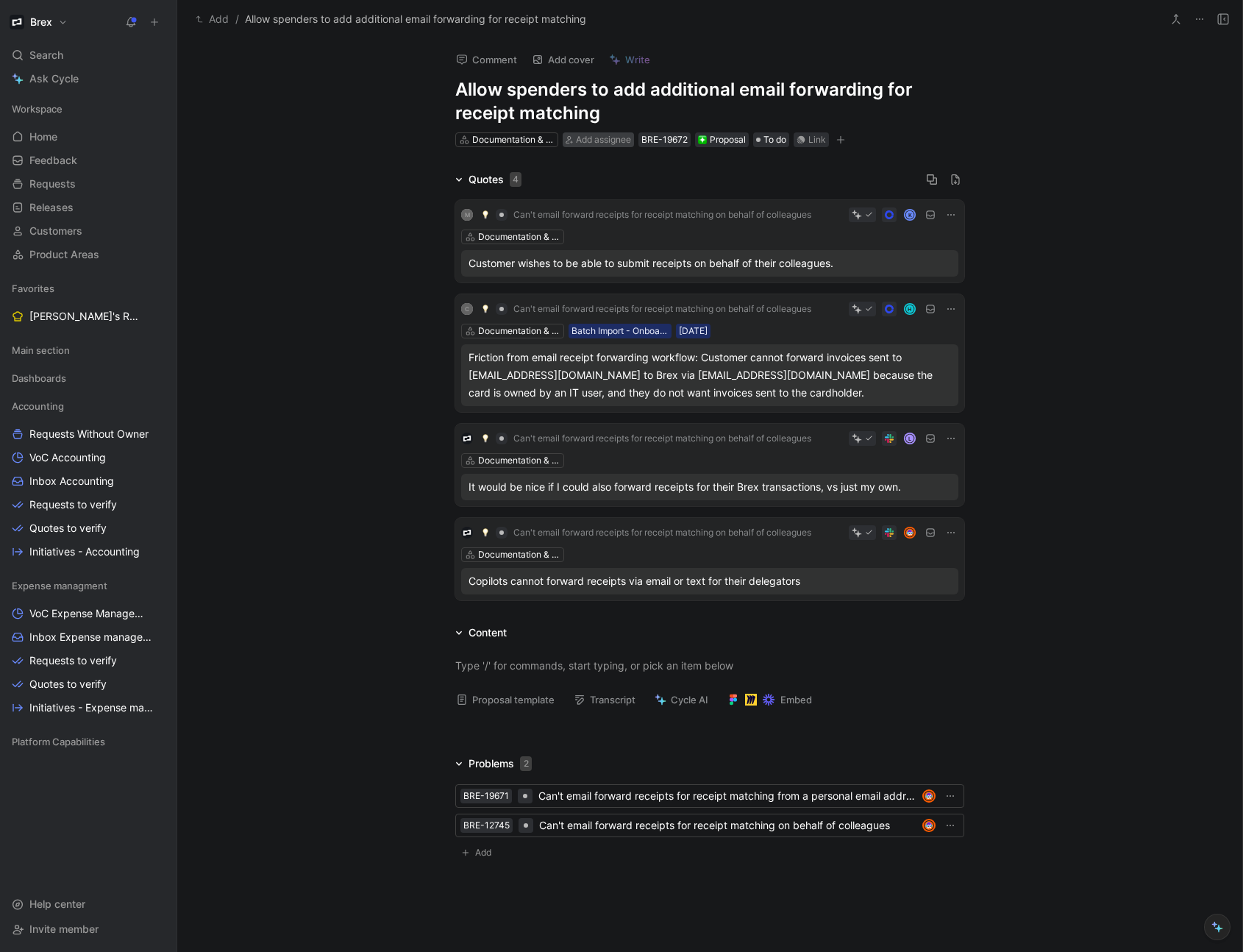
click at [603, 144] on span "Add assignee" at bounding box center [603, 139] width 55 height 11
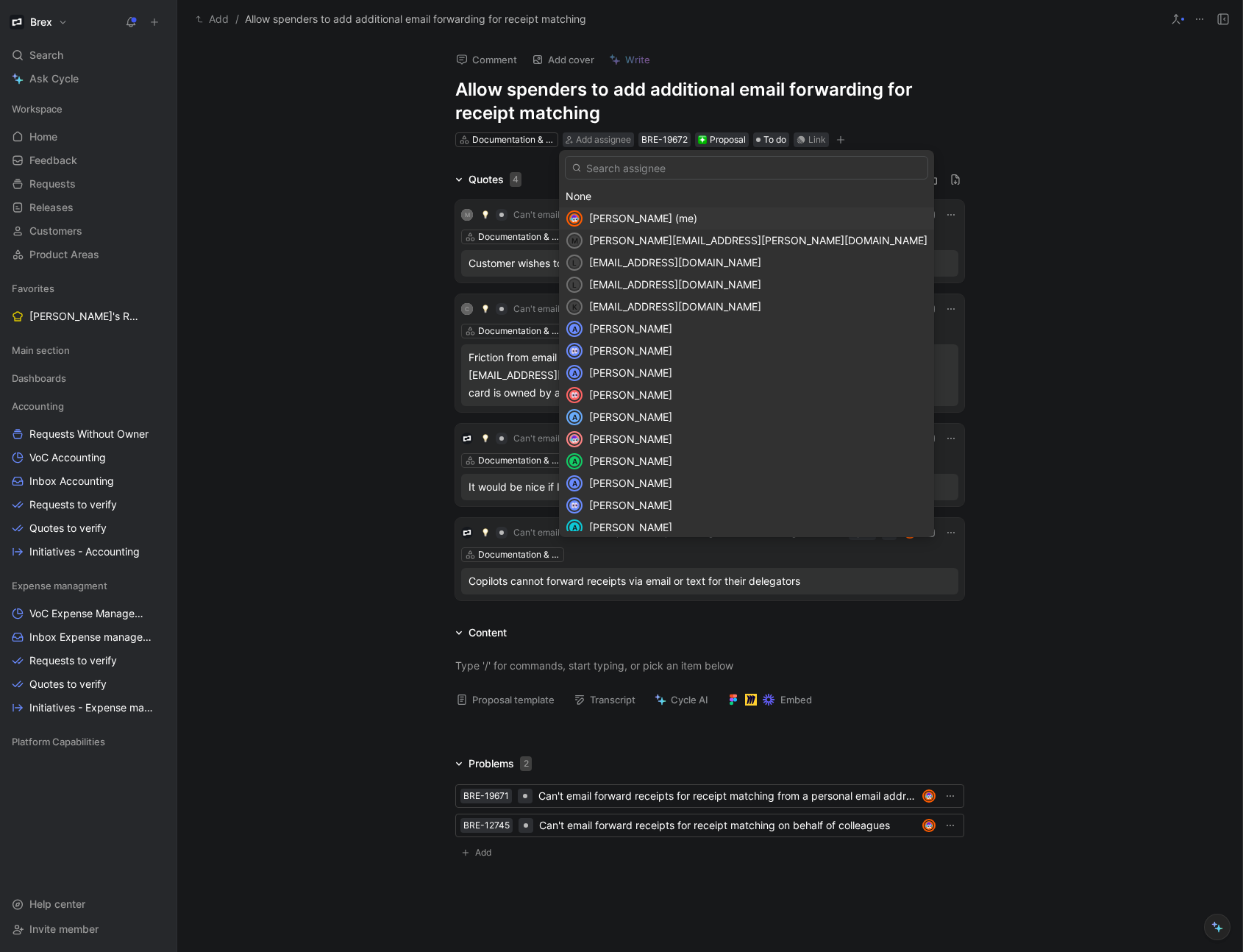
click at [623, 214] on span "[PERSON_NAME] (me)" at bounding box center [643, 218] width 108 height 13
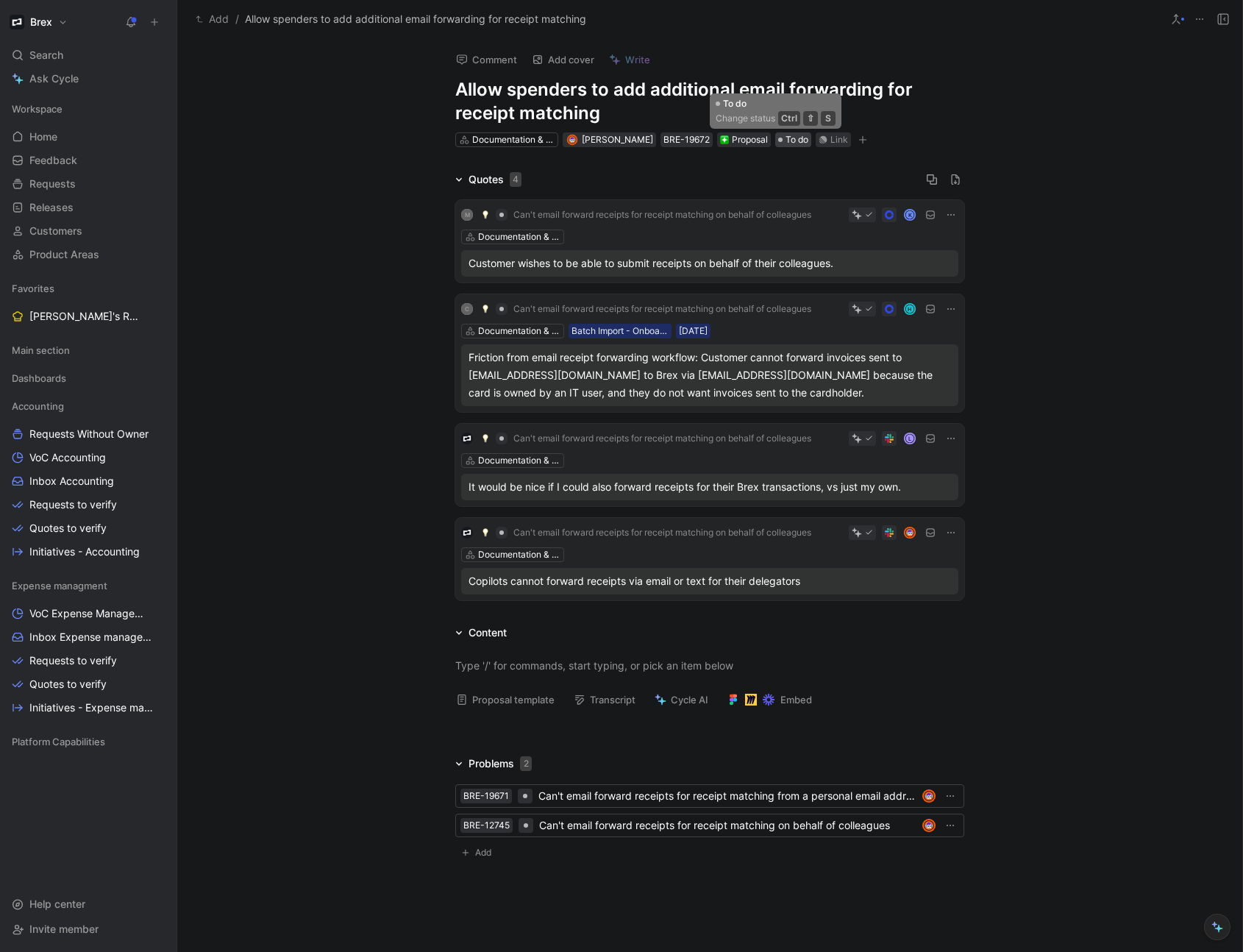
click at [786, 141] on span "To do" at bounding box center [797, 140] width 23 height 15
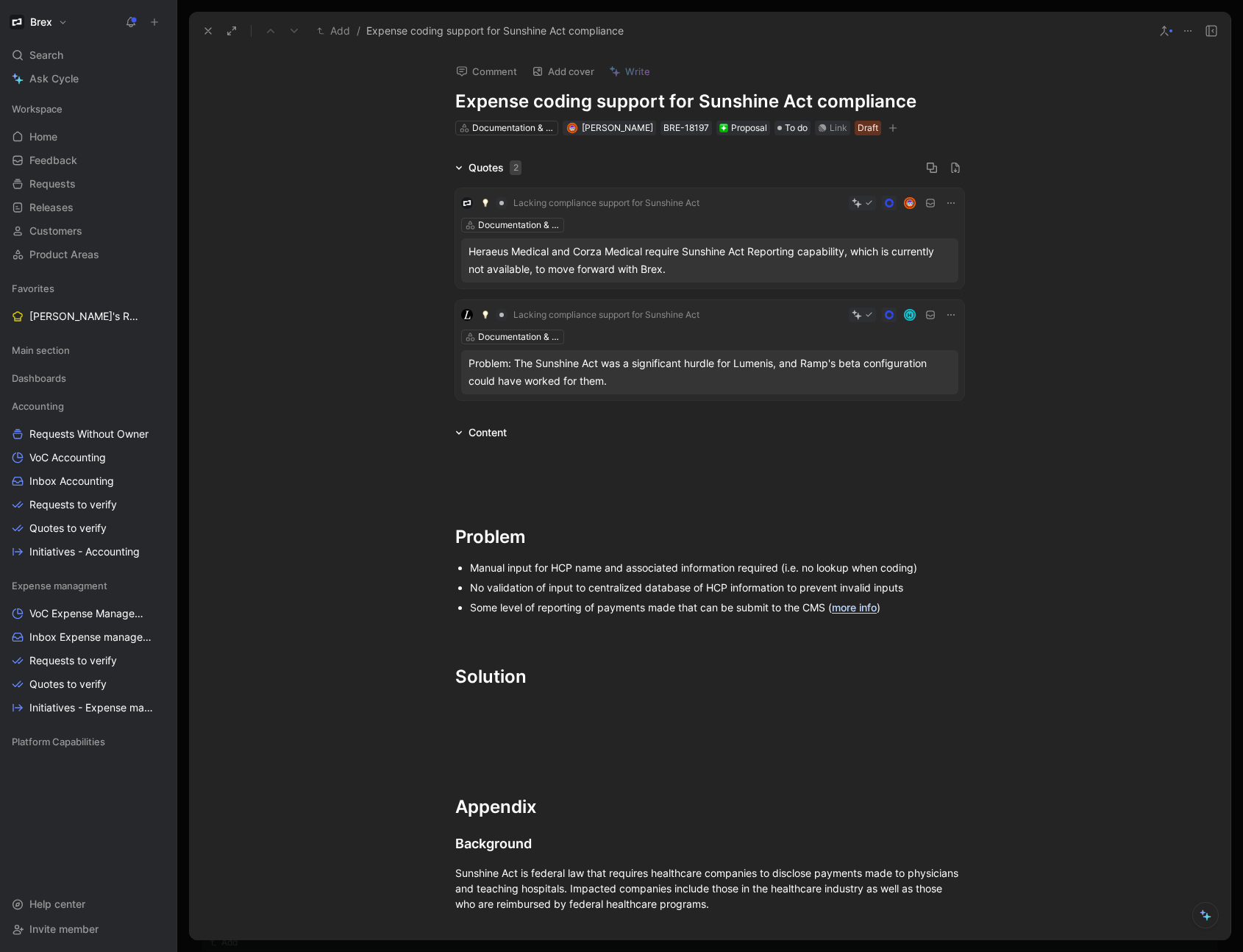
click at [209, 35] on icon at bounding box center [208, 31] width 12 height 12
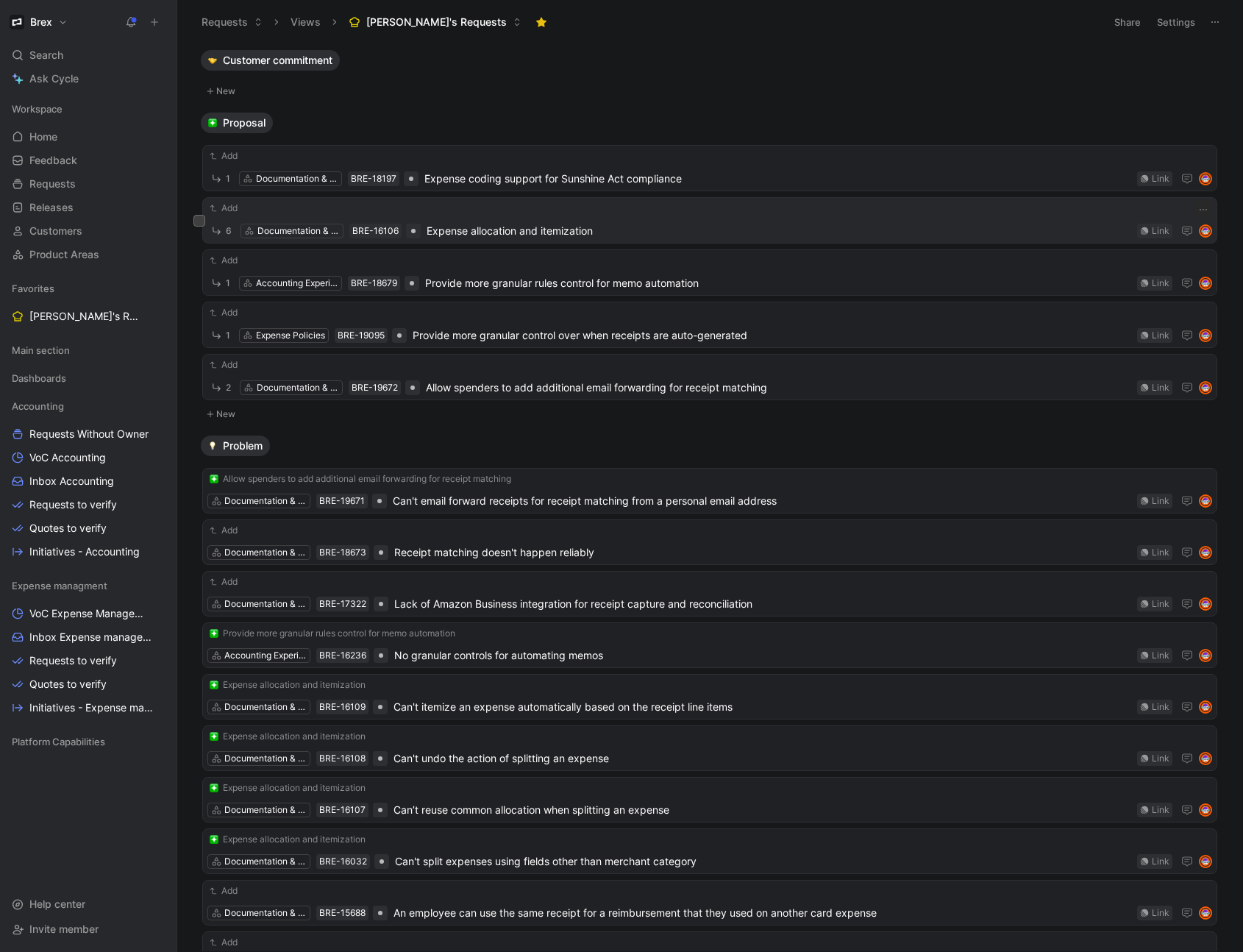
click at [477, 232] on span "Expense allocation and itemization" at bounding box center [779, 231] width 705 height 18
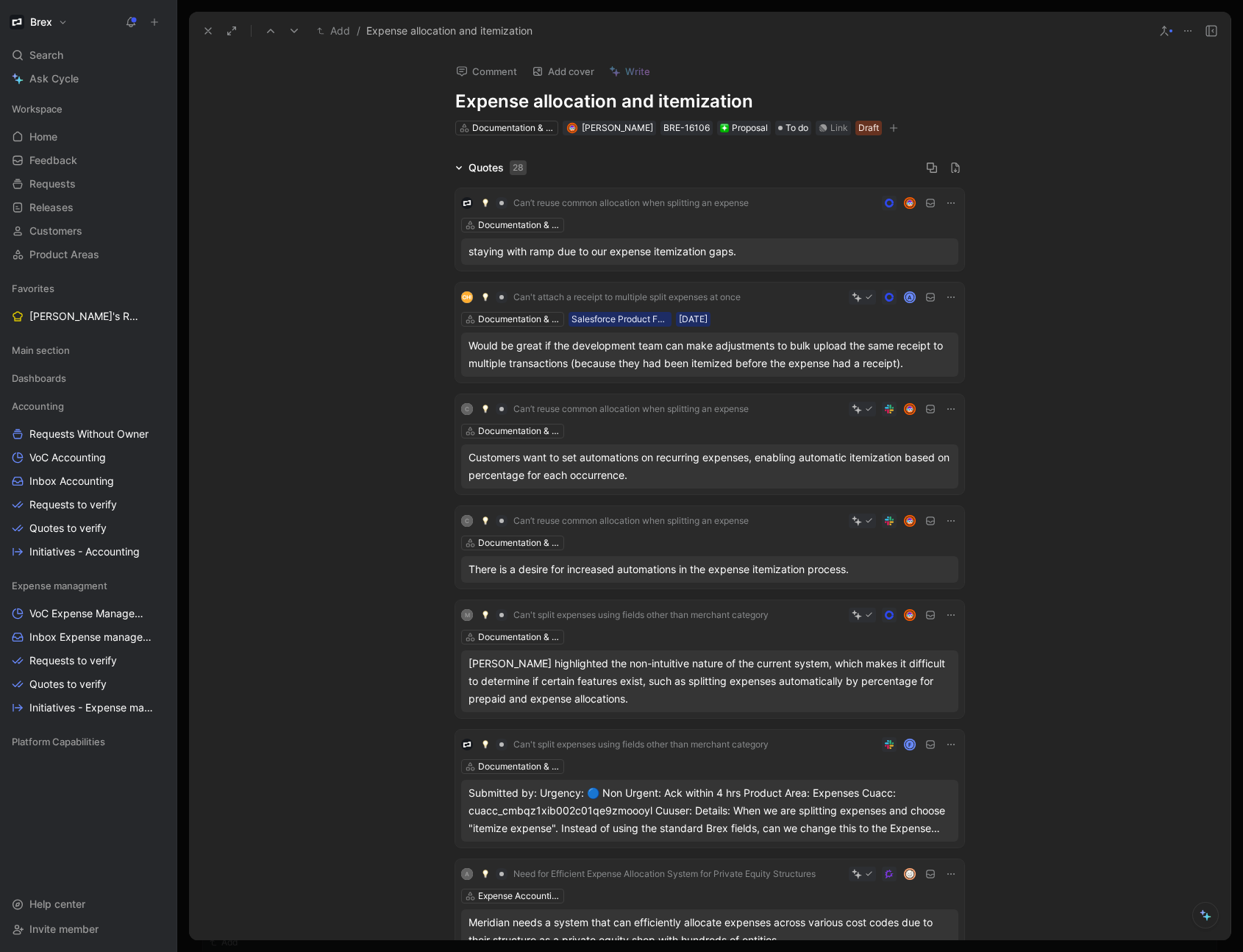
click at [458, 166] on div "Quotes 28" at bounding box center [491, 168] width 83 height 18
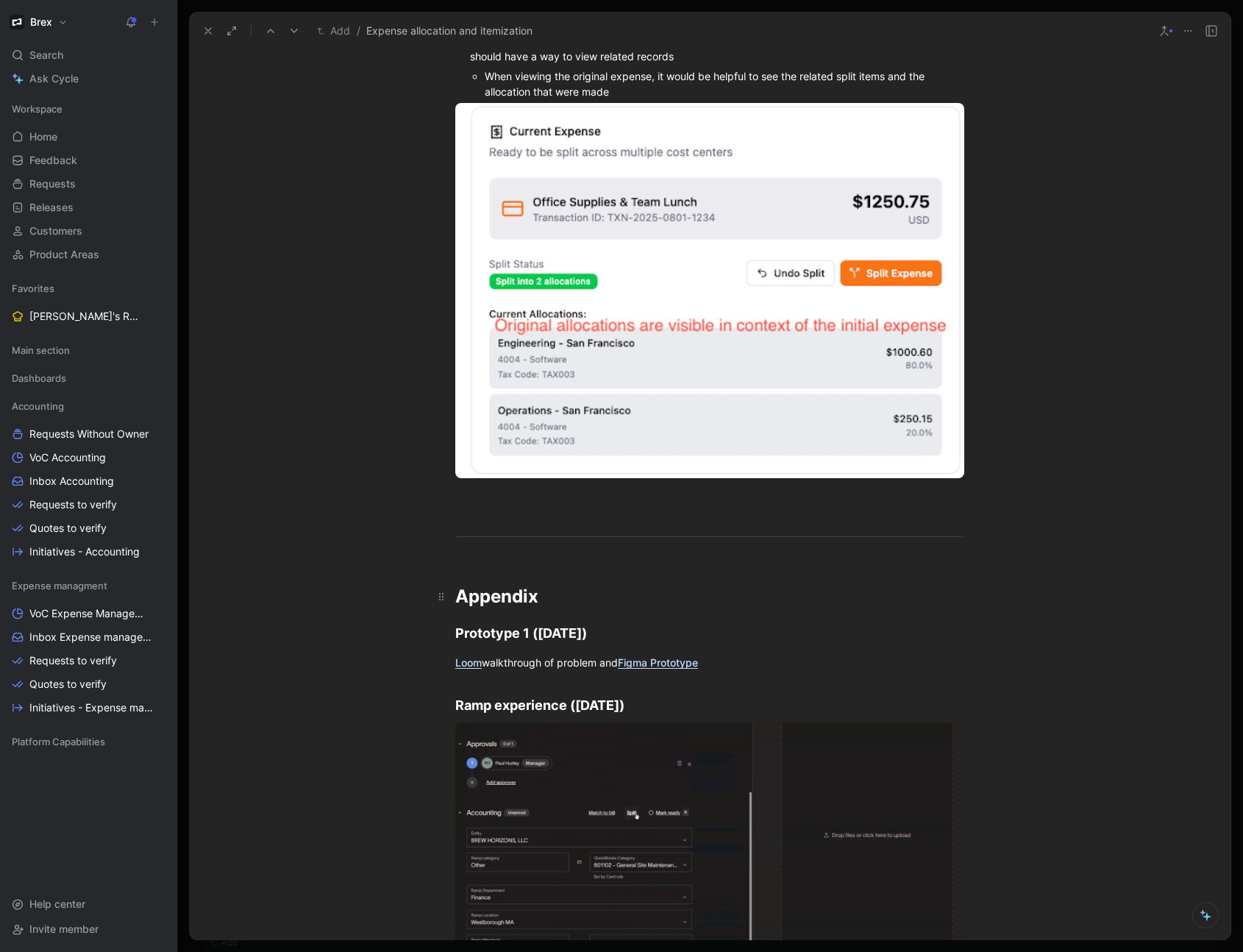
scroll to position [4072, 0]
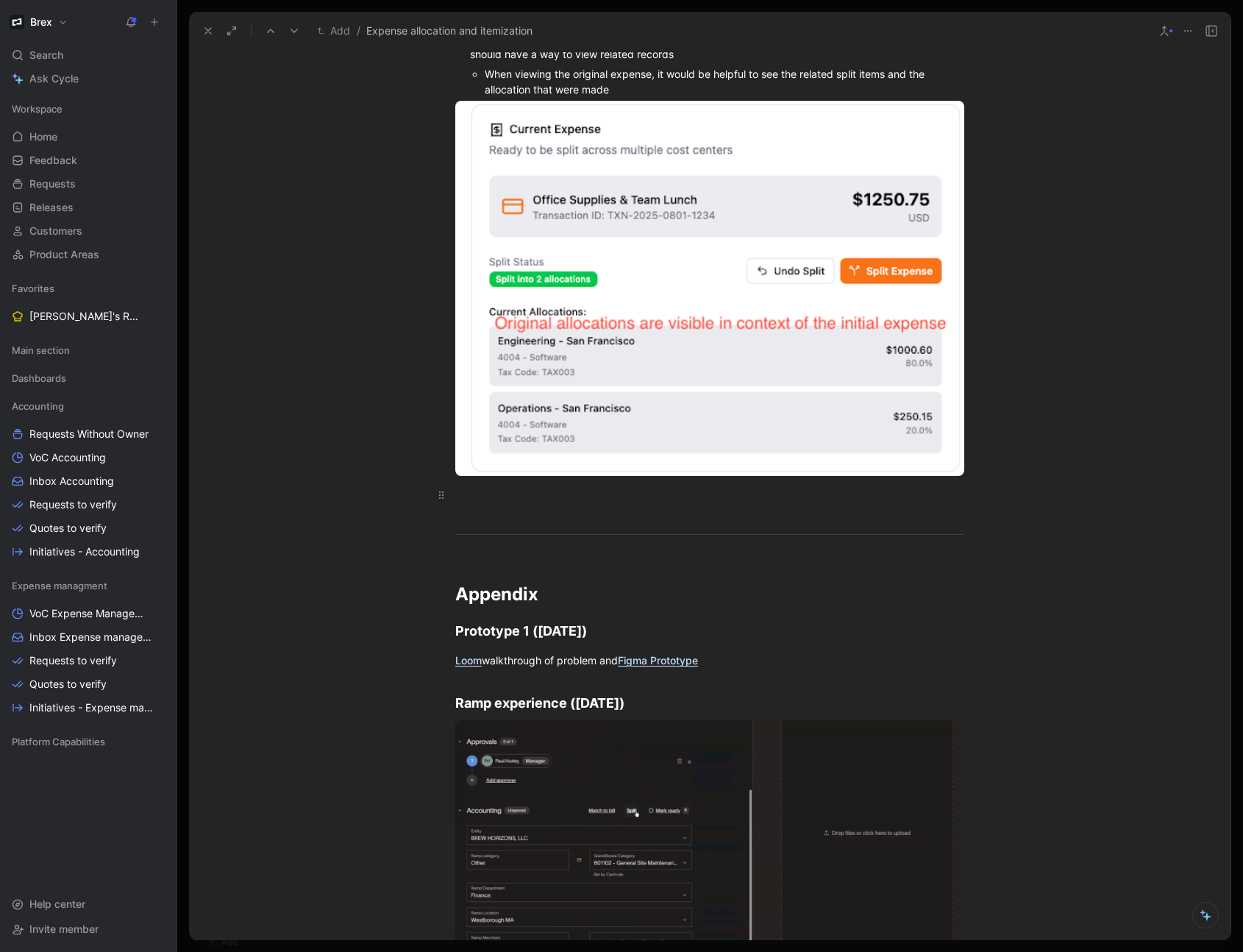
click at [496, 503] on p at bounding box center [710, 494] width 565 height 24
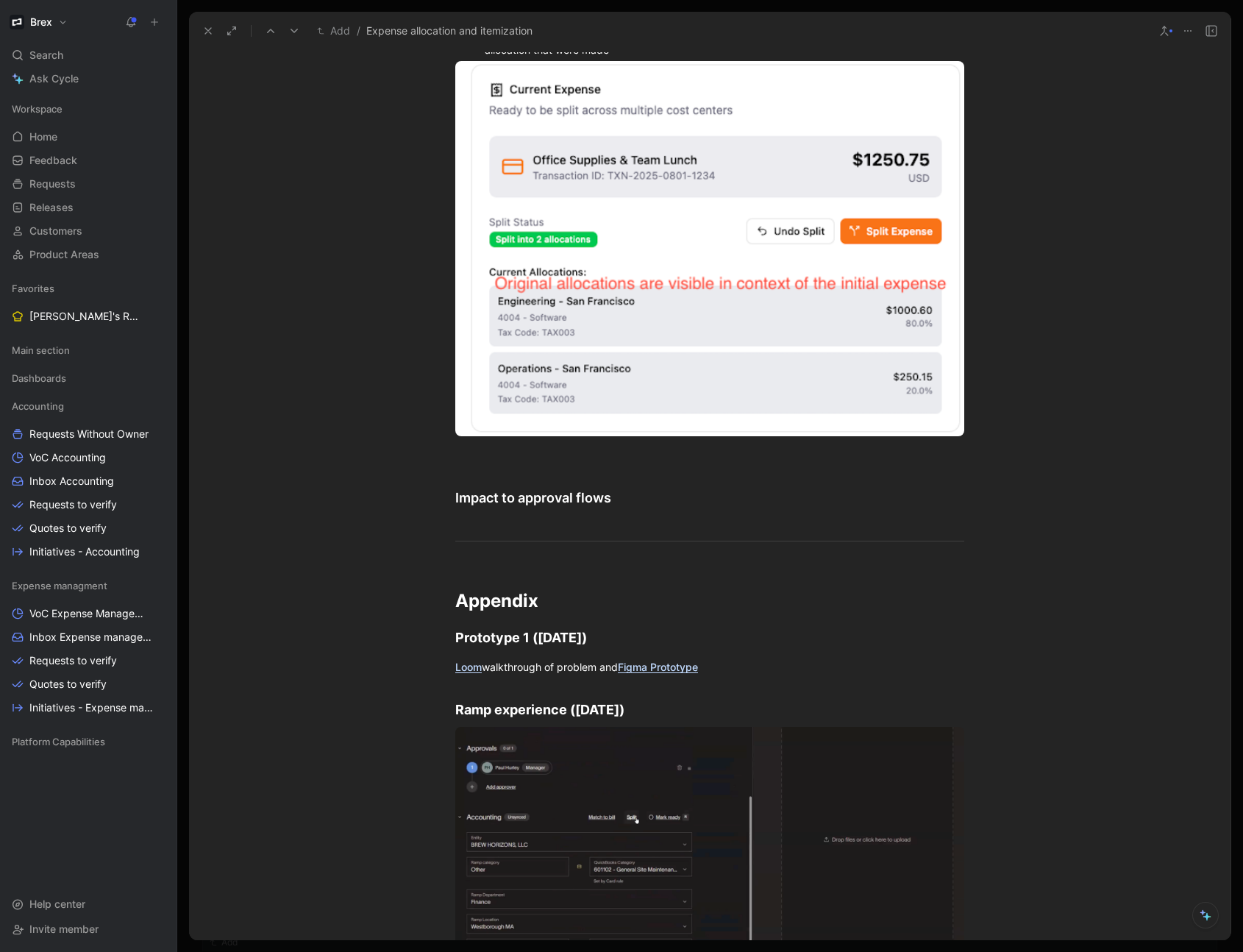
scroll to position [4109, 0]
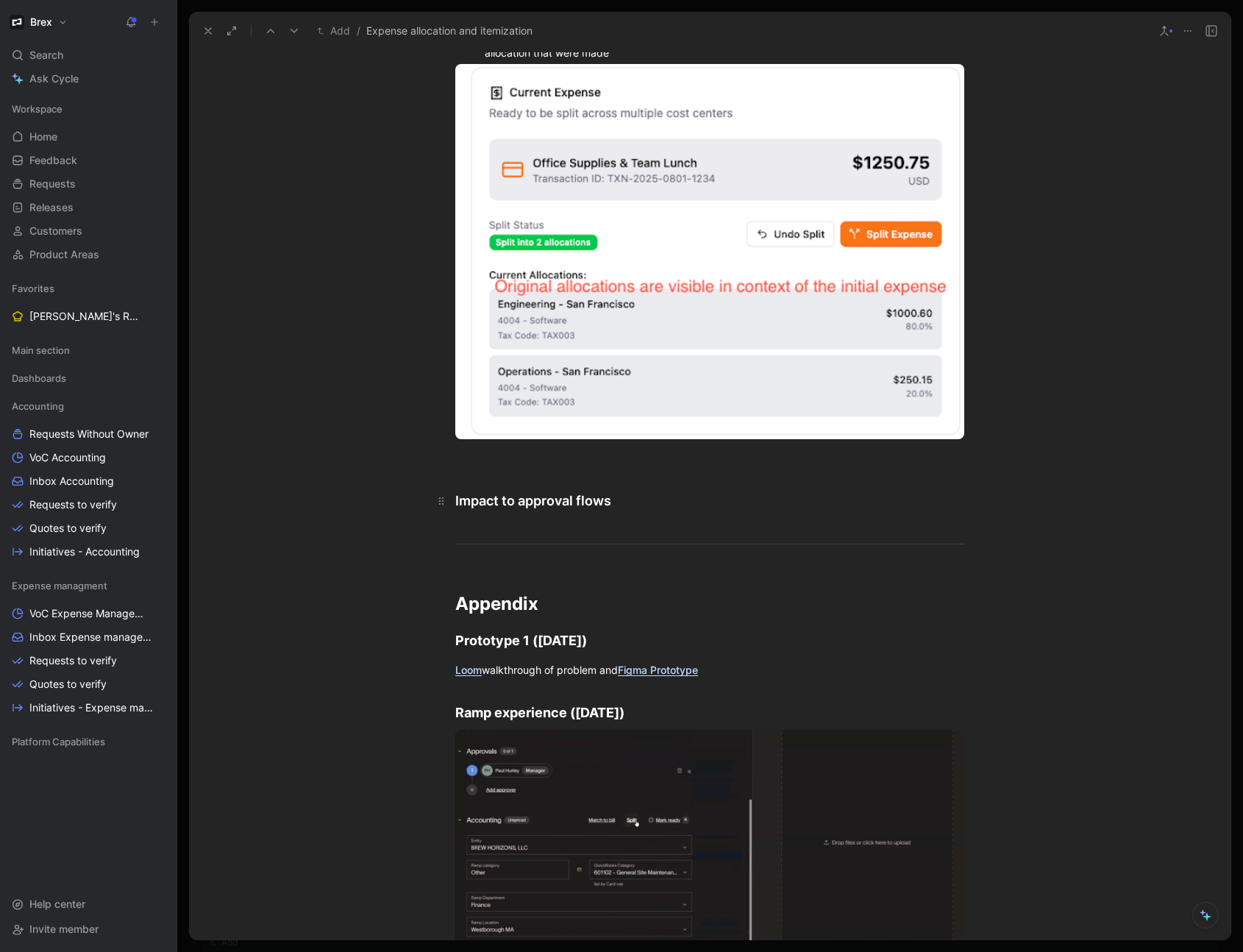
click at [471, 475] on h2 "Impact to approval flows" at bounding box center [710, 494] width 565 height 45
click at [477, 472] on h2 "Impact to approval flows" at bounding box center [710, 494] width 565 height 45
click at [472, 464] on div at bounding box center [710, 458] width 509 height 15
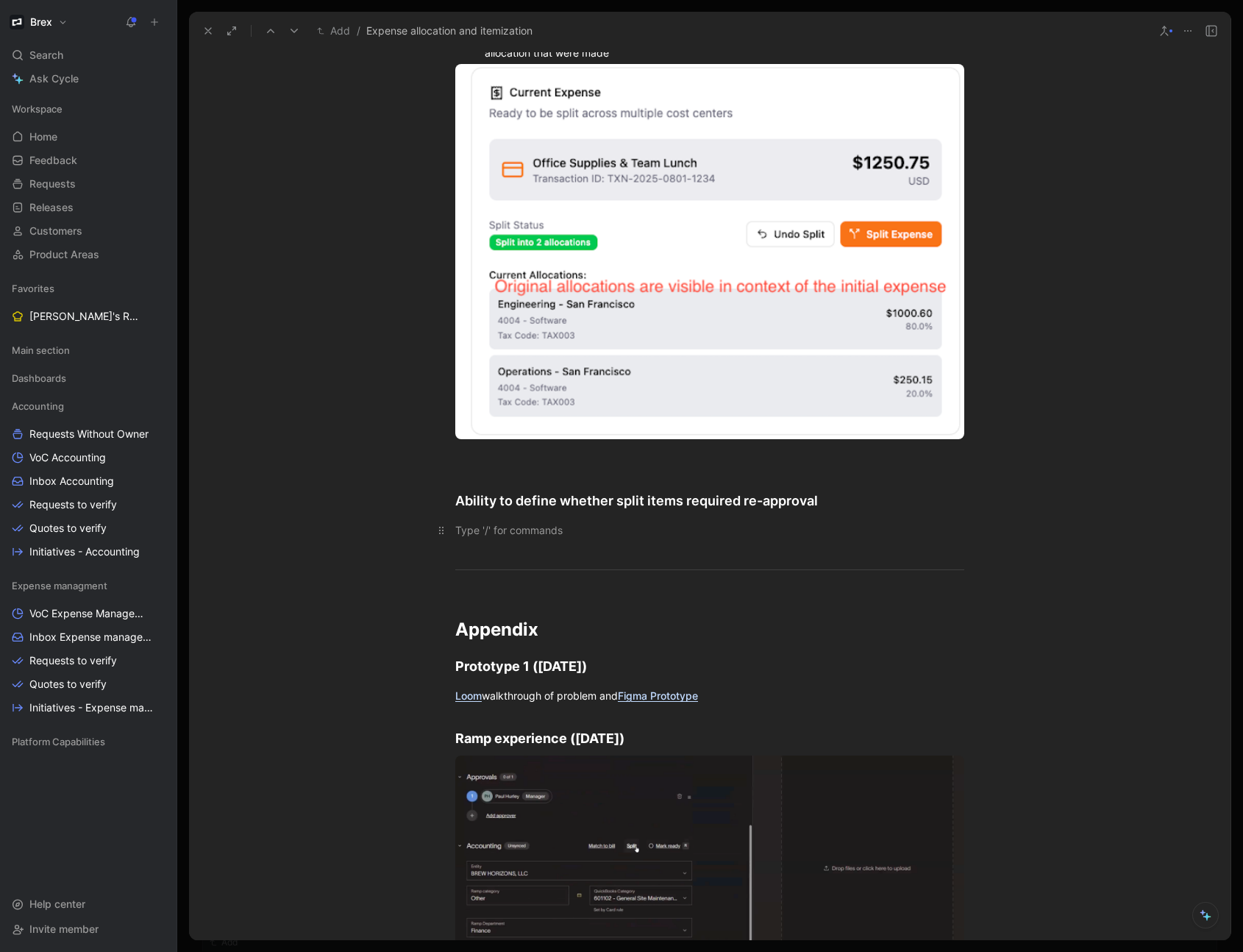
click at [533, 533] on div at bounding box center [710, 530] width 509 height 15
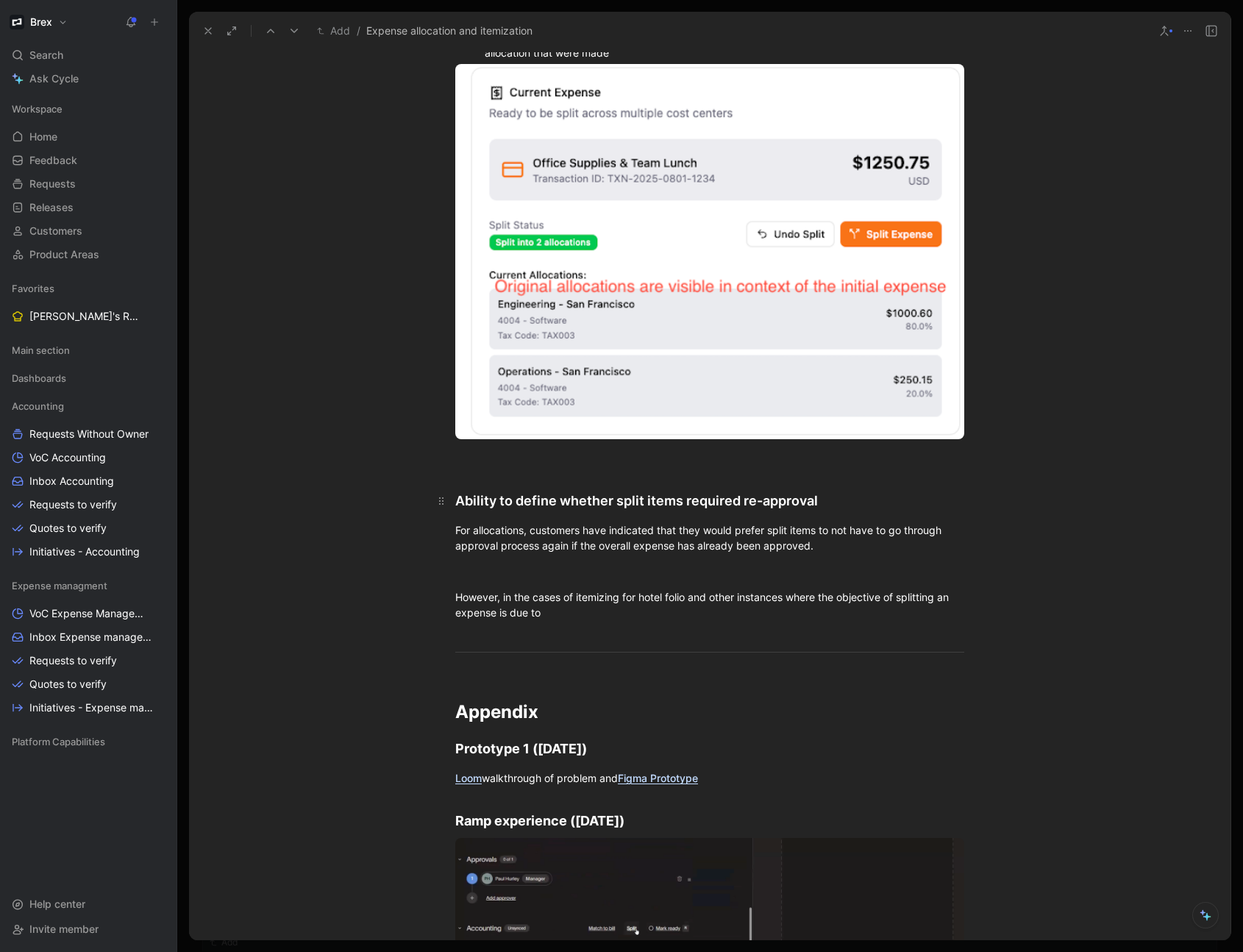
click at [820, 495] on div "Ability to define whether split items required re-approval" at bounding box center [710, 500] width 509 height 20
drag, startPoint x: 923, startPoint y: 499, endPoint x: 814, endPoint y: 501, distance: 109.0
click at [814, 501] on div "Ability to define whether split items required re-approval and policy eval" at bounding box center [710, 500] width 509 height 20
click at [880, 553] on p "For allocations, customers have indicated that they would prefer split items to…" at bounding box center [710, 538] width 565 height 40
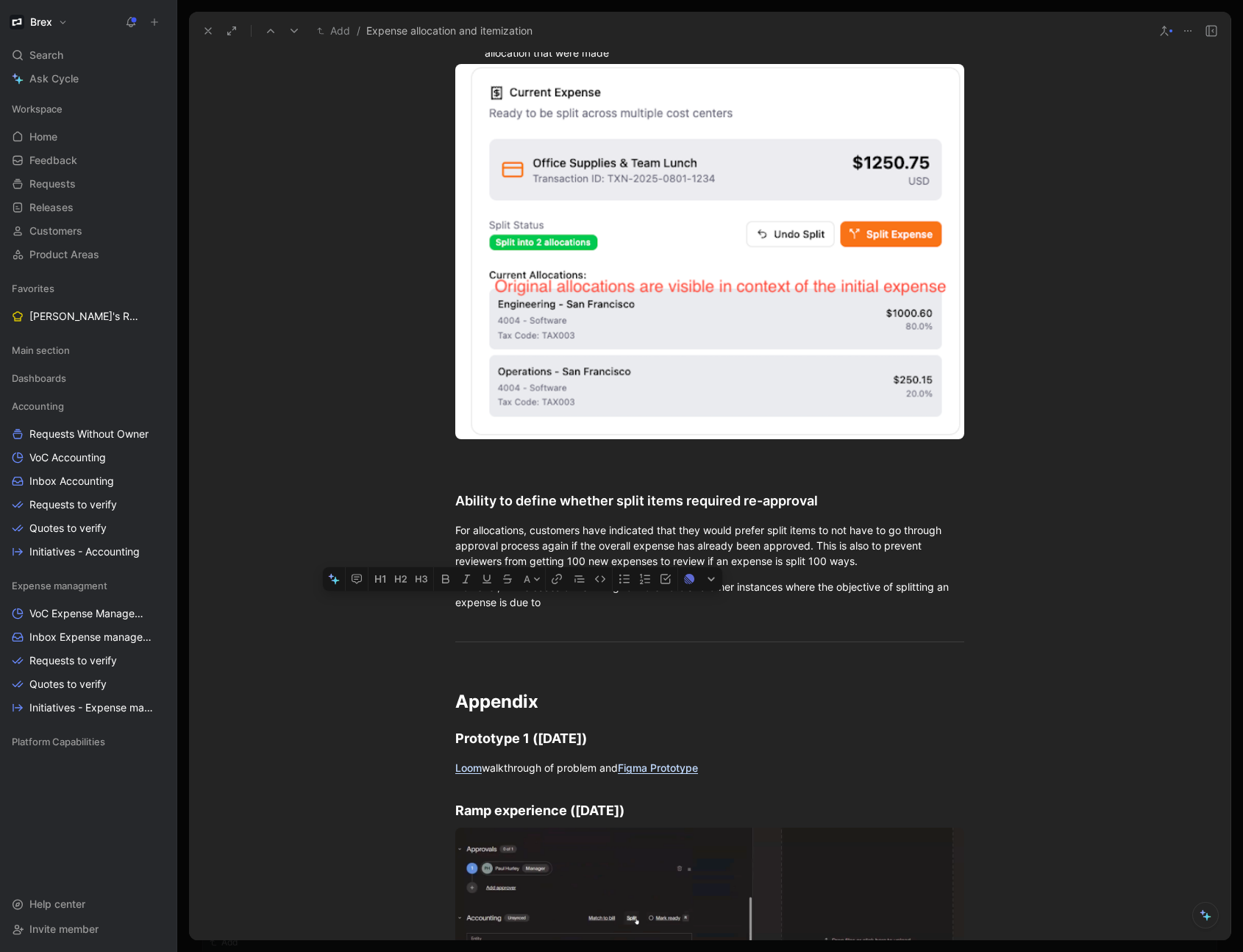
drag, startPoint x: 545, startPoint y: 605, endPoint x: 507, endPoint y: 605, distance: 38.0
click at [507, 605] on div "However, in the cases of itemizing for hotel folio and other instances where th…" at bounding box center [710, 594] width 509 height 31
click at [455, 501] on div "Ability to define whether split items required re-approval" at bounding box center [710, 500] width 509 height 20
drag, startPoint x: 570, startPoint y: 598, endPoint x: 653, endPoint y: 583, distance: 84.3
click at [441, 585] on p "However, in the cases of itemizing for hotel folio and other instances where th…" at bounding box center [710, 594] width 565 height 40
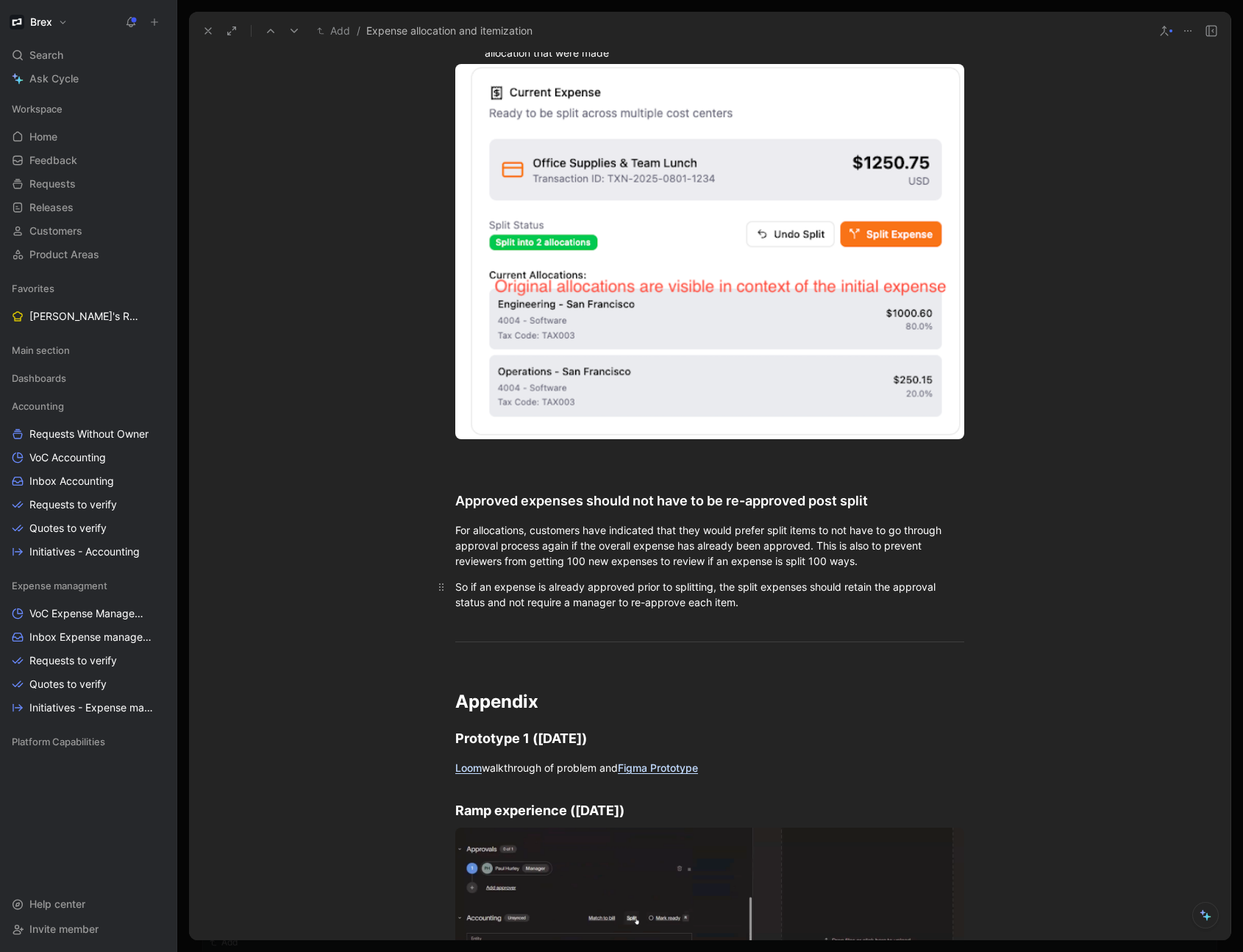
click at [682, 575] on p "So if an expense is already approved prior to splitting, the split expenses sho…" at bounding box center [710, 594] width 565 height 40
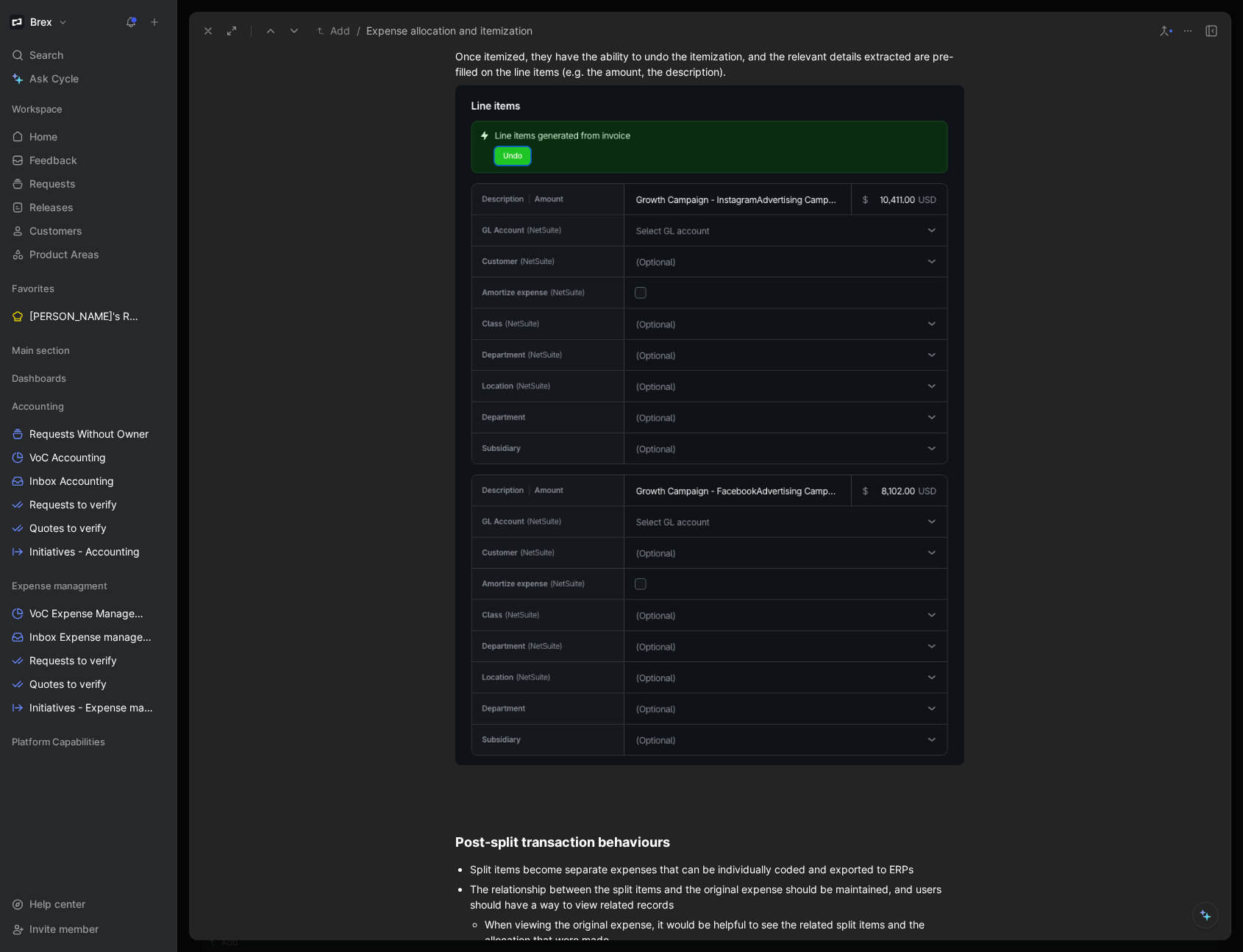
scroll to position [3219, 0]
